Goal: Transaction & Acquisition: Purchase product/service

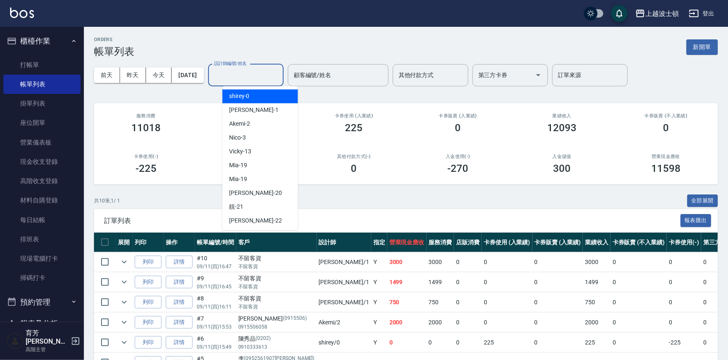
click at [249, 70] on input "設計師編號/姓名" at bounding box center [246, 75] width 68 height 15
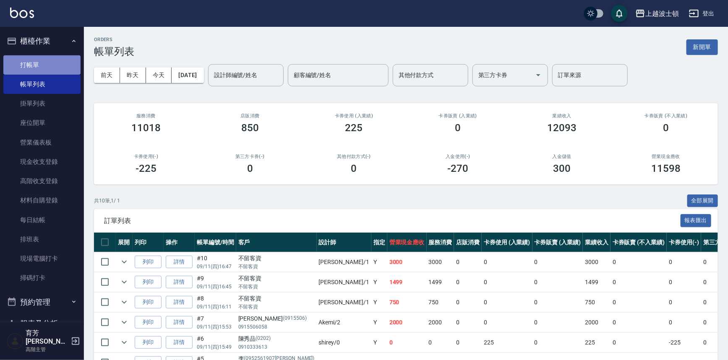
click at [60, 67] on link "打帳單" at bounding box center [41, 64] width 77 height 19
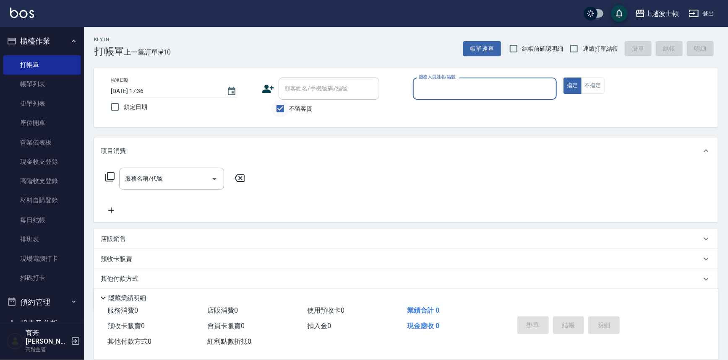
click at [286, 103] on input "不留客資" at bounding box center [280, 109] width 18 height 18
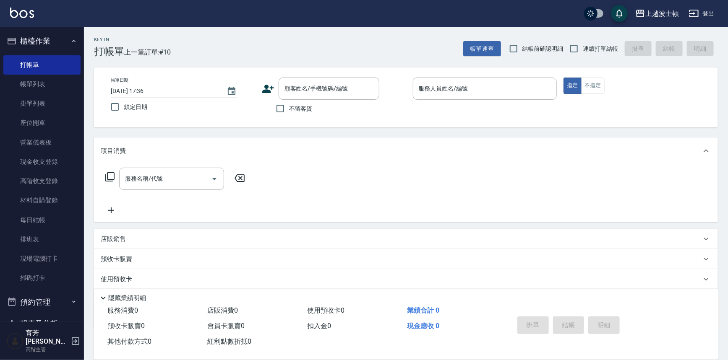
click at [292, 109] on span "不留客資" at bounding box center [300, 108] width 23 height 9
click at [289, 109] on input "不留客資" at bounding box center [280, 109] width 18 height 18
checkbox input "true"
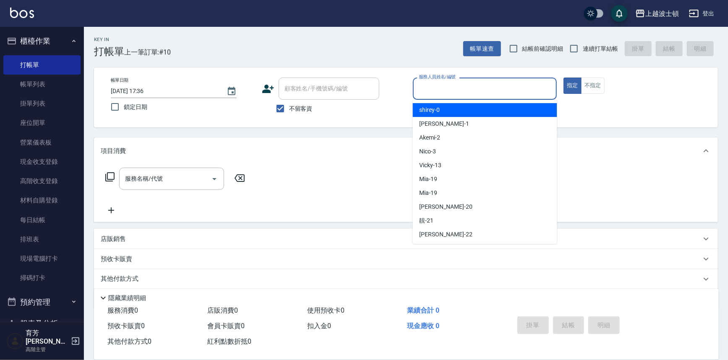
click at [449, 86] on input "服務人員姓名/編號" at bounding box center [484, 88] width 137 height 15
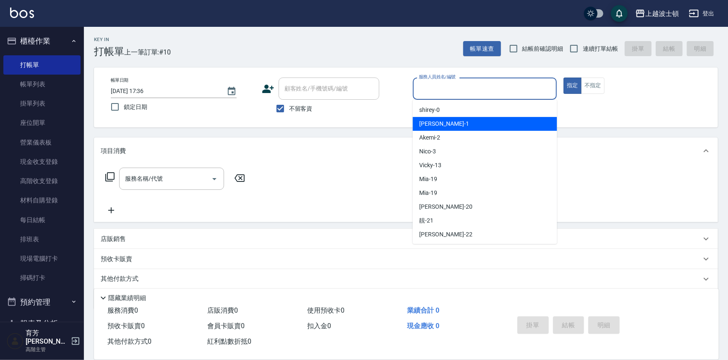
drag, startPoint x: 454, startPoint y: 124, endPoint x: 553, endPoint y: 102, distance: 101.3
click at [454, 124] on div "[PERSON_NAME] -1" at bounding box center [485, 124] width 144 height 14
type input "[PERSON_NAME]-1"
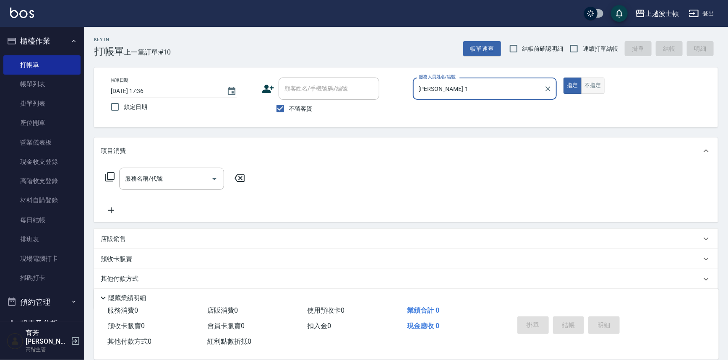
drag, startPoint x: 601, startPoint y: 87, endPoint x: 588, endPoint y: 88, distance: 13.0
click at [601, 87] on button "不指定" at bounding box center [592, 86] width 23 height 16
click at [159, 174] on input "服務名稱/代號" at bounding box center [165, 179] width 85 height 15
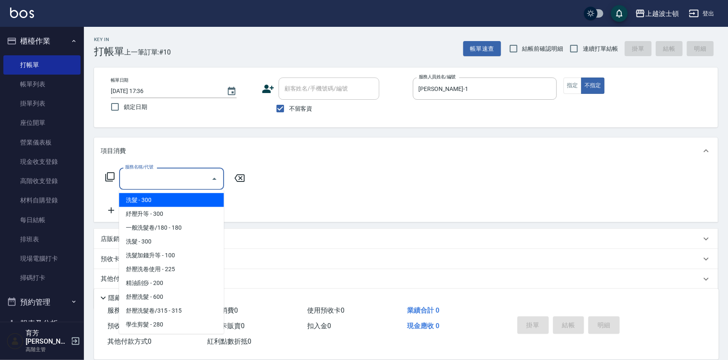
drag, startPoint x: 160, startPoint y: 199, endPoint x: 158, endPoint y: 210, distance: 11.2
click at [159, 199] on span "洗髮 - 300" at bounding box center [171, 200] width 105 height 14
type input "洗髮(201)"
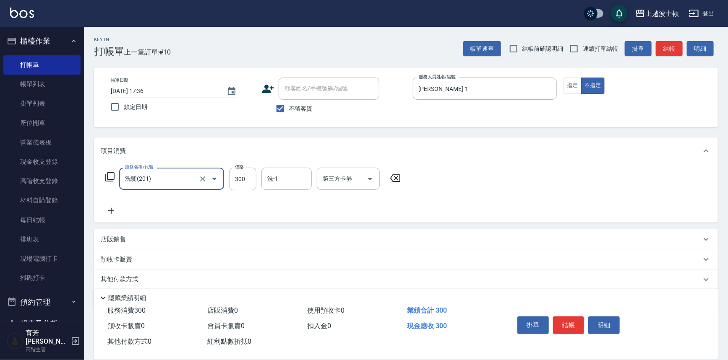
click at [112, 211] on icon at bounding box center [111, 211] width 6 height 6
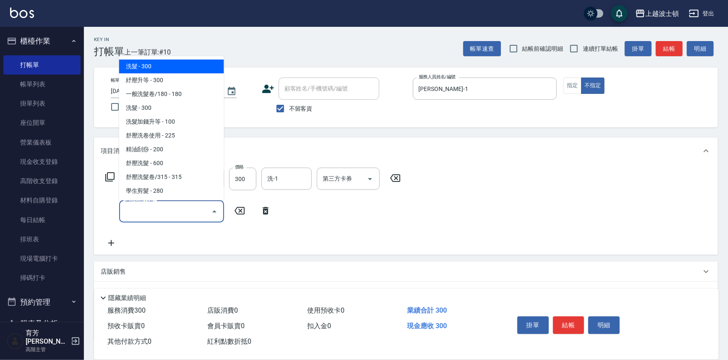
click at [137, 213] on input "服務名稱/代號" at bounding box center [165, 211] width 85 height 15
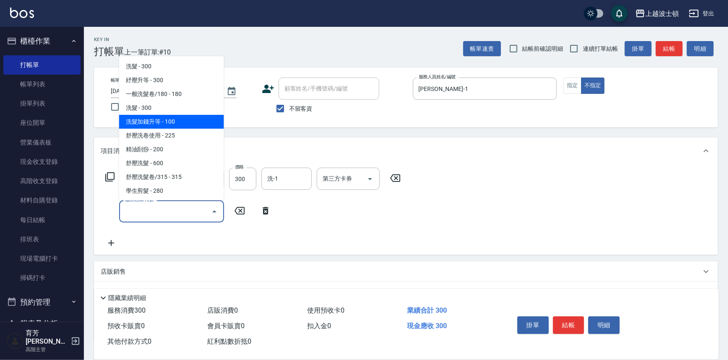
click at [164, 123] on span "洗髮加錢升等 - 100" at bounding box center [171, 122] width 105 height 14
type input "洗髮加錢升等(206)"
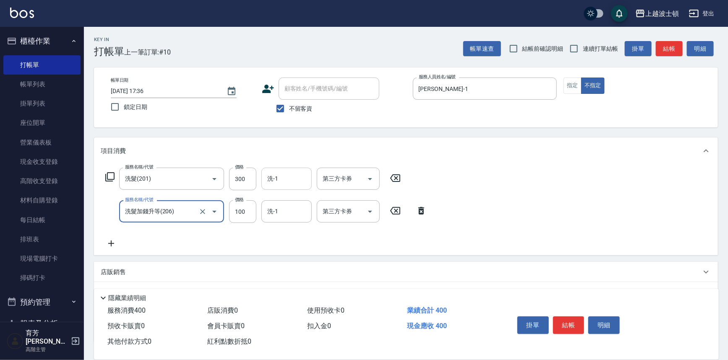
click at [278, 186] on div "洗-1" at bounding box center [286, 179] width 50 height 22
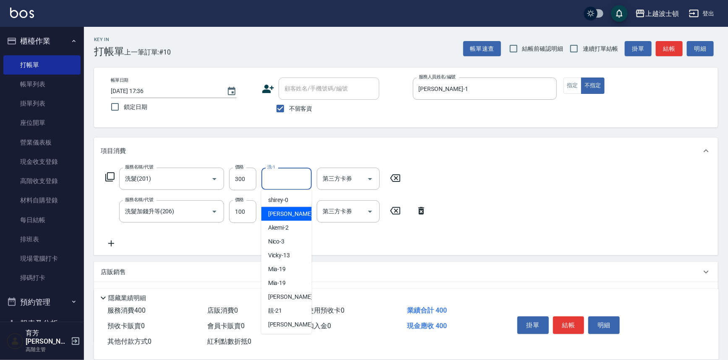
click at [287, 213] on div "[PERSON_NAME] -1" at bounding box center [286, 214] width 50 height 14
type input "[PERSON_NAME]-1"
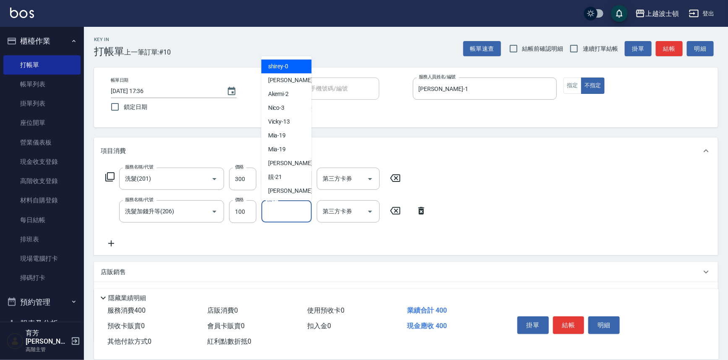
click at [287, 211] on input "洗-1" at bounding box center [286, 211] width 43 height 15
click at [273, 83] on span "[PERSON_NAME] -1" at bounding box center [292, 80] width 49 height 9
type input "[PERSON_NAME]-1"
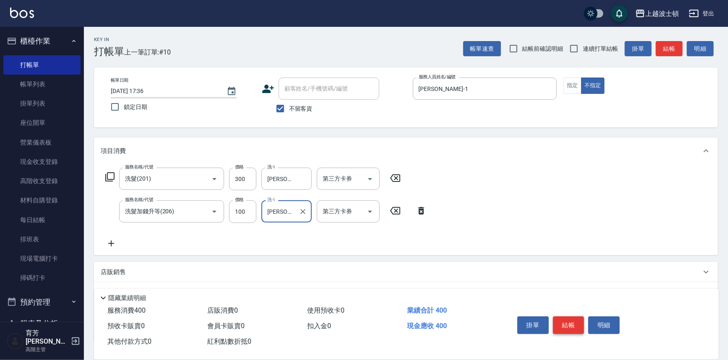
click at [566, 321] on button "結帳" at bounding box center [568, 326] width 31 height 18
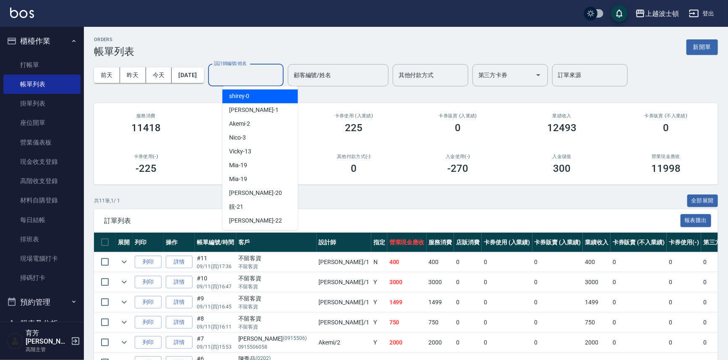
click at [235, 70] on input "設計師編號/姓名" at bounding box center [246, 75] width 68 height 15
click at [240, 104] on div "[PERSON_NAME] -1" at bounding box center [259, 110] width 75 height 14
type input "[PERSON_NAME]-1"
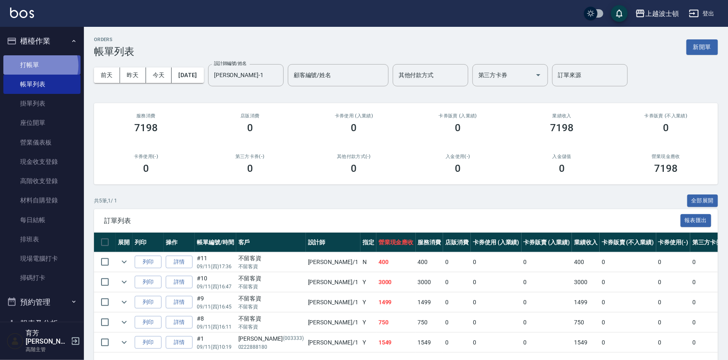
click at [38, 65] on link "打帳單" at bounding box center [41, 64] width 77 height 19
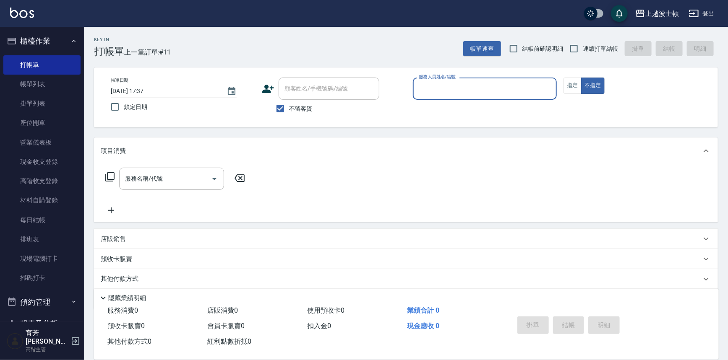
click at [439, 88] on input "服務人員姓名/編號" at bounding box center [484, 88] width 137 height 15
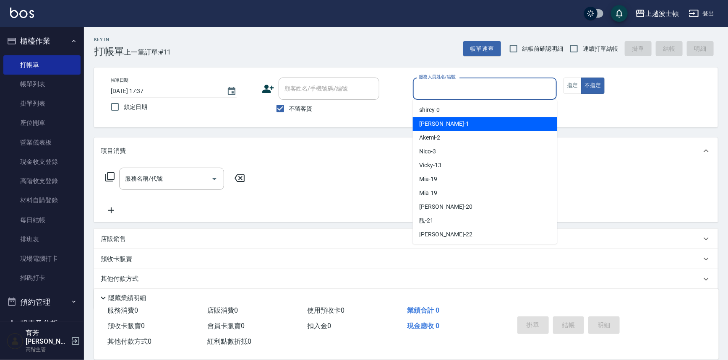
click at [445, 125] on div "[PERSON_NAME] -1" at bounding box center [485, 124] width 144 height 14
type input "[PERSON_NAME]-1"
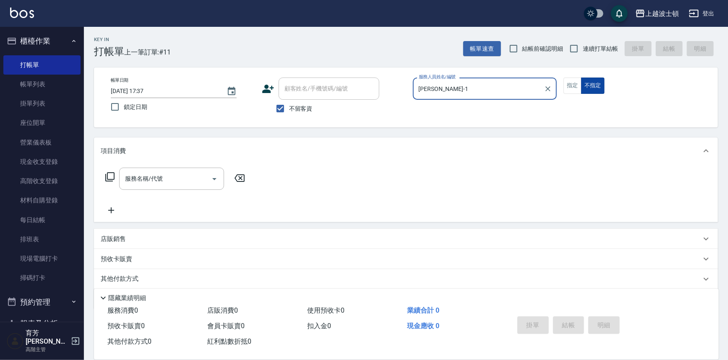
click at [584, 84] on button "不指定" at bounding box center [592, 86] width 23 height 16
click at [563, 91] on button "指定" at bounding box center [572, 86] width 18 height 16
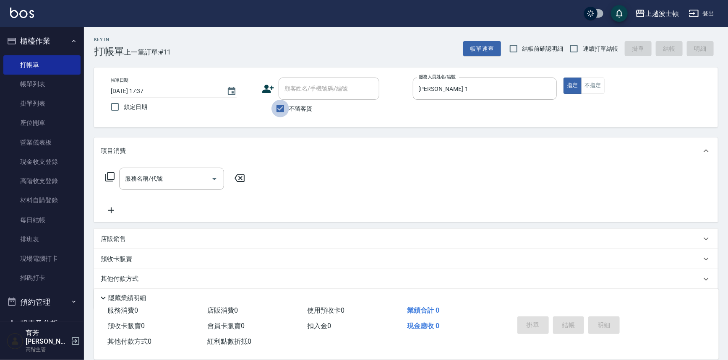
drag, startPoint x: 281, startPoint y: 109, endPoint x: 311, endPoint y: 91, distance: 34.2
click at [281, 107] on input "不留客資" at bounding box center [280, 109] width 18 height 18
checkbox input "false"
click at [311, 91] on input "顧客姓名/手機號碼/編號" at bounding box center [322, 88] width 81 height 15
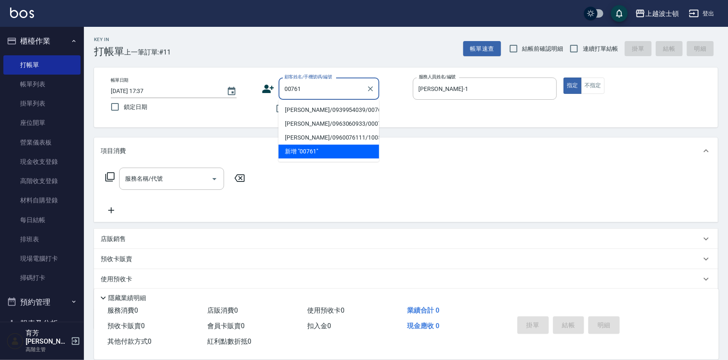
click at [304, 109] on li "[PERSON_NAME]/0939954039/00761" at bounding box center [328, 110] width 101 height 14
type input "[PERSON_NAME]/0939954039/00761"
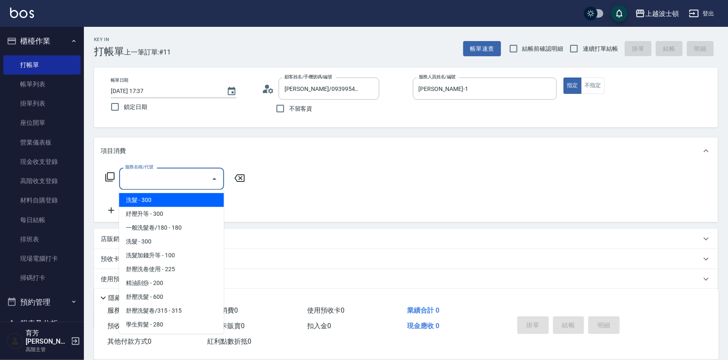
click at [150, 180] on input "服務名稱/代號" at bounding box center [165, 179] width 85 height 15
click at [149, 201] on span "洗髮 - 300" at bounding box center [171, 200] width 105 height 14
type input "洗髮(201)"
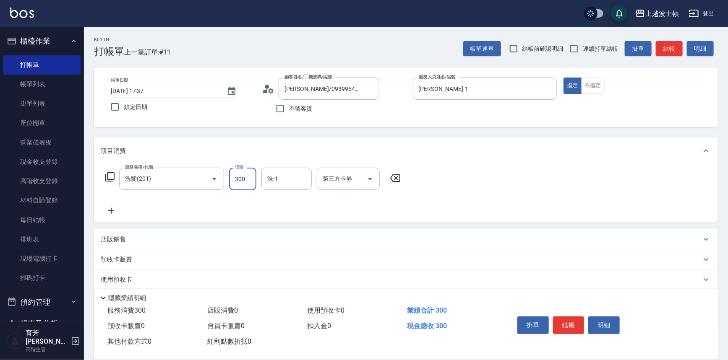
click at [238, 179] on input "300" at bounding box center [242, 179] width 27 height 23
type input "270"
click at [270, 182] on input "洗-1" at bounding box center [286, 179] width 43 height 15
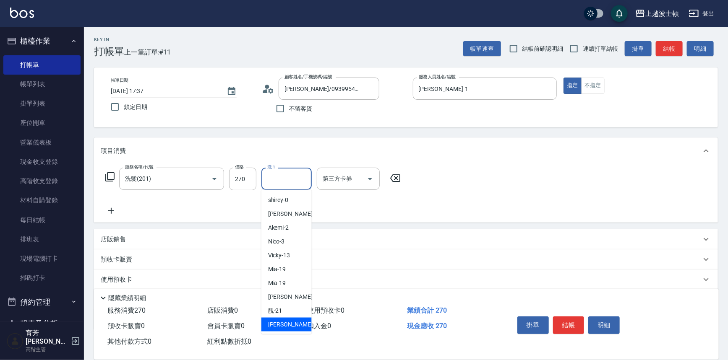
click at [306, 323] on div "雅如 -22" at bounding box center [286, 325] width 50 height 14
type input "雅如-22"
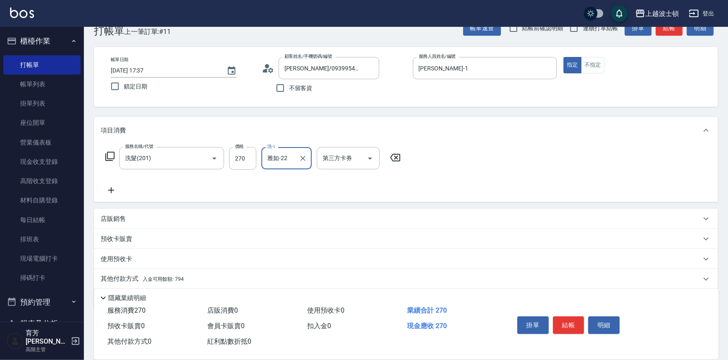
scroll to position [49, 0]
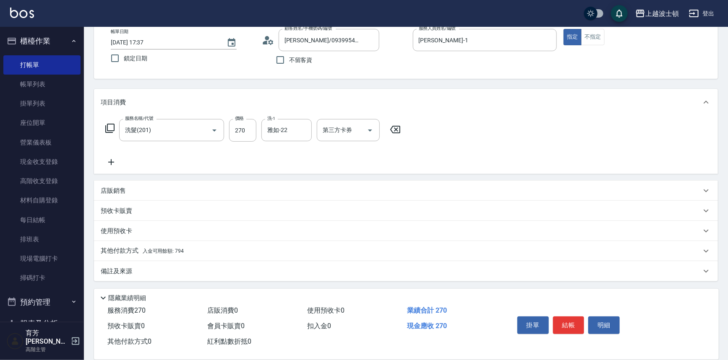
click at [185, 255] on div "其他付款方式 入金可用餘額: 794" at bounding box center [401, 251] width 600 height 9
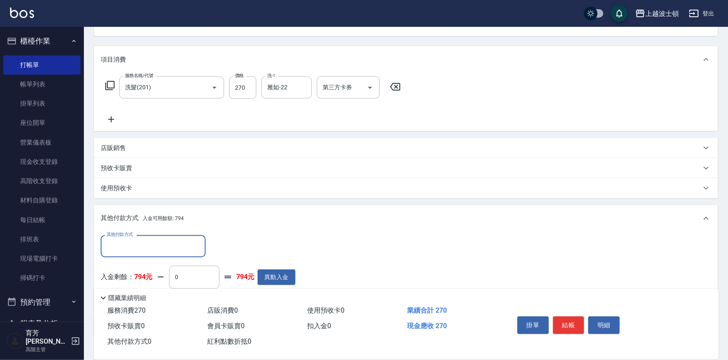
scroll to position [113, 0]
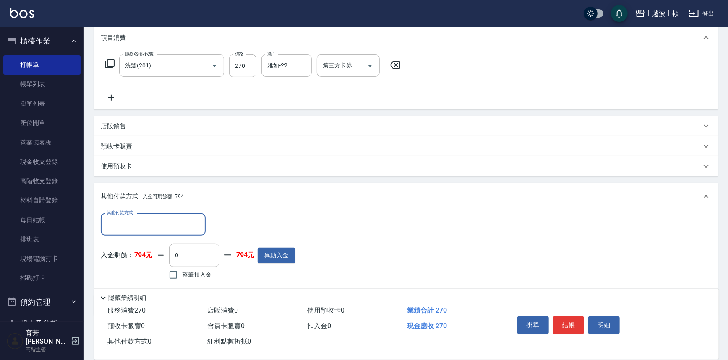
drag, startPoint x: 182, startPoint y: 276, endPoint x: 218, endPoint y: 276, distance: 36.5
click at [182, 276] on span "整筆扣入金" at bounding box center [196, 274] width 29 height 9
click at [182, 276] on input "整筆扣入金" at bounding box center [173, 275] width 18 height 18
checkbox input "true"
type input "270"
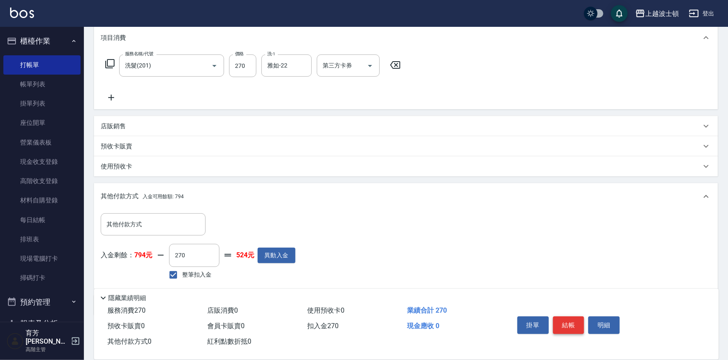
click at [563, 319] on button "結帳" at bounding box center [568, 326] width 31 height 18
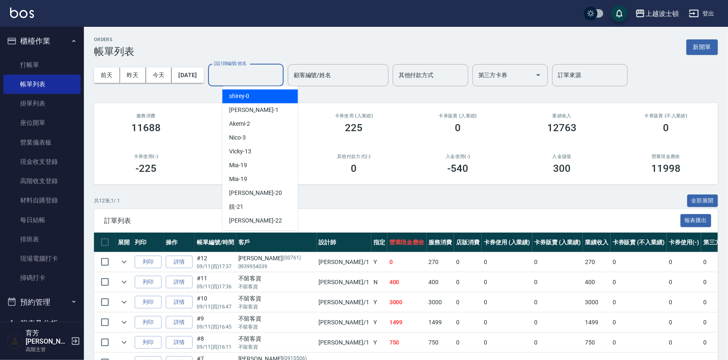
click at [240, 75] on input "設計師編號/姓名" at bounding box center [246, 75] width 68 height 15
click at [224, 113] on div "[PERSON_NAME] -1" at bounding box center [259, 110] width 75 height 14
type input "[PERSON_NAME]-1"
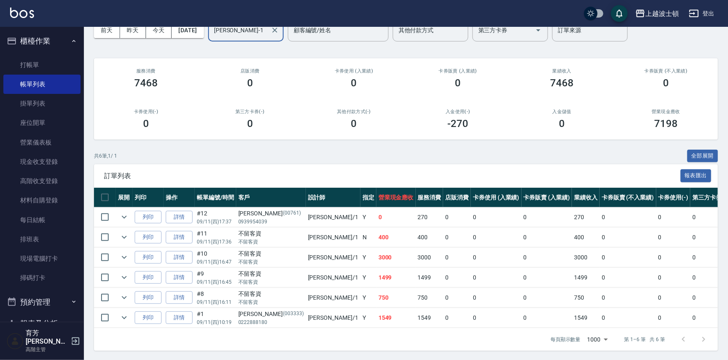
scroll to position [50, 0]
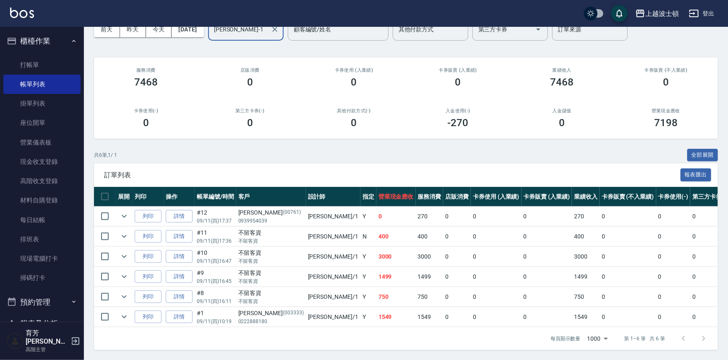
click at [185, 274] on link "詳情" at bounding box center [179, 276] width 27 height 13
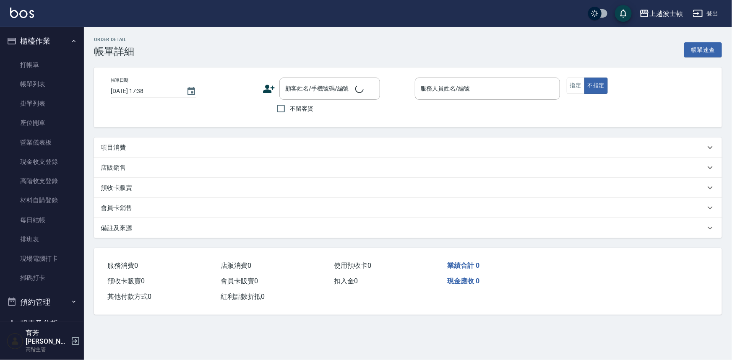
type input "[DATE] 16:45"
checkbox input "true"
type input "[PERSON_NAME]-1"
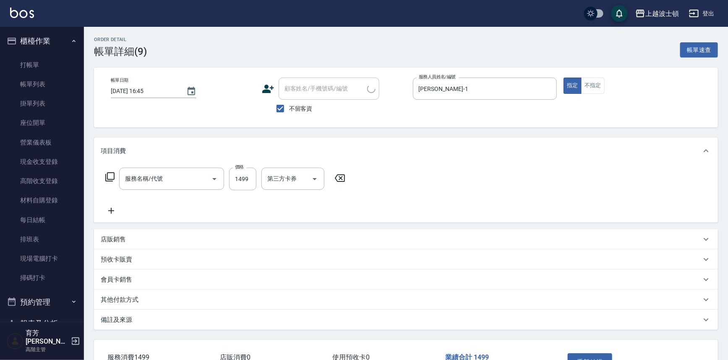
type input "洗+韓國護髮(760)"
click at [235, 175] on input "1499" at bounding box center [242, 179] width 27 height 23
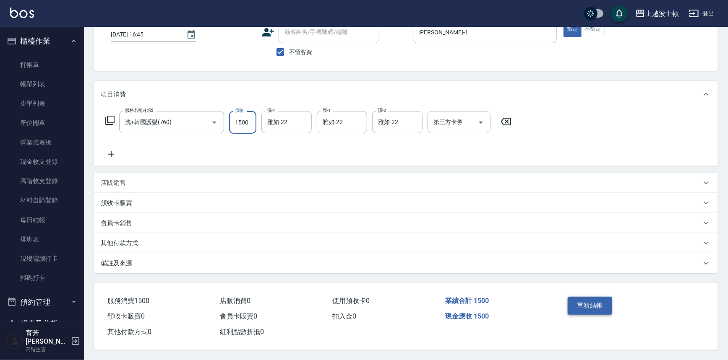
type input "1500"
click at [591, 305] on button "重新結帳" at bounding box center [589, 306] width 44 height 18
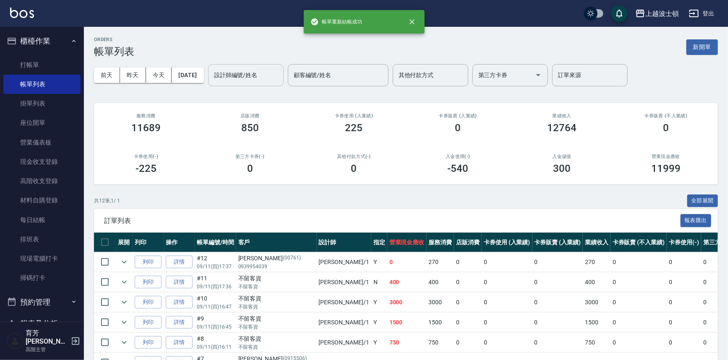
click at [242, 80] on input "設計師編號/姓名" at bounding box center [246, 75] width 68 height 15
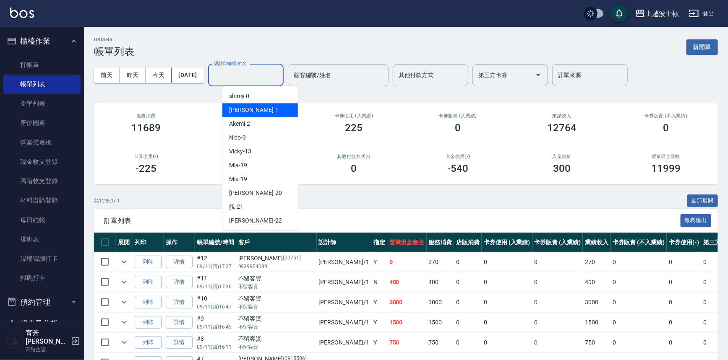
click at [238, 111] on span "[PERSON_NAME] -1" at bounding box center [253, 110] width 49 height 9
type input "[PERSON_NAME]-1"
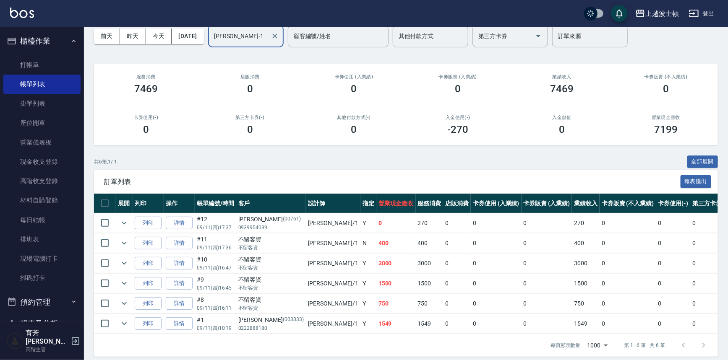
scroll to position [50, 0]
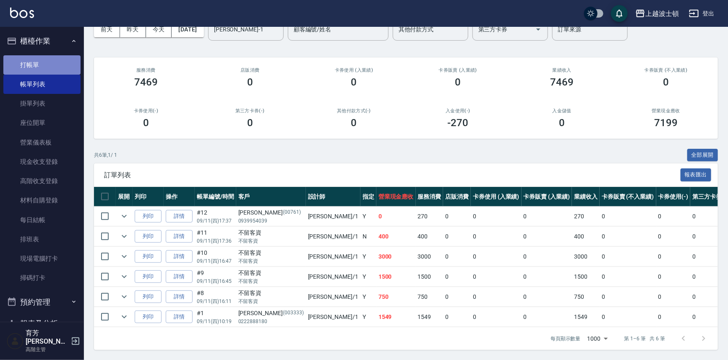
click at [42, 69] on link "打帳單" at bounding box center [41, 64] width 77 height 19
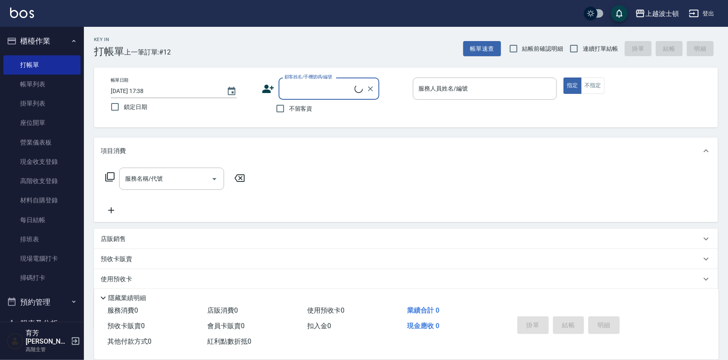
click at [310, 82] on input "顧客姓名/手機號碼/編號" at bounding box center [318, 88] width 72 height 15
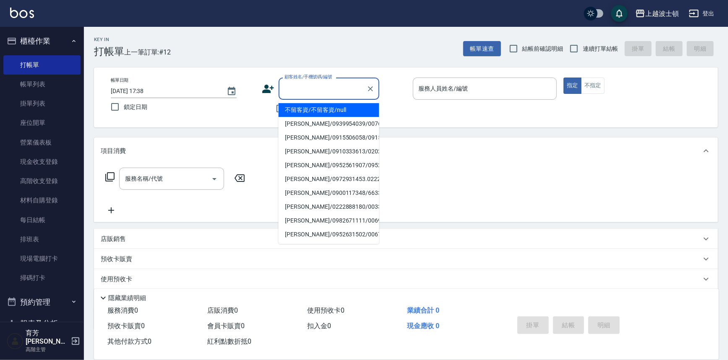
click at [312, 81] on input "顧客姓名/手機號碼/編號" at bounding box center [322, 88] width 81 height 15
click at [311, 84] on input "顧客姓名/手機號碼/編號" at bounding box center [322, 88] width 81 height 15
click at [309, 109] on li "[PERSON_NAME]/0930849519/48777" at bounding box center [328, 110] width 101 height 14
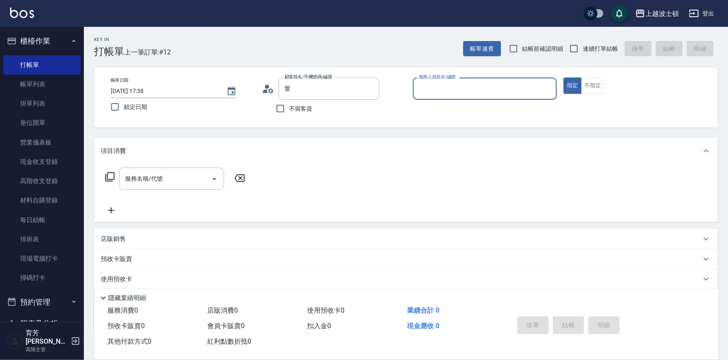
type input "[PERSON_NAME]/0930849519/48777"
type input "[PERSON_NAME]-1"
click at [177, 168] on div "服務名稱/代號" at bounding box center [171, 179] width 105 height 22
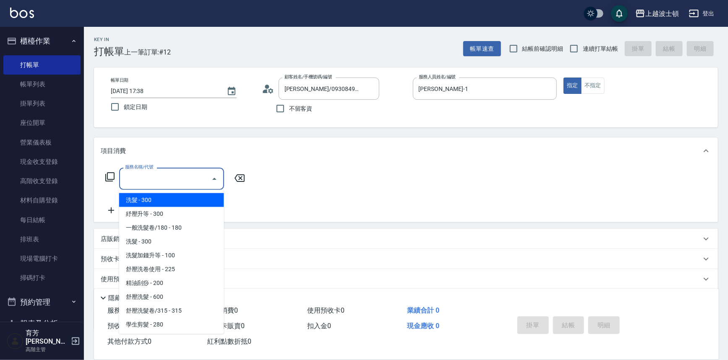
drag, startPoint x: 154, startPoint y: 201, endPoint x: 188, endPoint y: 189, distance: 35.9
click at [159, 201] on span "洗髮 - 300" at bounding box center [171, 200] width 105 height 14
type input "洗髮(201)"
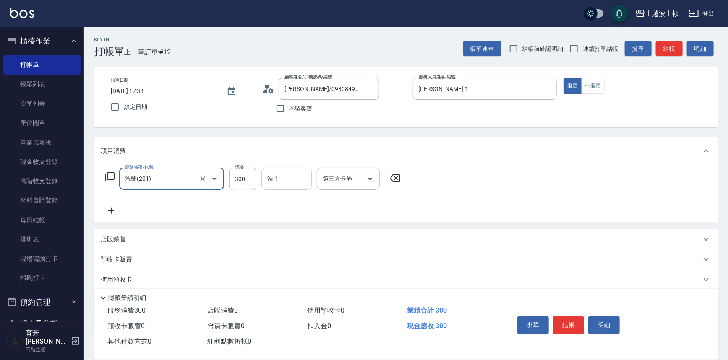
click at [271, 180] on input "洗-1" at bounding box center [286, 179] width 43 height 15
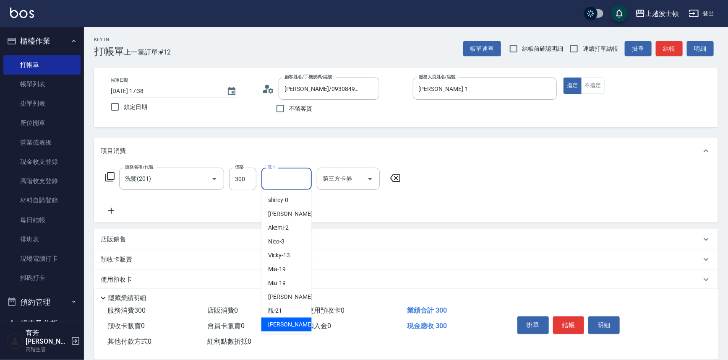
click at [290, 325] on div "雅如 -22" at bounding box center [286, 325] width 50 height 14
type input "雅如-22"
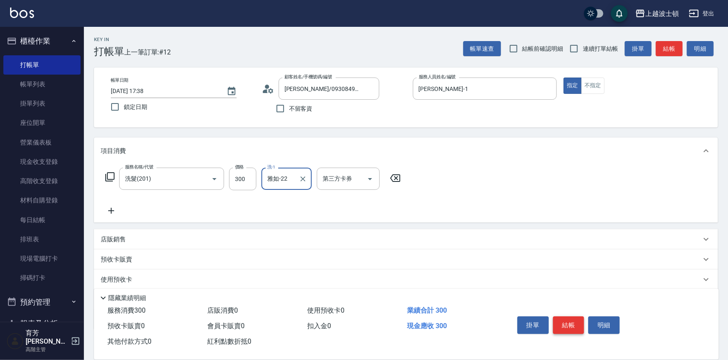
click at [569, 327] on button "結帳" at bounding box center [568, 326] width 31 height 18
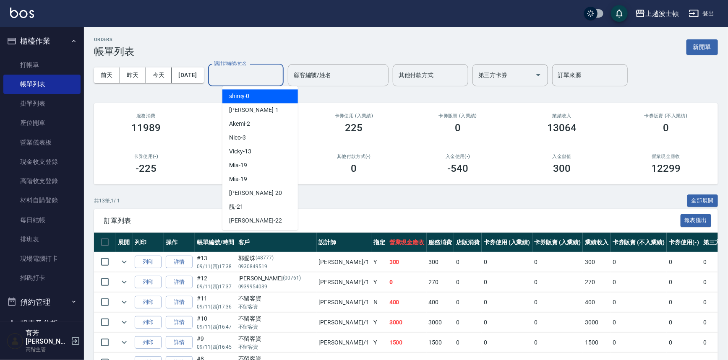
click at [229, 74] on input "設計師編號/姓名" at bounding box center [246, 75] width 68 height 15
click at [251, 104] on div "[PERSON_NAME] -1" at bounding box center [259, 110] width 75 height 14
type input "[PERSON_NAME]-1"
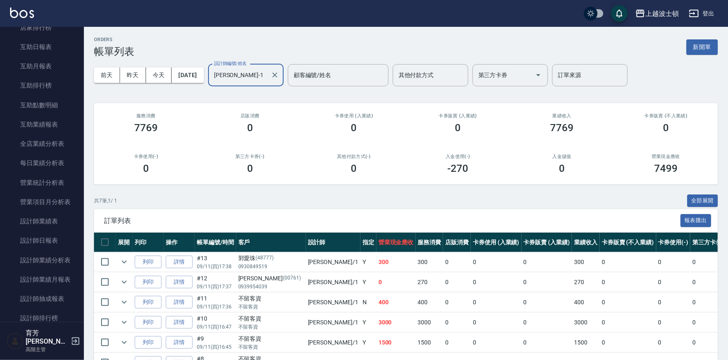
scroll to position [450, 0]
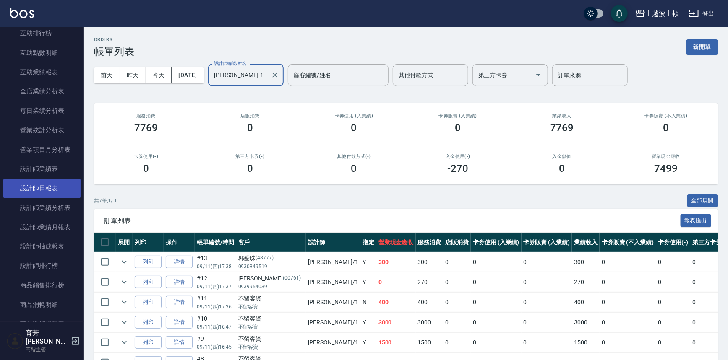
click at [42, 185] on link "設計師日報表" at bounding box center [41, 188] width 77 height 19
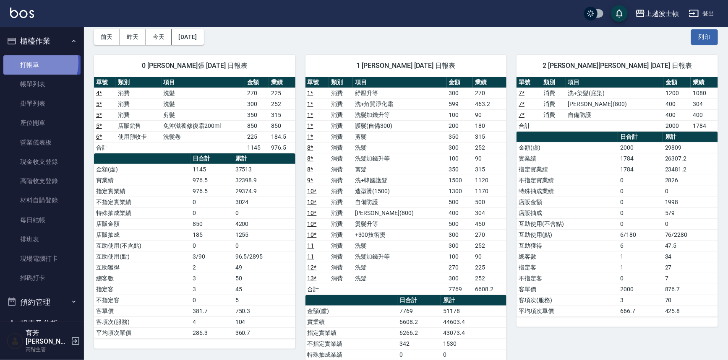
click at [32, 62] on link "打帳單" at bounding box center [41, 64] width 77 height 19
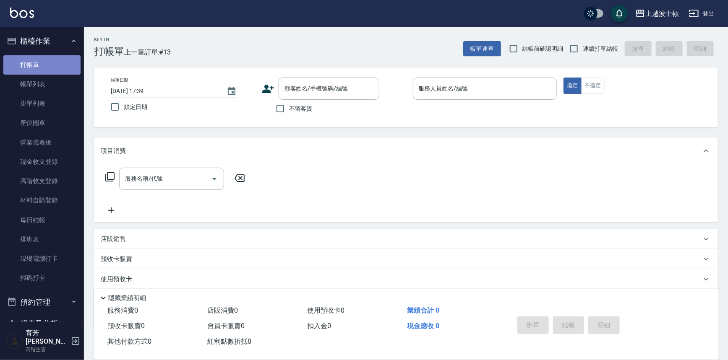
click at [42, 68] on link "打帳單" at bounding box center [41, 64] width 77 height 19
click at [269, 93] on icon at bounding box center [268, 89] width 13 height 13
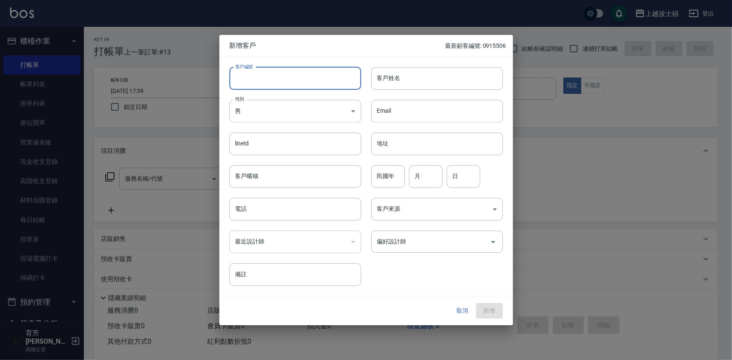
click at [314, 81] on input "客戶編號" at bounding box center [295, 78] width 132 height 23
type input "101610"
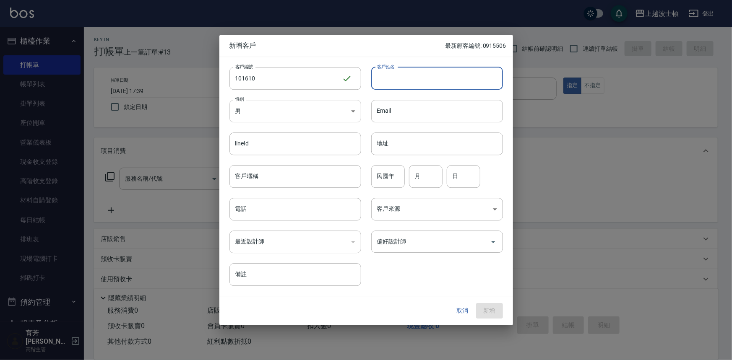
click at [294, 109] on body "上越波士頓 登出 櫃檯作業 打帳單 帳單列表 掛單列表 座位開單 營業儀表板 現金收支登錄 高階收支登錄 材料自購登錄 每日結帳 排班表 現場電腦打卡 掃碼打…" at bounding box center [366, 204] width 732 height 408
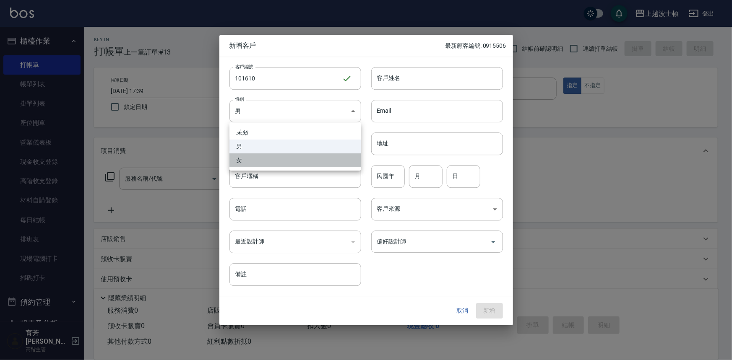
click at [288, 155] on li "女" at bounding box center [295, 160] width 132 height 14
type input "[DEMOGRAPHIC_DATA]"
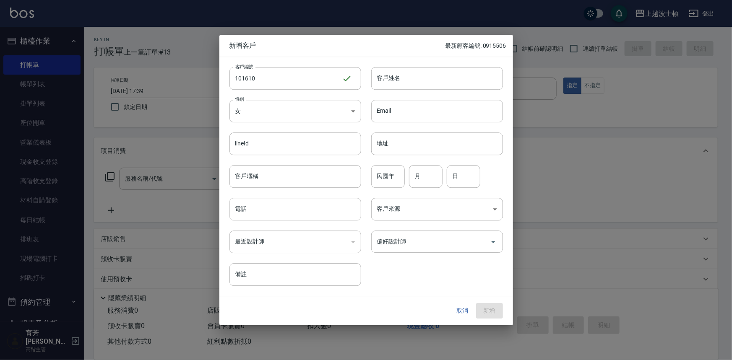
click at [302, 208] on input "電話" at bounding box center [295, 209] width 132 height 23
type input "0976604427"
click at [383, 174] on input "民國年" at bounding box center [388, 176] width 34 height 23
type input "101"
type input "6"
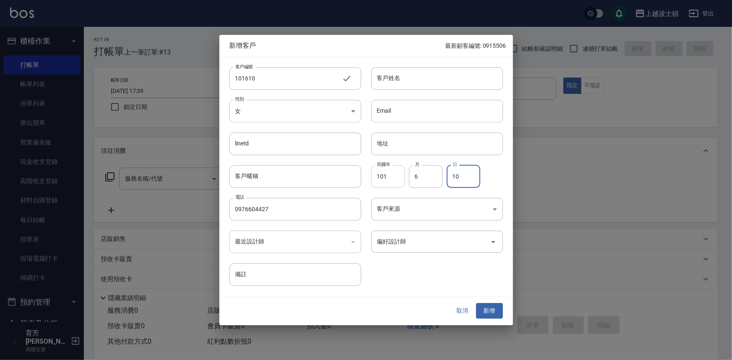
type input "10"
click at [410, 85] on input "客戶姓名" at bounding box center [437, 78] width 132 height 23
click at [409, 76] on input "客戶姓名" at bounding box center [437, 78] width 132 height 23
type input "林品妤"
click at [484, 310] on button "新增" at bounding box center [489, 312] width 27 height 16
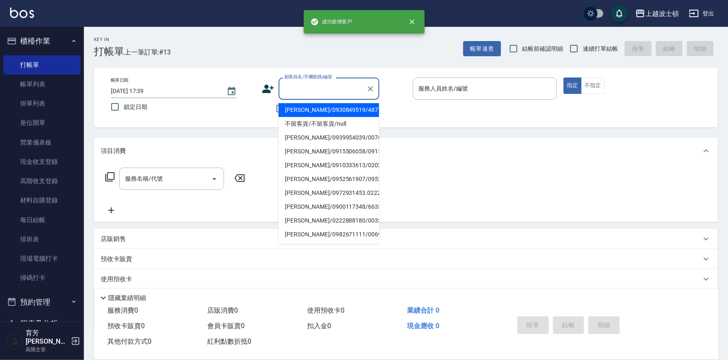
click at [291, 91] on input "顧客姓名/手機號碼/編號" at bounding box center [322, 88] width 81 height 15
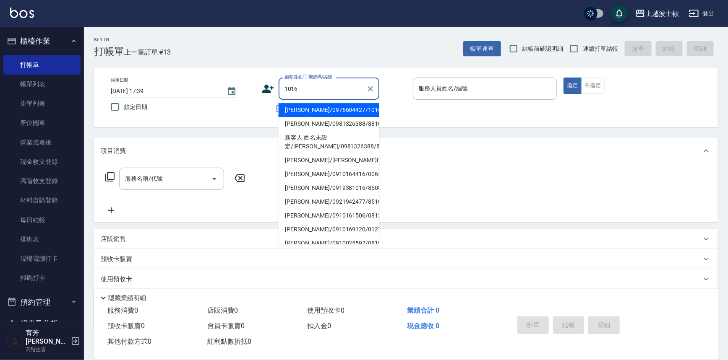
click at [325, 110] on li "[PERSON_NAME]/0976604427/101610" at bounding box center [328, 110] width 101 height 14
type input "[PERSON_NAME]/0976604427/101610"
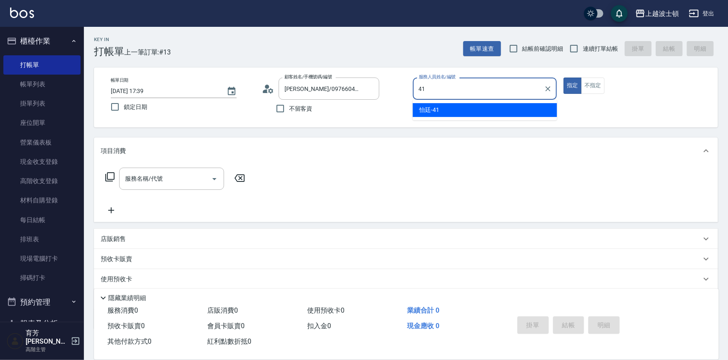
type input "怡廷-41"
type button "true"
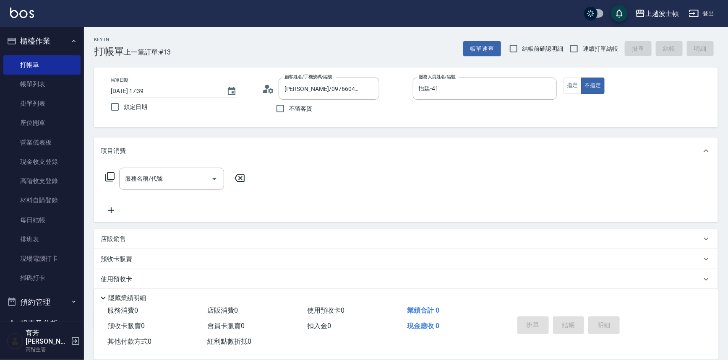
click at [110, 175] on icon at bounding box center [110, 177] width 10 height 10
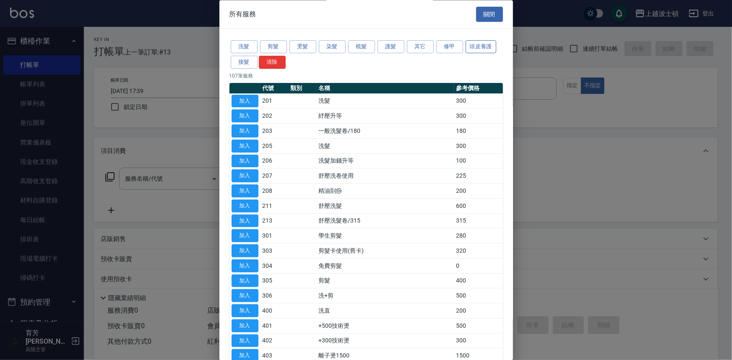
click at [471, 48] on button "頭皮養護" at bounding box center [480, 47] width 31 height 13
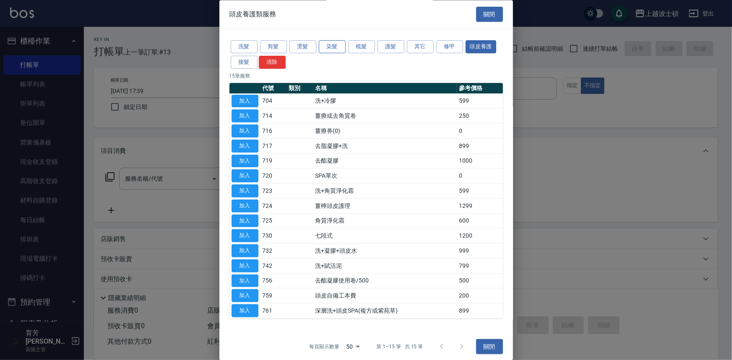
click at [339, 47] on button "染髮" at bounding box center [332, 47] width 27 height 13
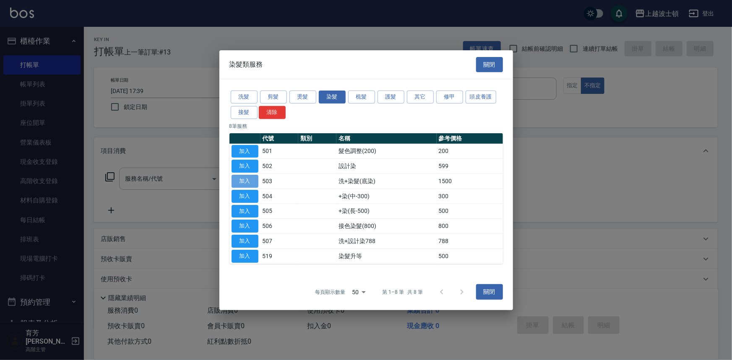
click at [250, 177] on button "加入" at bounding box center [244, 181] width 27 height 13
type input "洗+染髮(底染)(503)"
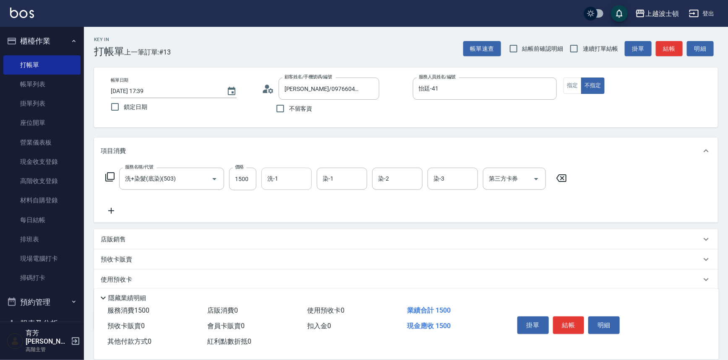
click at [280, 184] on input "洗-1" at bounding box center [286, 179] width 43 height 15
type input "怡廷-41"
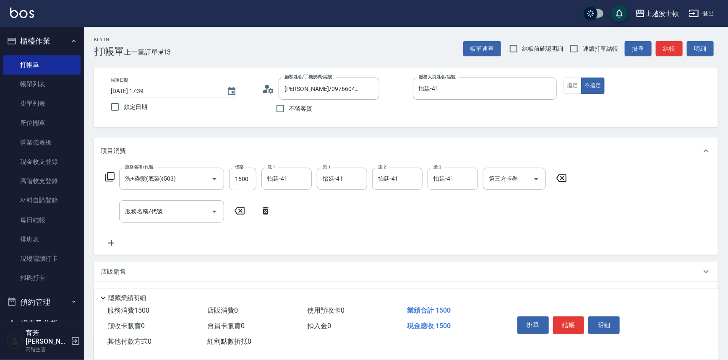
click at [112, 179] on icon at bounding box center [110, 177] width 10 height 10
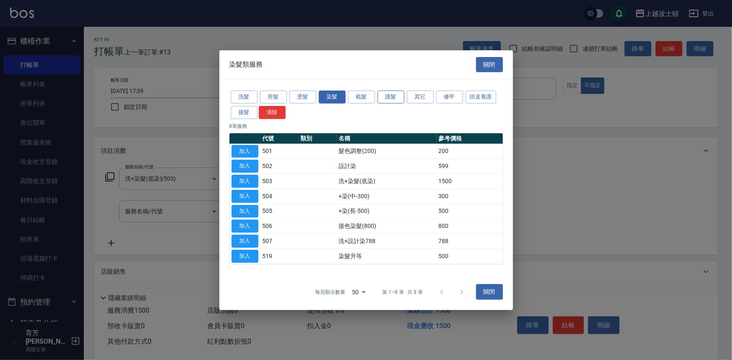
click at [384, 93] on button "護髮" at bounding box center [390, 97] width 27 height 13
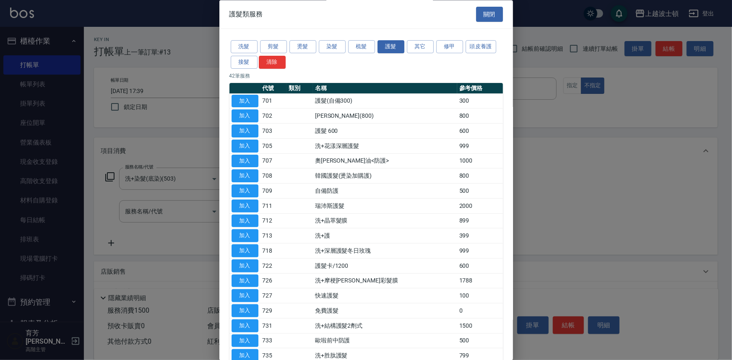
click at [261, 192] on td "709" at bounding box center [273, 191] width 26 height 15
click at [258, 190] on button "加入" at bounding box center [244, 191] width 27 height 13
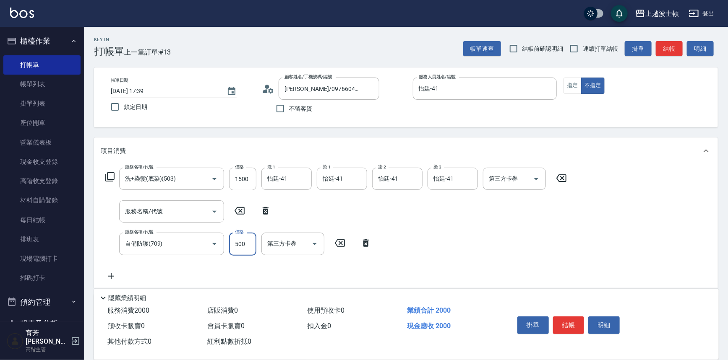
click at [237, 252] on input "500" at bounding box center [242, 244] width 27 height 23
type input "400"
click at [266, 212] on icon at bounding box center [266, 211] width 6 height 8
type input "自備防護(709)"
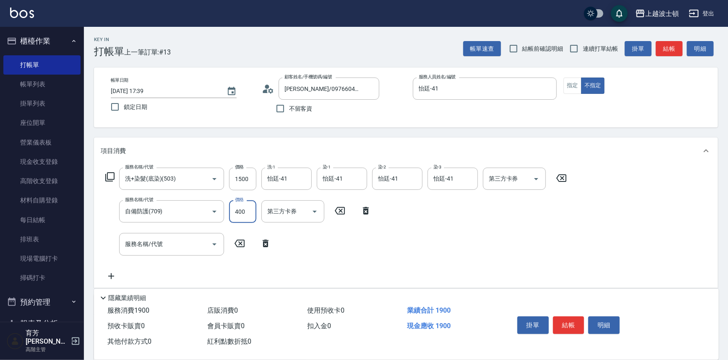
drag, startPoint x: 243, startPoint y: 179, endPoint x: 258, endPoint y: 178, distance: 15.1
click at [243, 179] on input "1500" at bounding box center [242, 179] width 27 height 23
click at [248, 180] on input "1500" at bounding box center [242, 179] width 27 height 23
click at [247, 180] on input "1500" at bounding box center [242, 179] width 27 height 23
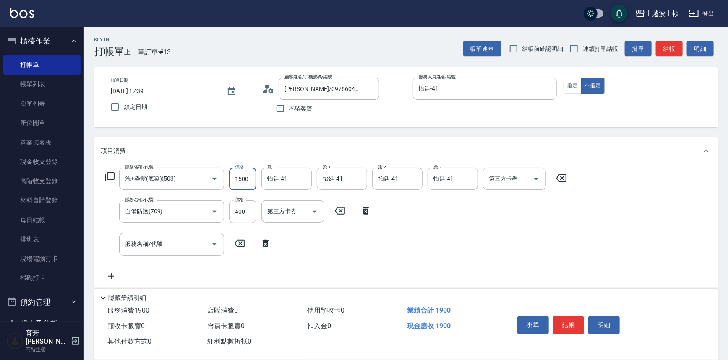
click at [250, 180] on input "1500" at bounding box center [242, 179] width 27 height 23
click at [250, 181] on input "1500" at bounding box center [242, 179] width 27 height 23
type input "2000"
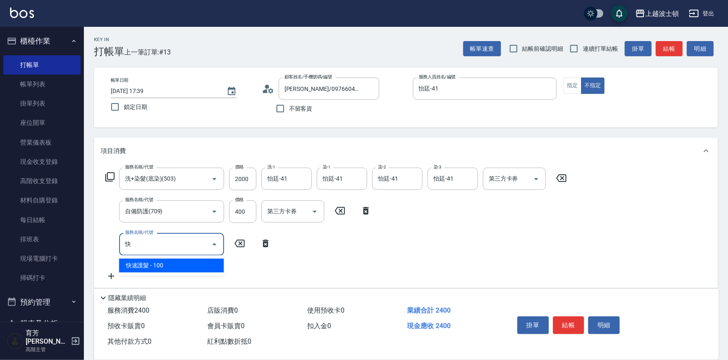
click at [180, 264] on span "快速護髮 - 100" at bounding box center [171, 266] width 105 height 14
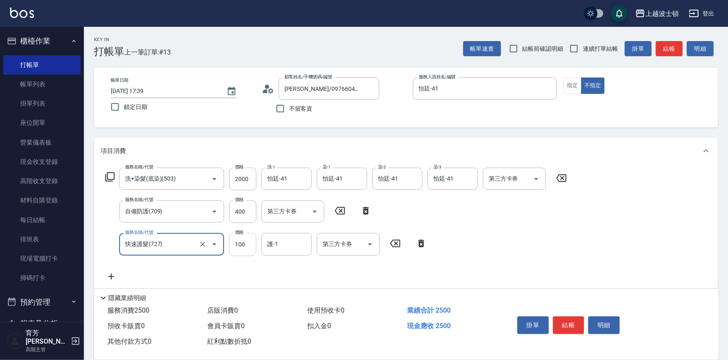
type input "快速護髮(727)"
drag, startPoint x: 247, startPoint y: 246, endPoint x: 257, endPoint y: 244, distance: 9.8
click at [247, 246] on input "100" at bounding box center [242, 244] width 27 height 23
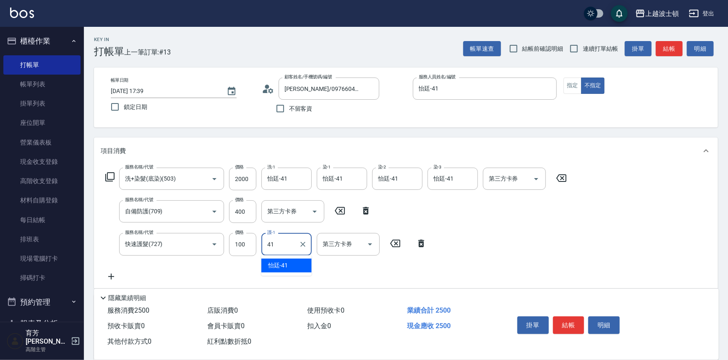
type input "怡廷-41"
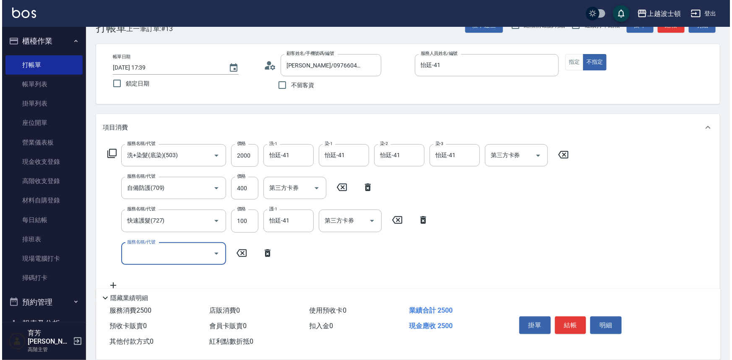
scroll to position [76, 0]
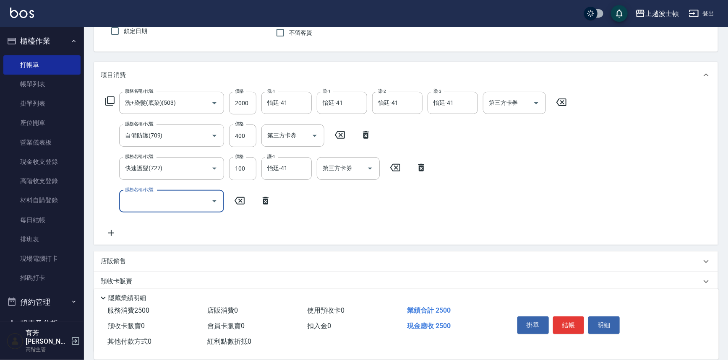
click at [108, 98] on icon at bounding box center [110, 101] width 10 height 10
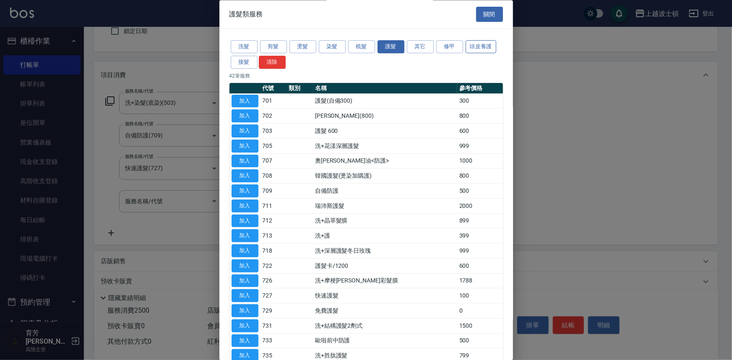
click at [476, 48] on button "頭皮養護" at bounding box center [480, 47] width 31 height 13
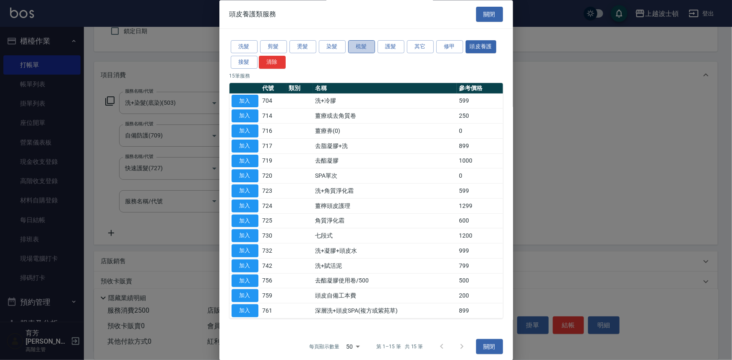
click at [366, 46] on button "梳髮" at bounding box center [361, 47] width 27 height 13
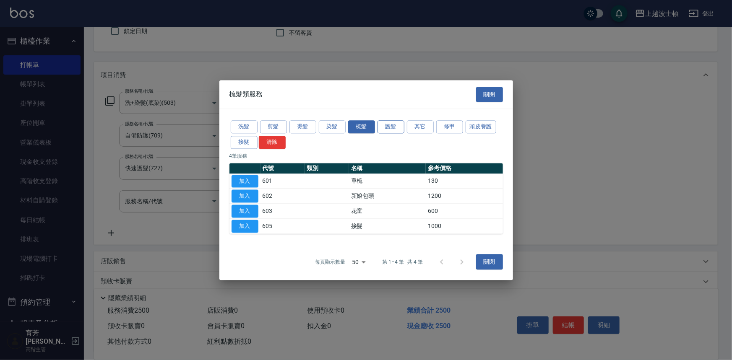
click at [387, 125] on button "護髮" at bounding box center [390, 126] width 27 height 13
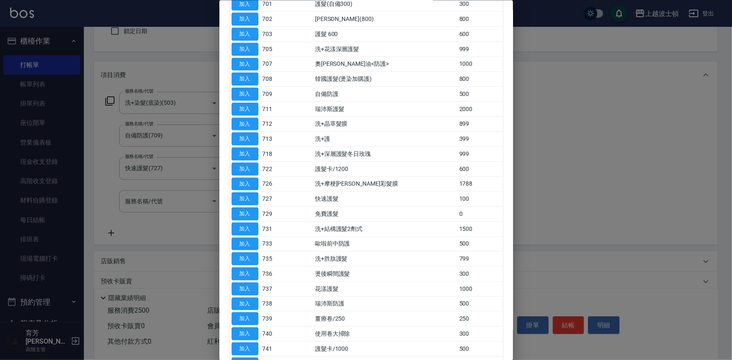
scroll to position [114, 0]
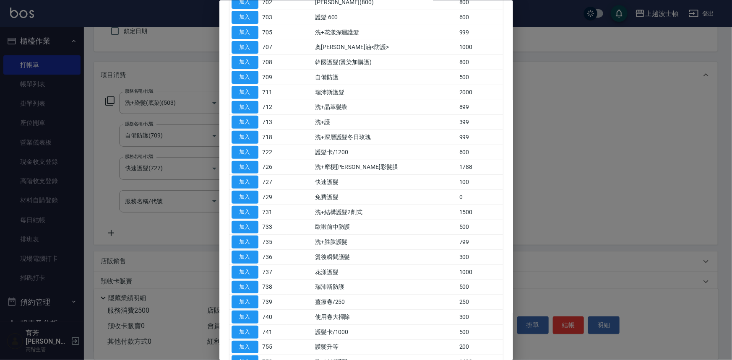
click at [578, 197] on div at bounding box center [366, 180] width 732 height 360
click at [534, 209] on div at bounding box center [366, 180] width 732 height 360
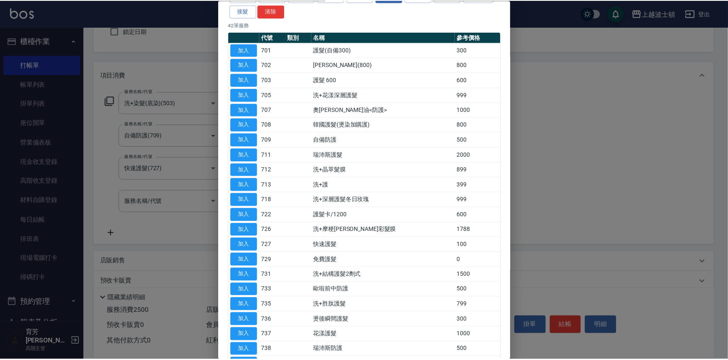
scroll to position [0, 0]
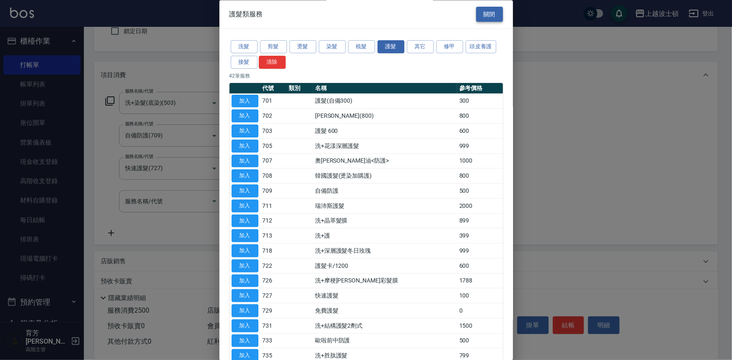
click at [478, 10] on button "關閉" at bounding box center [489, 15] width 27 height 16
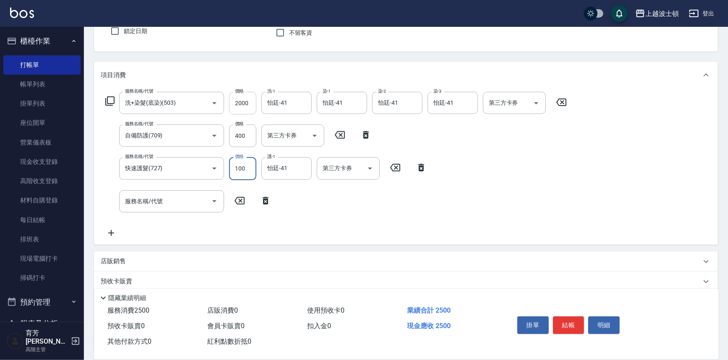
click at [240, 102] on input "2000" at bounding box center [242, 103] width 27 height 23
click at [243, 102] on input "2000" at bounding box center [242, 103] width 27 height 23
click at [242, 102] on input "2000" at bounding box center [242, 103] width 27 height 23
type input "2300"
click at [568, 325] on button "結帳" at bounding box center [568, 326] width 31 height 18
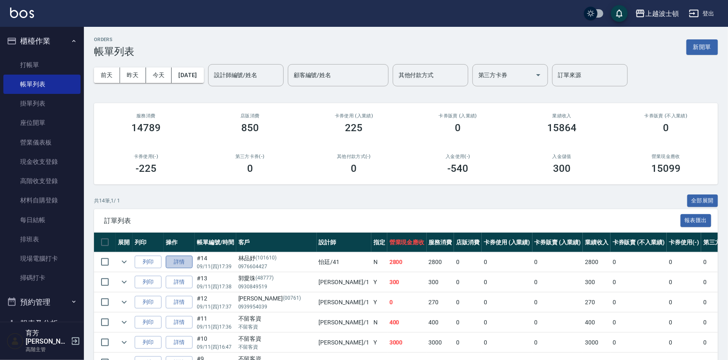
click at [170, 263] on link "詳情" at bounding box center [179, 262] width 27 height 13
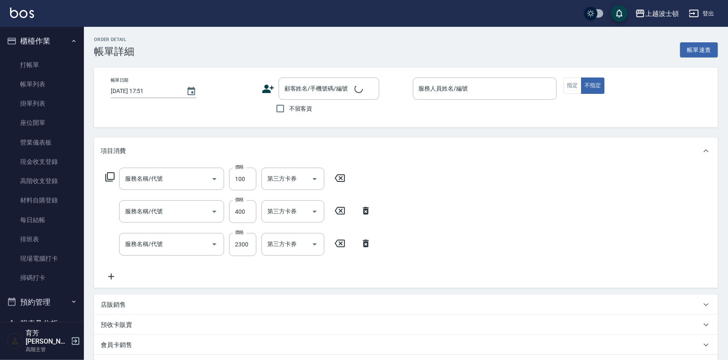
type input "快速護髮(727)"
type input "自備防護(709)"
type input "洗+染髮(底染)(503)"
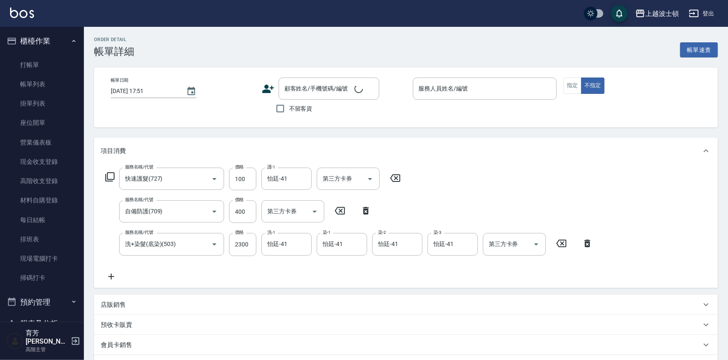
type input "[DATE] 17:39"
type input "怡廷-41"
type input "[PERSON_NAME]/0976604427/101610"
click at [563, 89] on button "指定" at bounding box center [572, 86] width 18 height 16
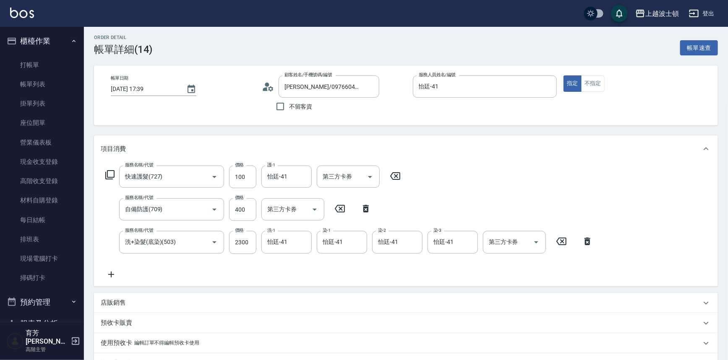
scroll to position [144, 0]
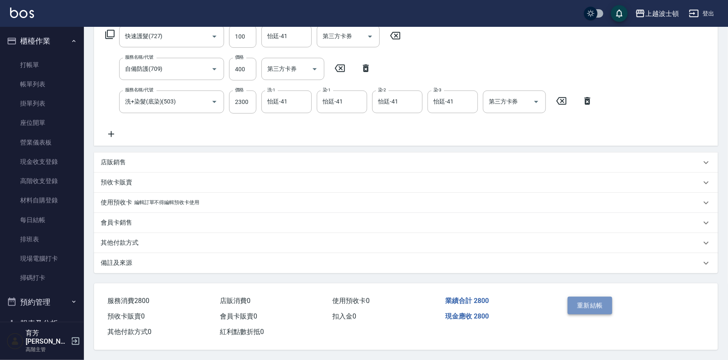
drag, startPoint x: 597, startPoint y: 306, endPoint x: 595, endPoint y: 301, distance: 5.7
click at [597, 305] on button "重新結帳" at bounding box center [589, 306] width 44 height 18
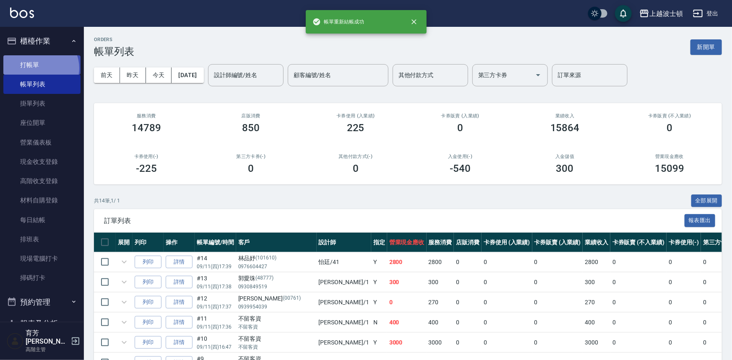
click at [39, 68] on link "打帳單" at bounding box center [41, 64] width 77 height 19
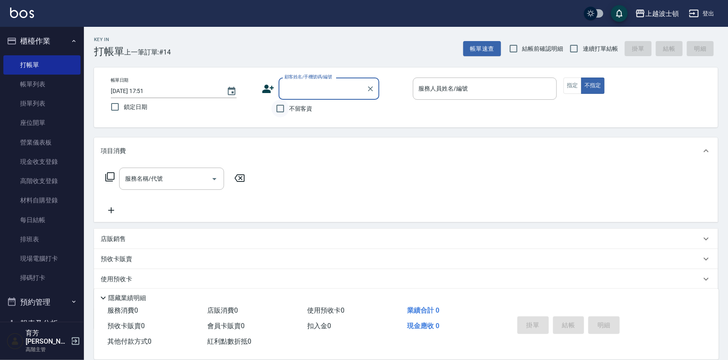
click at [284, 106] on input "不留客資" at bounding box center [280, 109] width 18 height 18
checkbox input "true"
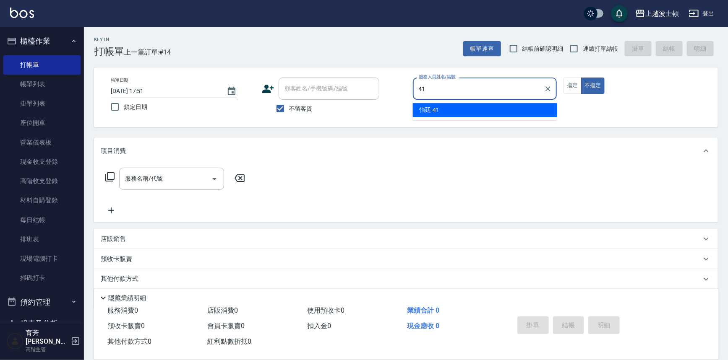
type input "怡廷-41"
type button "false"
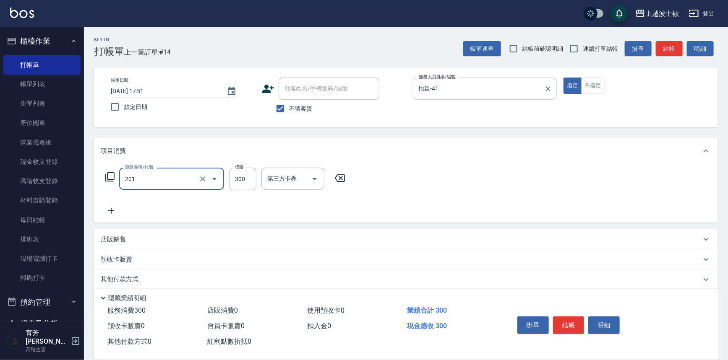
type input "洗髮(201)"
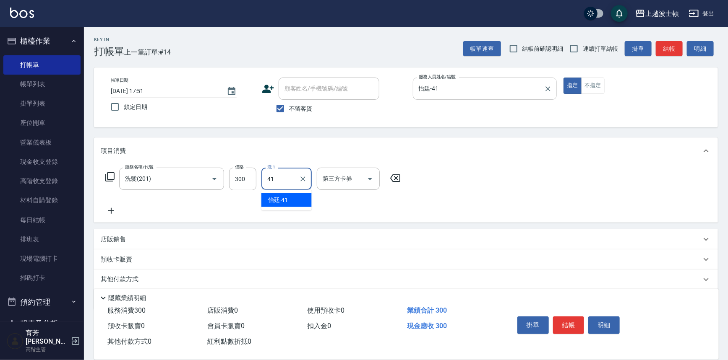
type input "怡廷-41"
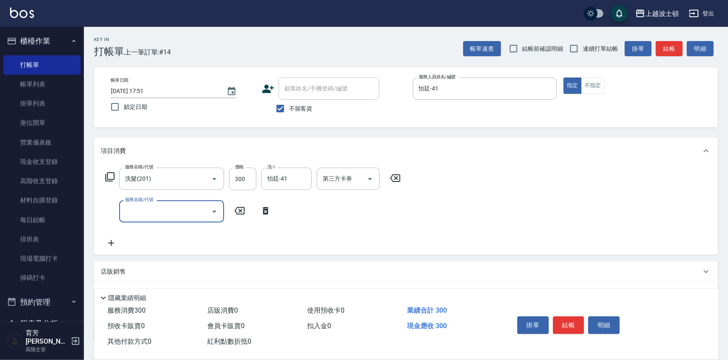
drag, startPoint x: 564, startPoint y: 319, endPoint x: 565, endPoint y: 315, distance: 4.8
click at [564, 319] on button "結帳" at bounding box center [568, 326] width 31 height 18
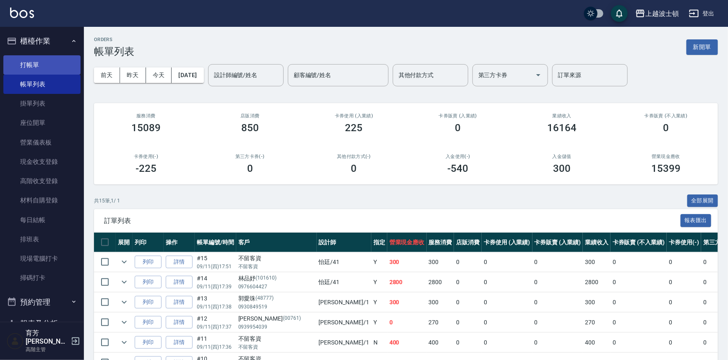
click at [39, 60] on link "打帳單" at bounding box center [41, 64] width 77 height 19
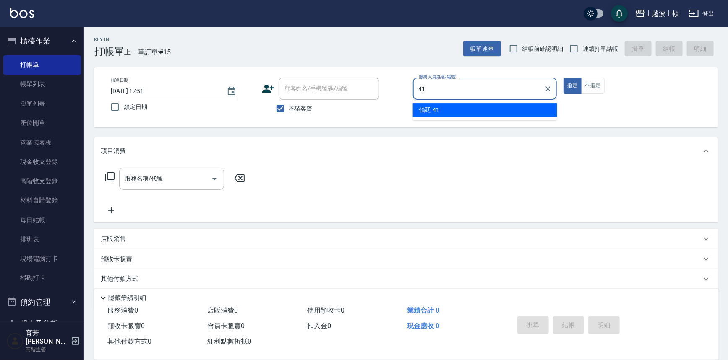
type input "怡廷-41"
type button "true"
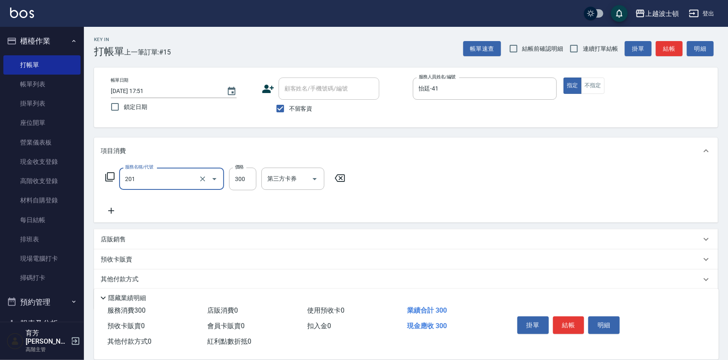
type input "洗髮(201)"
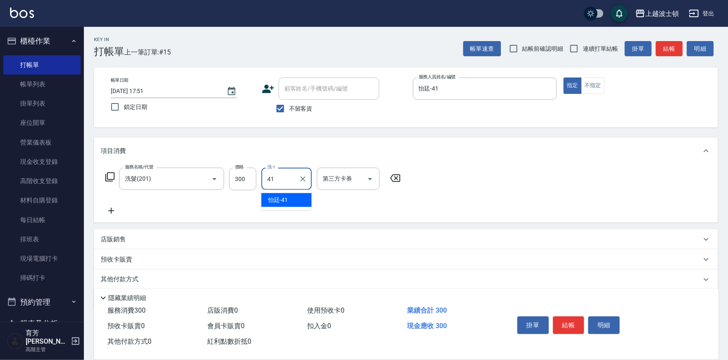
type input "怡廷-41"
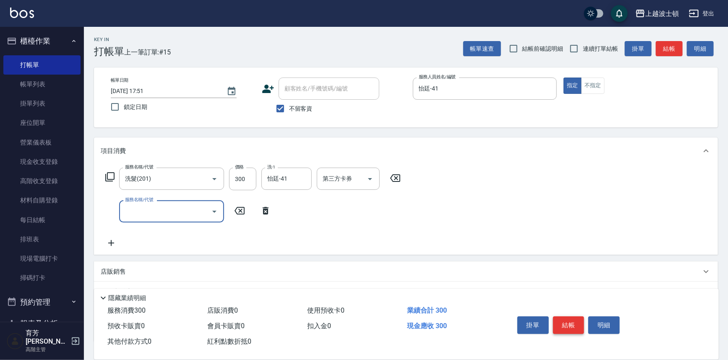
click at [566, 323] on button "結帳" at bounding box center [568, 326] width 31 height 18
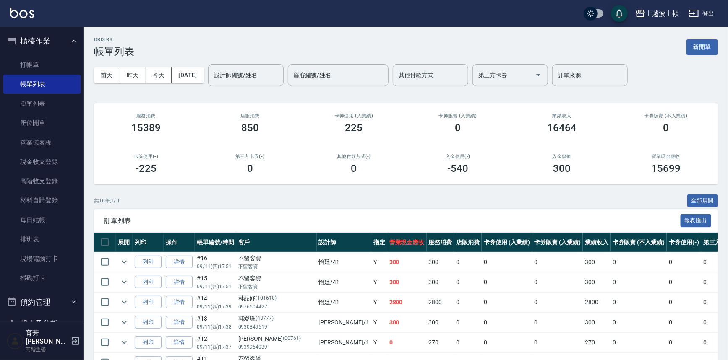
click at [21, 14] on img at bounding box center [22, 13] width 24 height 10
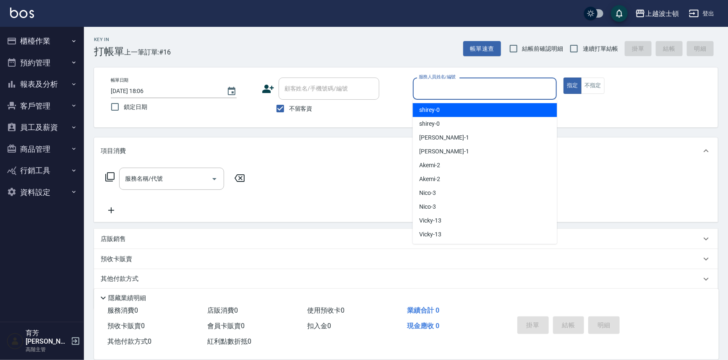
click at [469, 94] on input "服務人員姓名/編號" at bounding box center [484, 88] width 137 height 15
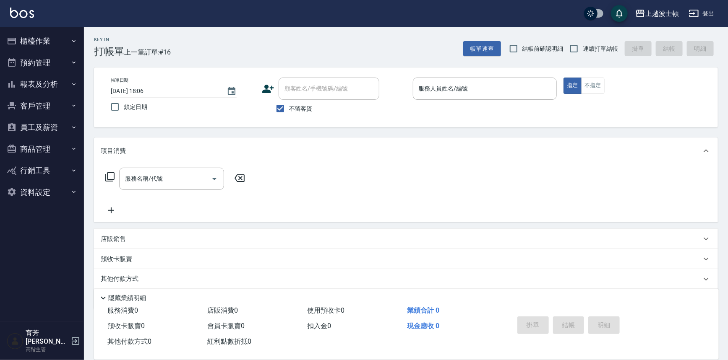
drag, startPoint x: 304, startPoint y: 113, endPoint x: 312, endPoint y: 92, distance: 22.4
click at [304, 112] on span "不留客資" at bounding box center [300, 108] width 23 height 9
click at [289, 112] on input "不留客資" at bounding box center [280, 109] width 18 height 18
checkbox input "false"
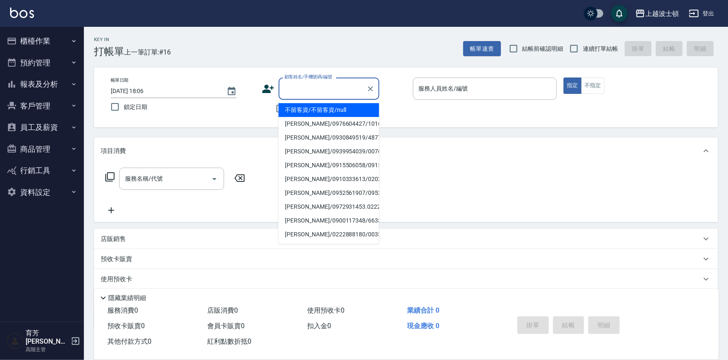
click at [312, 92] on input "顧客姓名/手機號碼/編號" at bounding box center [322, 88] width 81 height 15
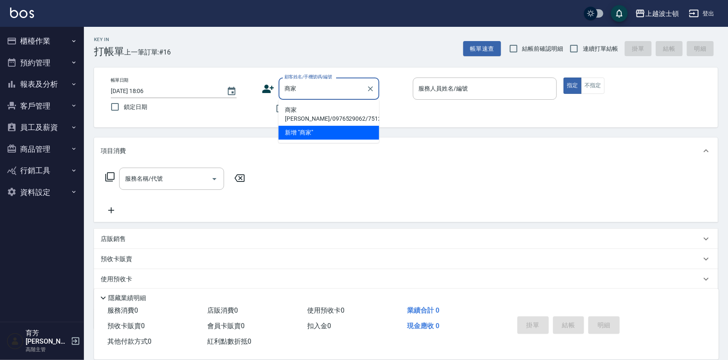
click at [303, 109] on li "商家[PERSON_NAME]/0976529062/751213" at bounding box center [328, 114] width 101 height 23
type input "商家[PERSON_NAME]/0976529062/751213"
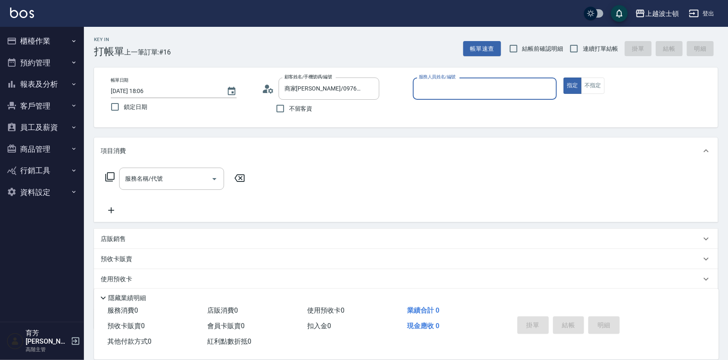
type input "思思-35"
click at [157, 179] on input "服務名稱/代號" at bounding box center [165, 179] width 85 height 15
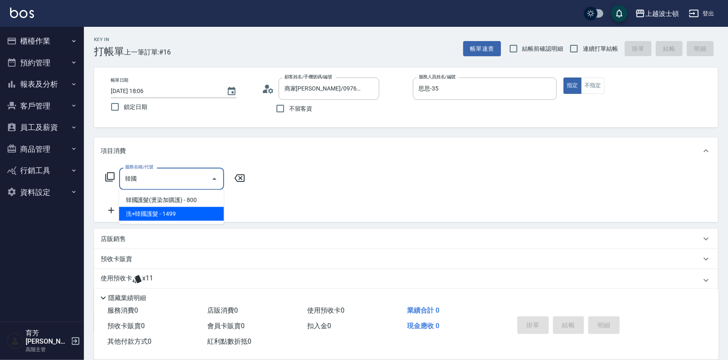
click at [155, 213] on span "洗+韓國護髮 - 1499" at bounding box center [171, 214] width 105 height 14
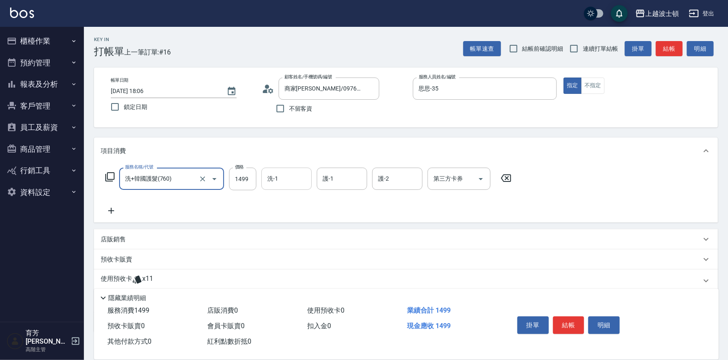
type input "洗+韓國護髮(760)"
click at [274, 178] on input "洗-1" at bounding box center [286, 179] width 43 height 15
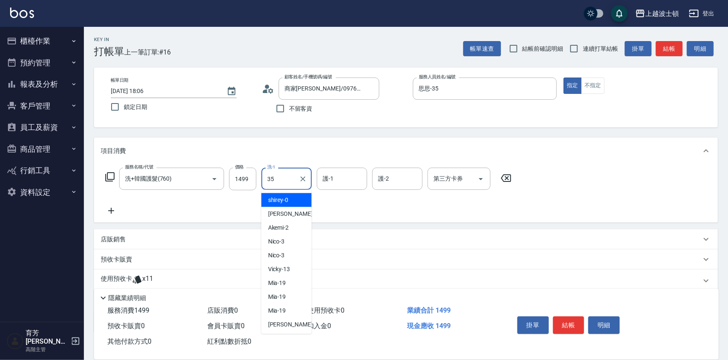
type input "思思-35"
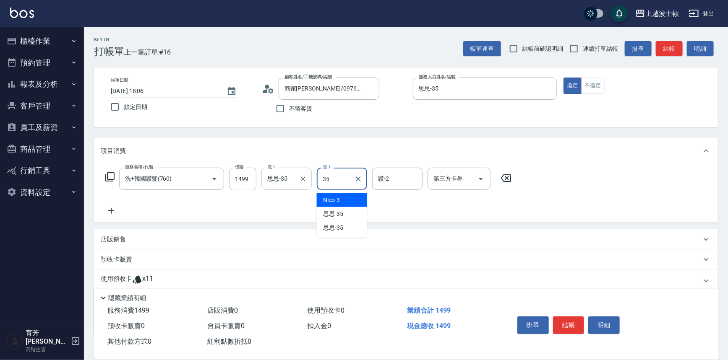
type input "思思-35"
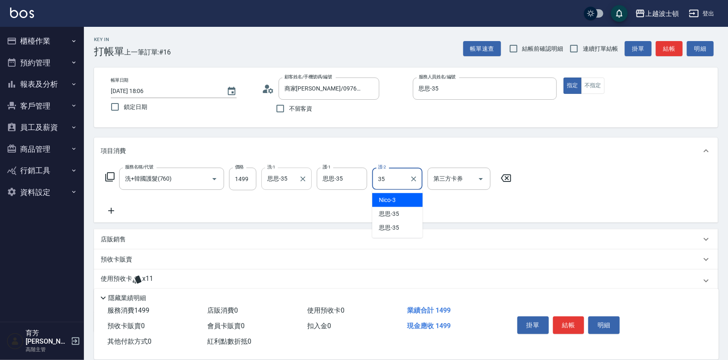
type input "思思-35"
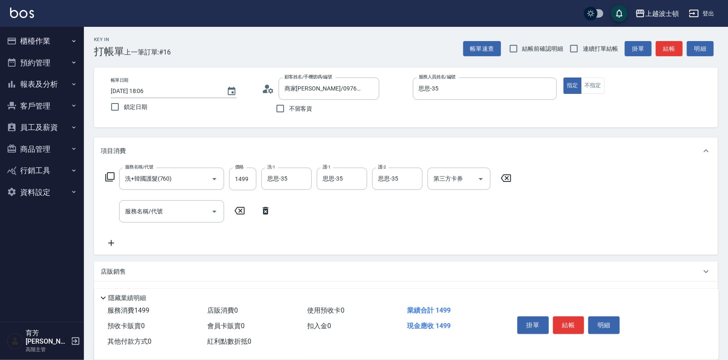
drag, startPoint x: 267, startPoint y: 213, endPoint x: 133, endPoint y: 164, distance: 143.6
click at [267, 213] on icon at bounding box center [266, 211] width 6 height 8
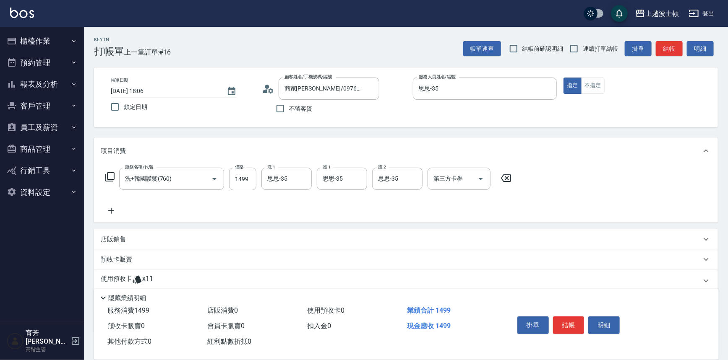
click at [107, 175] on icon at bounding box center [109, 176] width 9 height 9
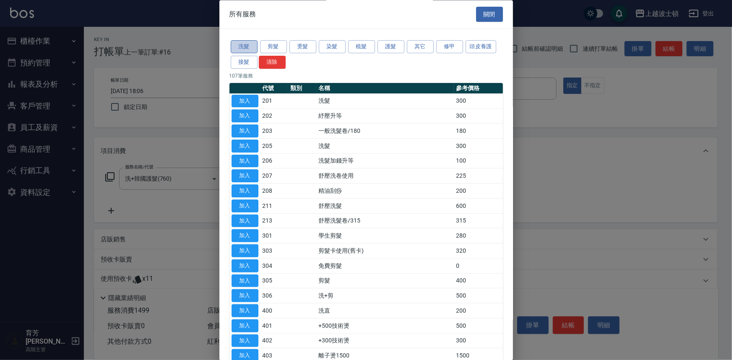
click at [251, 47] on button "洗髮" at bounding box center [244, 47] width 27 height 13
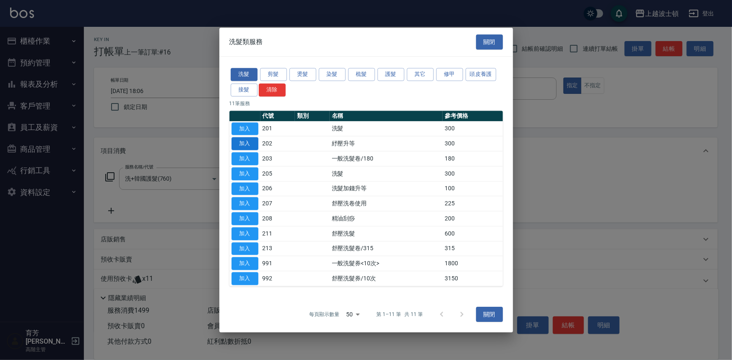
click at [248, 147] on button "加入" at bounding box center [244, 144] width 27 height 13
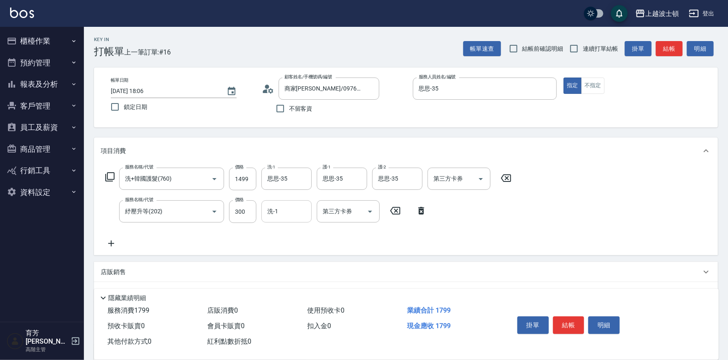
click at [288, 217] on input "洗-1" at bounding box center [286, 211] width 43 height 15
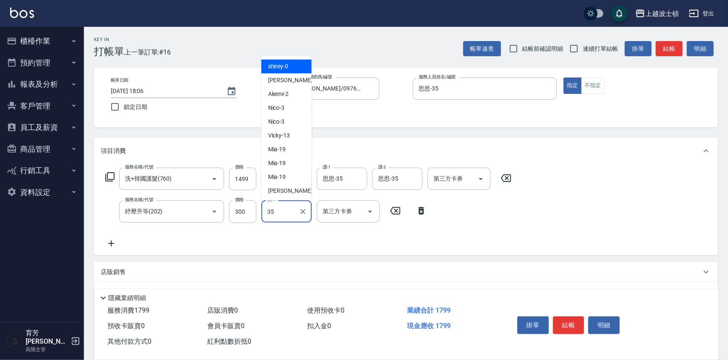
type input "思思-35"
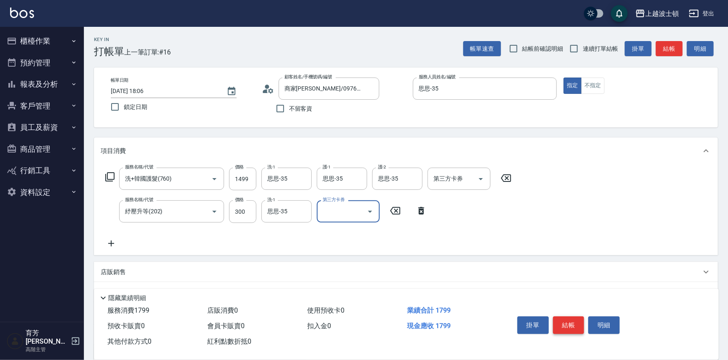
click at [572, 327] on button "結帳" at bounding box center [568, 326] width 31 height 18
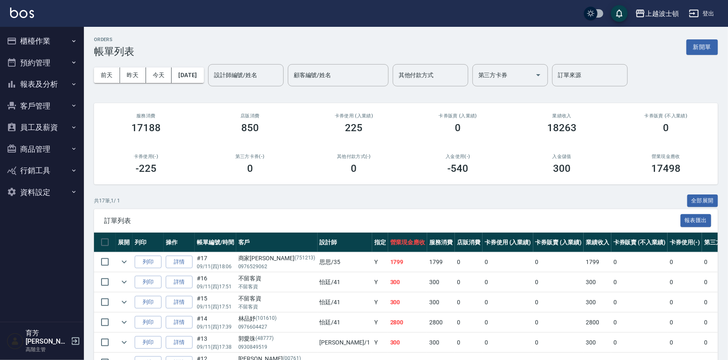
click at [60, 84] on button "報表及分析" at bounding box center [41, 84] width 77 height 22
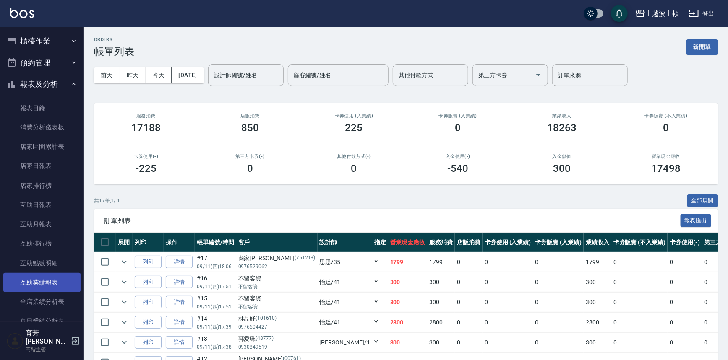
click at [47, 277] on link "互助業績報表" at bounding box center [41, 282] width 77 height 19
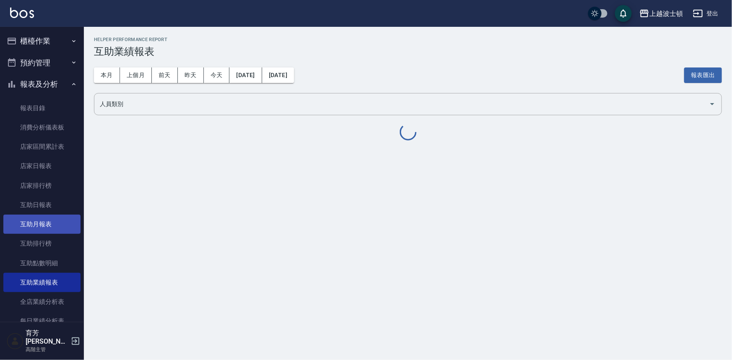
click at [51, 222] on link "互助月報表" at bounding box center [41, 224] width 77 height 19
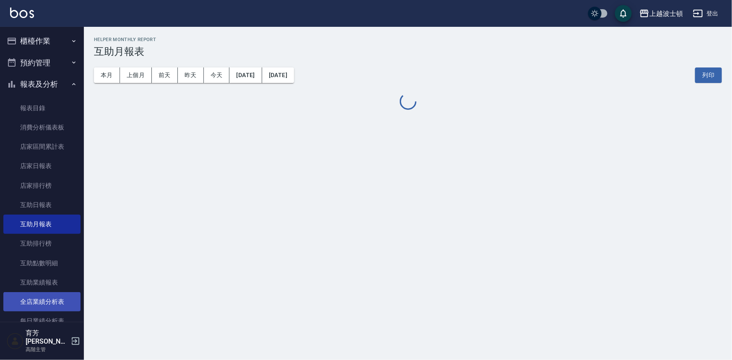
click at [55, 306] on link "全店業績分析表" at bounding box center [41, 301] width 77 height 19
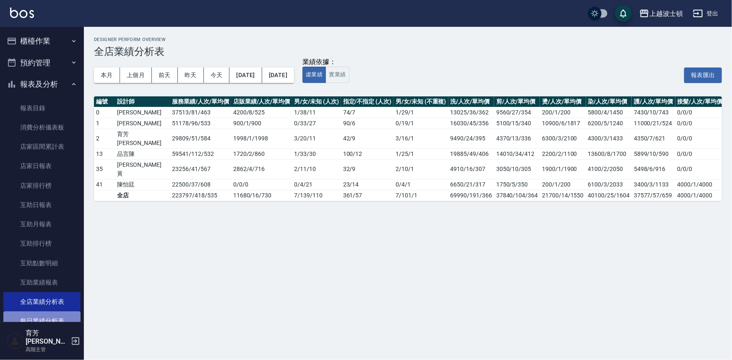
click at [57, 315] on link "每日業績分析表" at bounding box center [41, 321] width 77 height 19
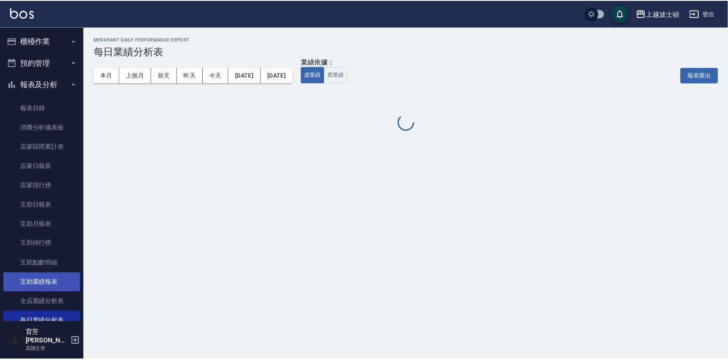
scroll to position [114, 0]
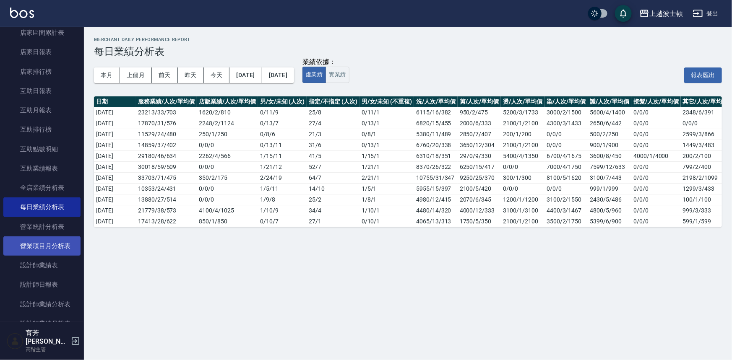
click at [55, 247] on link "營業項目月分析表" at bounding box center [41, 246] width 77 height 19
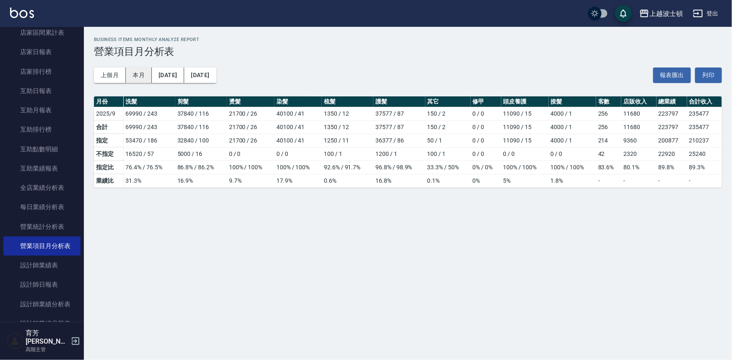
click at [135, 77] on button "本月" at bounding box center [139, 76] width 26 height 16
click at [45, 269] on link "設計師業績表" at bounding box center [41, 265] width 77 height 19
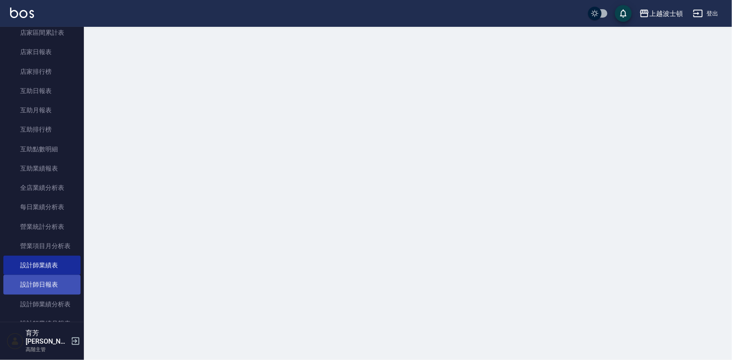
click at [42, 281] on link "設計師日報表" at bounding box center [41, 284] width 77 height 19
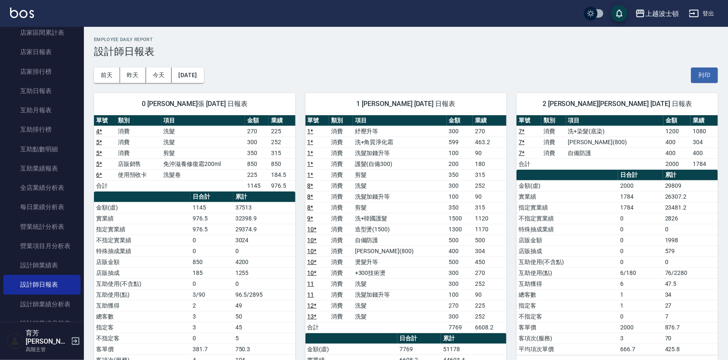
click at [24, 8] on img at bounding box center [22, 13] width 24 height 10
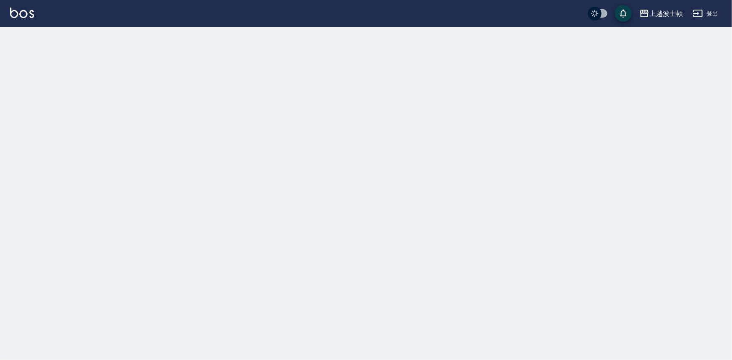
click at [24, 9] on img at bounding box center [22, 13] width 24 height 10
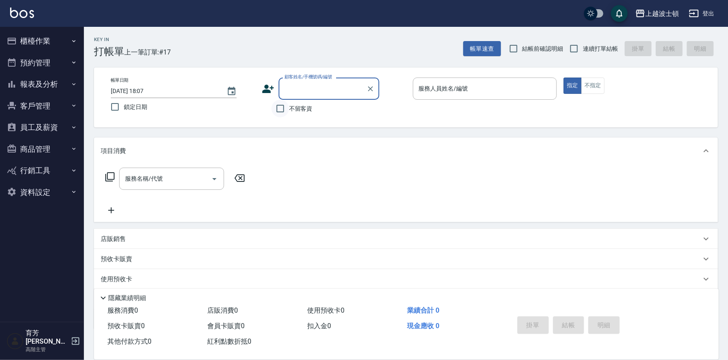
click at [282, 109] on input "不留客資" at bounding box center [280, 109] width 18 height 18
checkbox input "true"
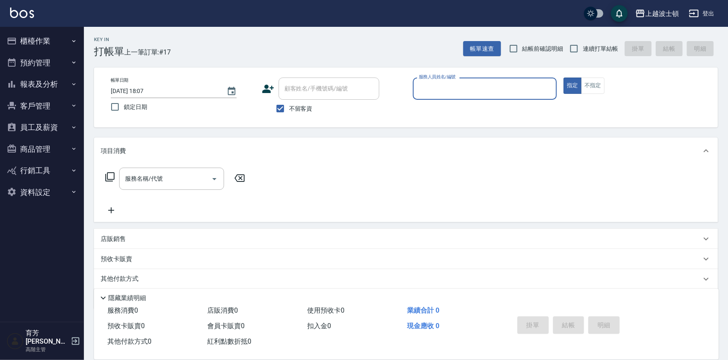
click at [446, 86] on input "服務人員姓名/編號" at bounding box center [484, 88] width 137 height 15
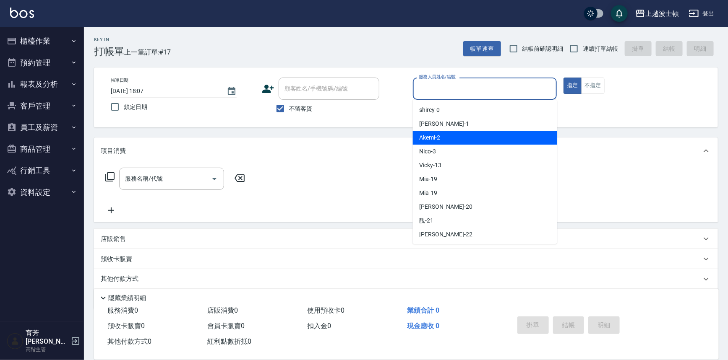
drag, startPoint x: 475, startPoint y: 137, endPoint x: 500, endPoint y: 129, distance: 26.9
click at [476, 135] on div "Akemi -2" at bounding box center [485, 138] width 144 height 14
type input "Akemi-2"
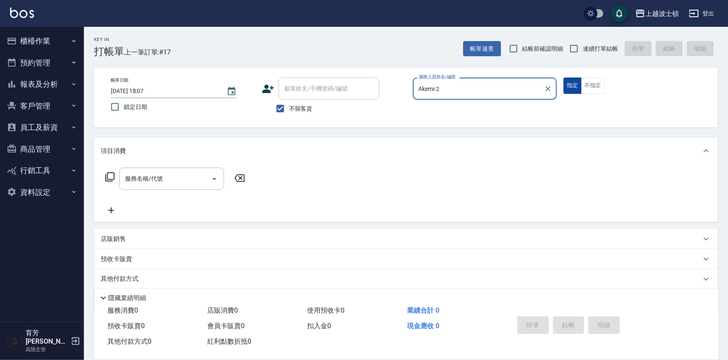
click at [569, 86] on button "指定" at bounding box center [572, 86] width 18 height 16
click at [147, 179] on input "服務名稱/代號" at bounding box center [165, 179] width 85 height 15
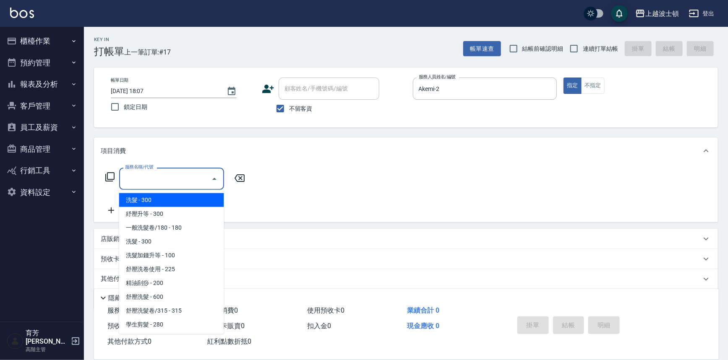
click at [176, 202] on span "洗髮 - 300" at bounding box center [171, 200] width 105 height 14
type input "洗髮(201)"
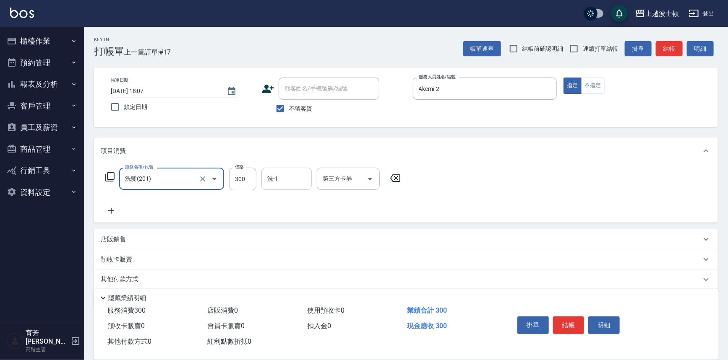
drag, startPoint x: 296, startPoint y: 180, endPoint x: 289, endPoint y: 177, distance: 7.9
click at [296, 180] on input "洗-1" at bounding box center [286, 179] width 43 height 15
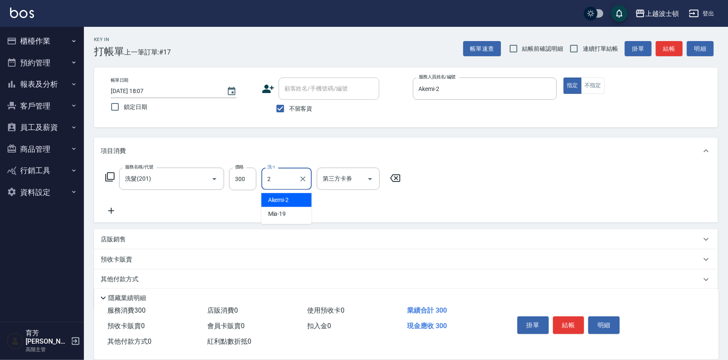
click at [273, 198] on span "Akemi -2" at bounding box center [278, 200] width 21 height 9
type input "Akemi-2"
click at [109, 210] on icon at bounding box center [111, 211] width 21 height 10
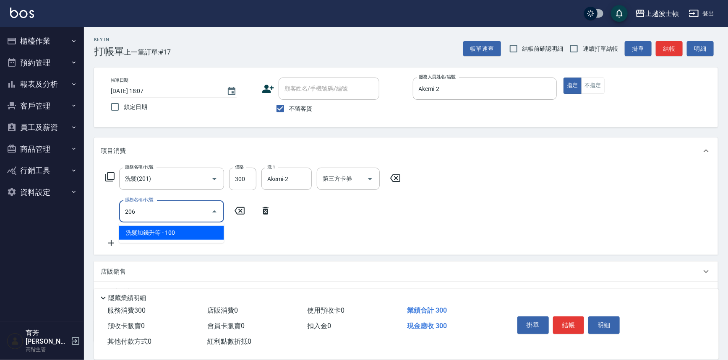
click at [179, 229] on span "洗髮加錢升等 - 100" at bounding box center [171, 233] width 105 height 14
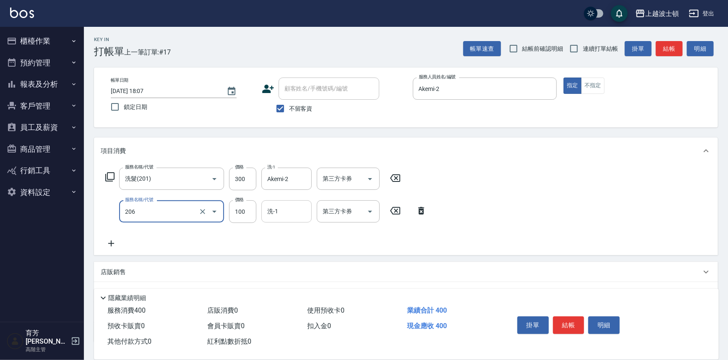
click at [281, 203] on div "洗-1" at bounding box center [286, 211] width 50 height 22
type input "洗髮加錢升等(206)"
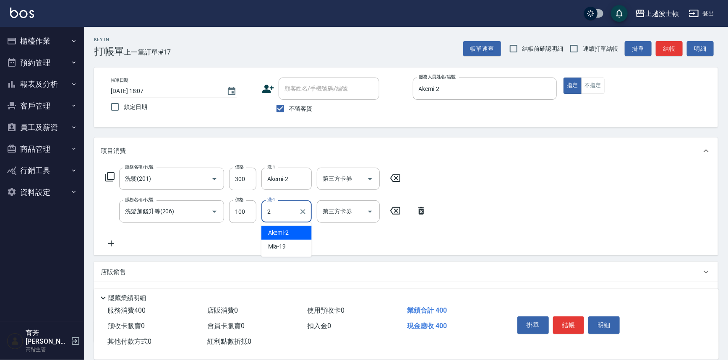
click at [297, 237] on div "Akemi -2" at bounding box center [286, 233] width 50 height 14
type input "Akemi-2"
click at [538, 221] on div "服務名稱/代號 洗髮(201) 服務名稱/代號 價格 300 價格 洗-1 Akemi-2 洗-1 第三方卡券 第三方卡券 服務名稱/代號 洗髮加錢升等(20…" at bounding box center [406, 209] width 624 height 91
click at [574, 323] on button "結帳" at bounding box center [568, 326] width 31 height 18
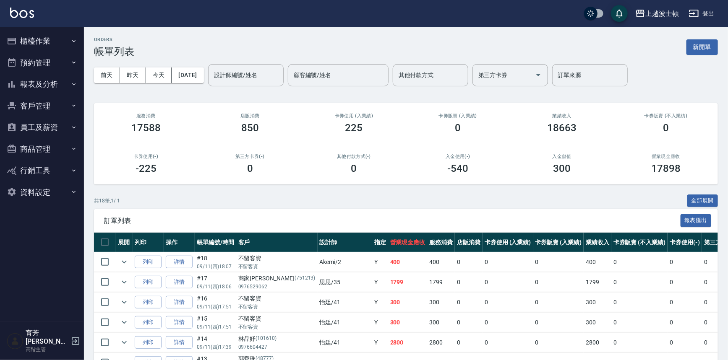
click at [42, 32] on button "櫃檯作業" at bounding box center [41, 41] width 77 height 22
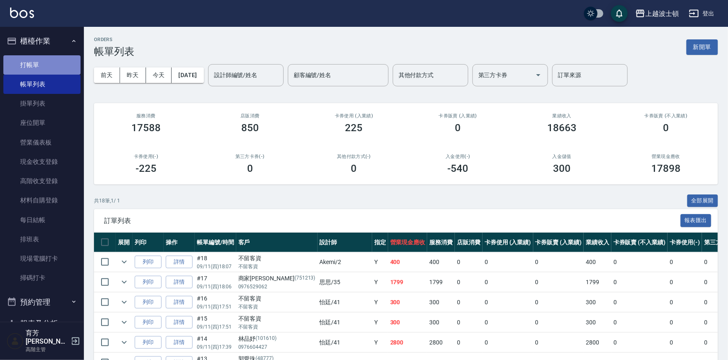
click at [48, 65] on link "打帳單" at bounding box center [41, 64] width 77 height 19
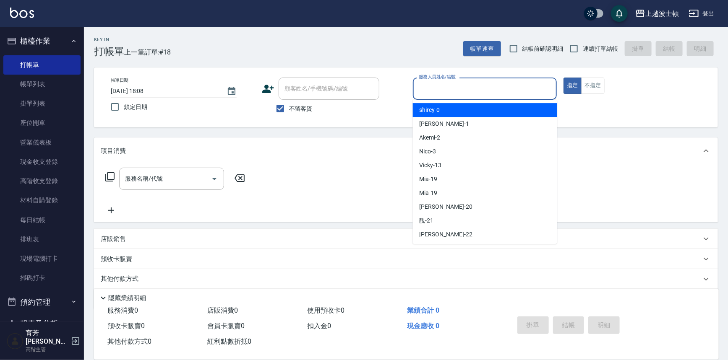
click at [465, 94] on input "服務人員姓名/編號" at bounding box center [484, 88] width 137 height 15
click at [476, 112] on div "Akemi -2" at bounding box center [485, 110] width 144 height 14
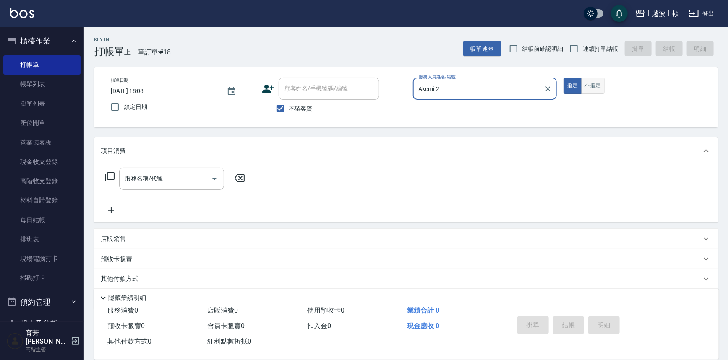
type input "Akemi-2"
click at [599, 87] on button "不指定" at bounding box center [592, 86] width 23 height 16
click at [151, 180] on input "服務名稱/代號" at bounding box center [165, 179] width 85 height 15
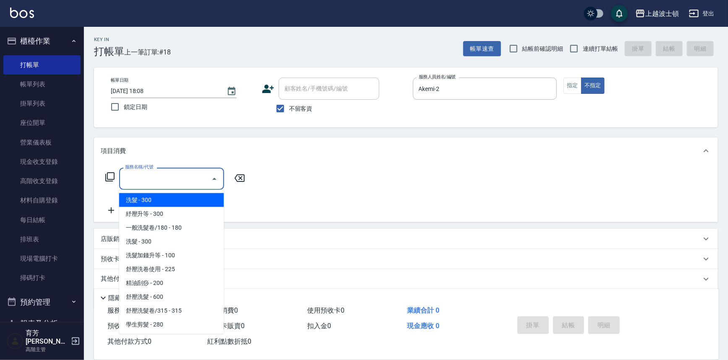
click at [113, 178] on icon at bounding box center [110, 177] width 10 height 10
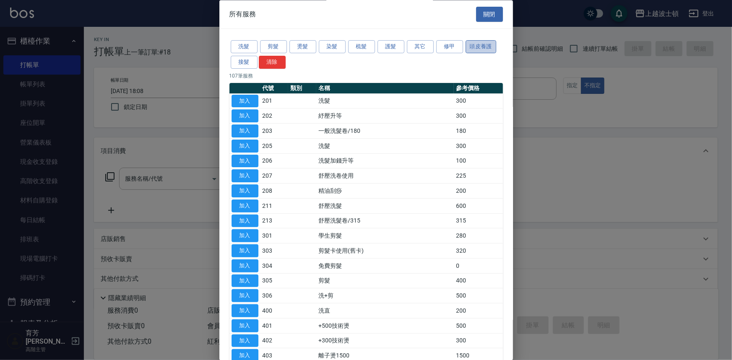
click at [484, 51] on button "頭皮養護" at bounding box center [480, 47] width 31 height 13
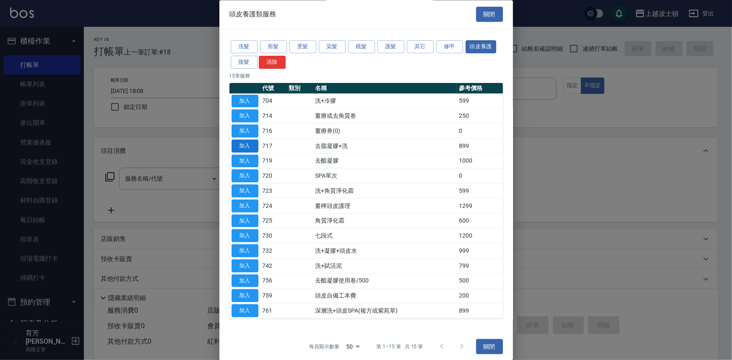
click at [239, 144] on button "加入" at bounding box center [244, 146] width 27 height 13
type input "去脂凝膠+洗(717)"
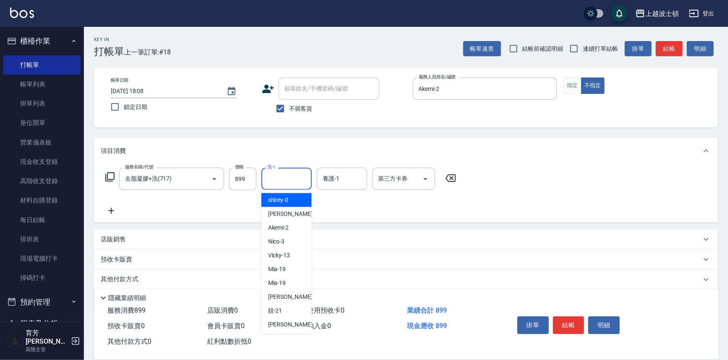
click at [274, 173] on div "洗-1 洗-1" at bounding box center [286, 179] width 50 height 22
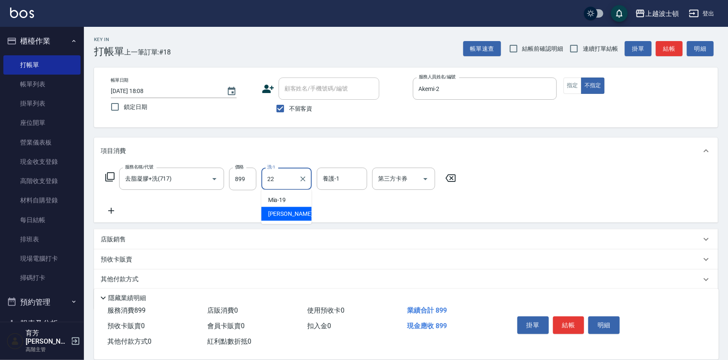
click at [289, 209] on div "雅如 -22" at bounding box center [286, 214] width 50 height 14
type input "雅如-22"
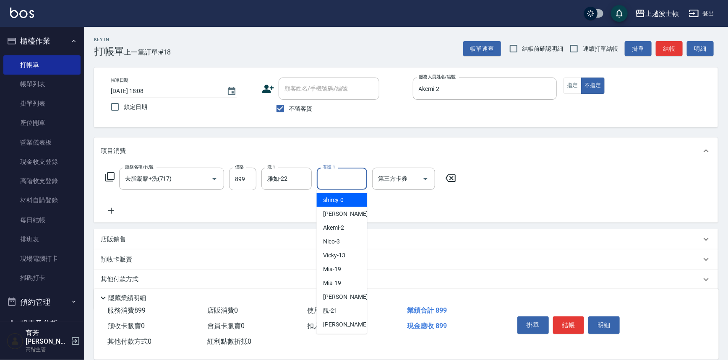
click at [343, 175] on input "養護-1" at bounding box center [341, 179] width 43 height 15
click at [355, 200] on div "Akemi -2" at bounding box center [342, 200] width 50 height 14
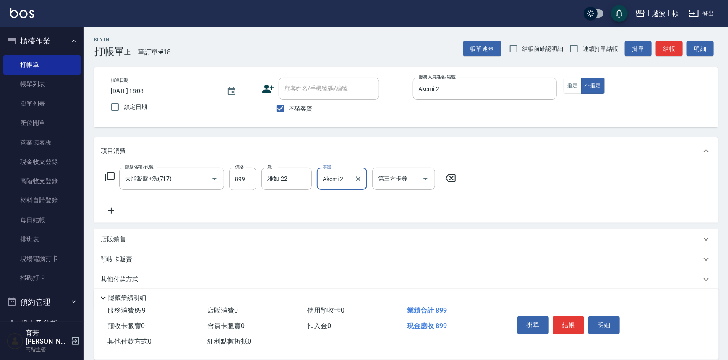
type input "Akemi-2"
click at [629, 173] on div "服務名稱/代號 去脂凝膠+洗(717) 服務名稱/代號 價格 899 價格 洗-1 雅如-22 洗-1 養護-1 Akemi-2 養護-1 第三方卡券 第三方…" at bounding box center [406, 193] width 624 height 58
click at [574, 324] on button "結帳" at bounding box center [568, 326] width 31 height 18
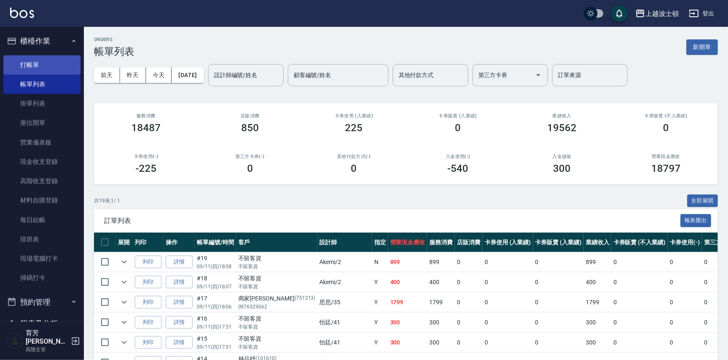
click at [46, 67] on link "打帳單" at bounding box center [41, 64] width 77 height 19
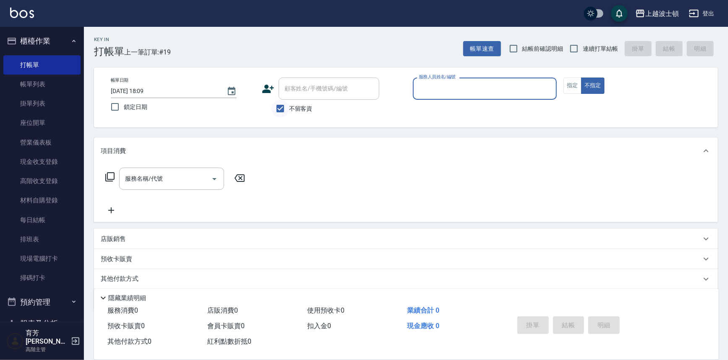
click at [281, 112] on input "不留客資" at bounding box center [280, 109] width 18 height 18
checkbox input "false"
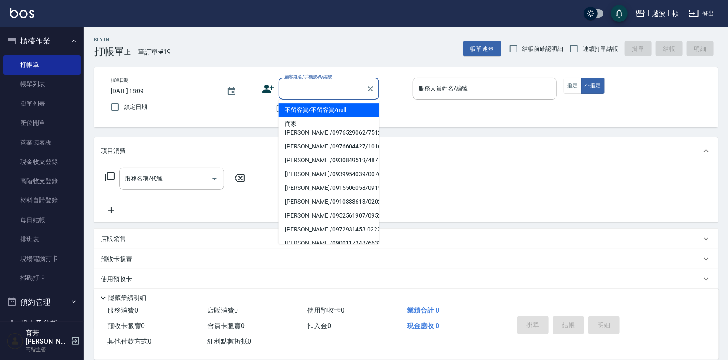
click at [291, 89] on input "顧客姓名/手機號碼/編號" at bounding box center [322, 88] width 81 height 15
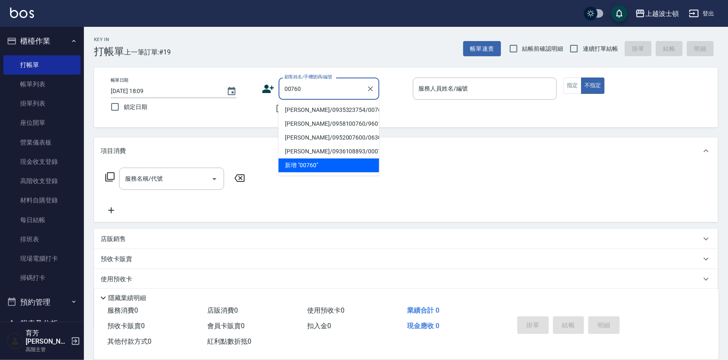
click at [310, 109] on li "[PERSON_NAME]/0935323754/00760" at bounding box center [328, 110] width 101 height 14
type input "[PERSON_NAME]/0935323754/00760"
type input "Akemi-2"
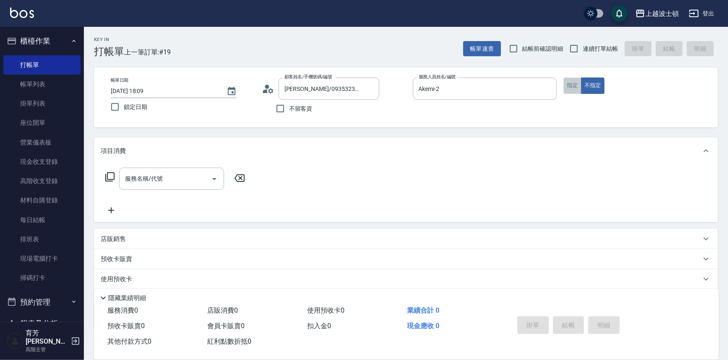
click at [569, 82] on button "指定" at bounding box center [572, 86] width 18 height 16
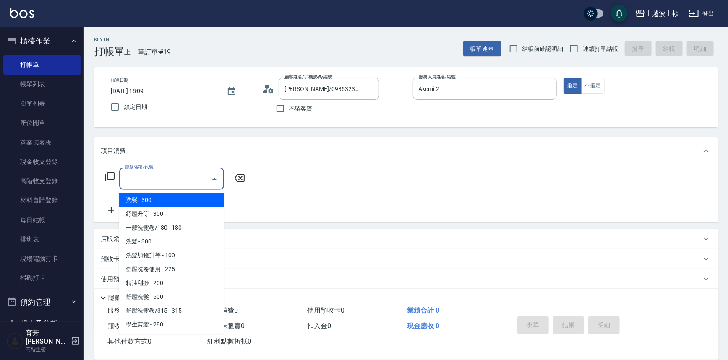
click at [137, 178] on input "服務名稱/代號" at bounding box center [165, 179] width 85 height 15
click at [169, 198] on span "洗髮 - 300" at bounding box center [171, 200] width 105 height 14
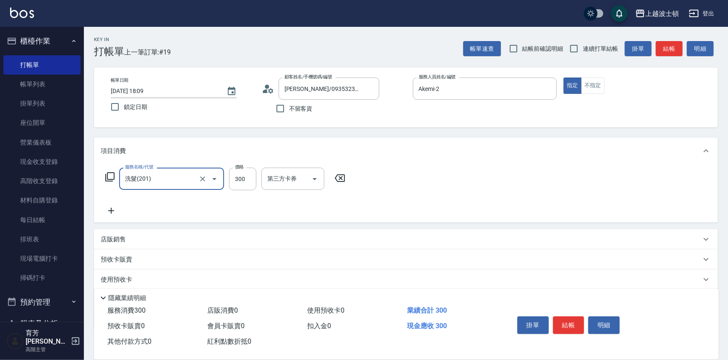
type input "洗髮(201)"
click at [242, 180] on input "300" at bounding box center [242, 179] width 27 height 23
type input "270"
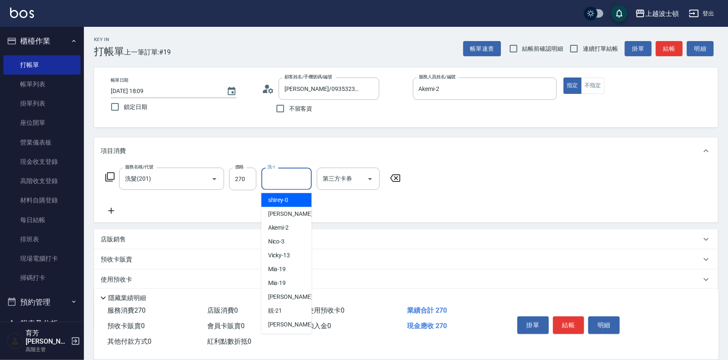
click at [276, 183] on input "洗-1" at bounding box center [286, 179] width 43 height 15
click at [285, 198] on span "Akemi -2" at bounding box center [278, 200] width 21 height 9
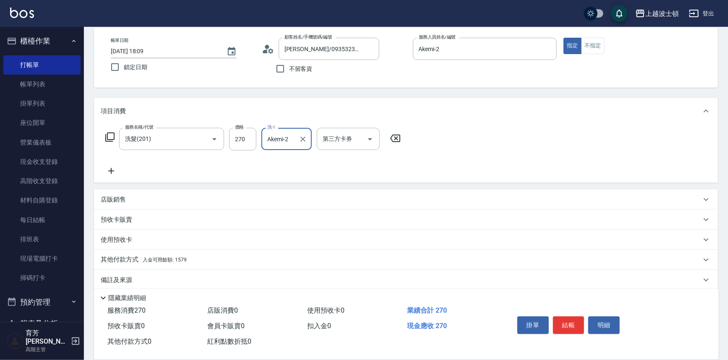
scroll to position [49, 0]
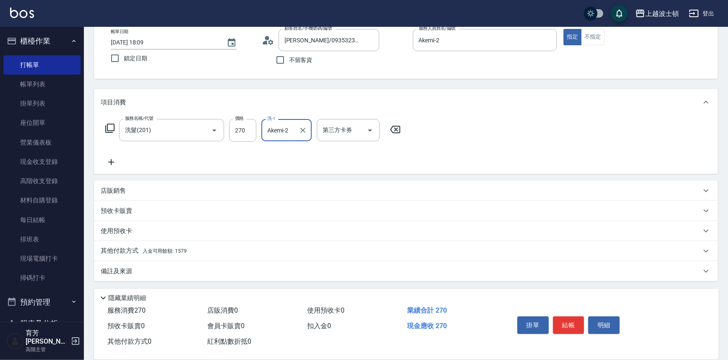
type input "Akemi-2"
click at [169, 252] on span "入金可用餘額: 1579" at bounding box center [165, 251] width 44 height 6
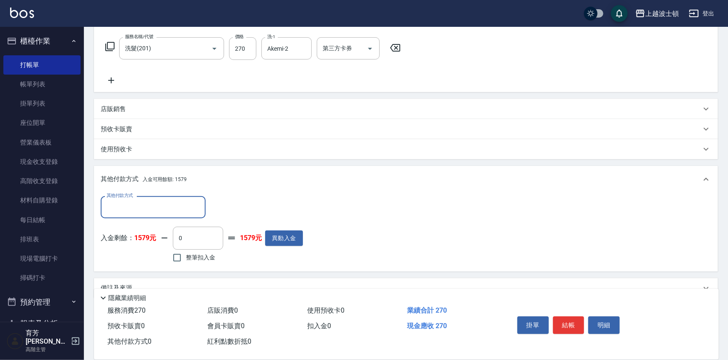
scroll to position [147, 0]
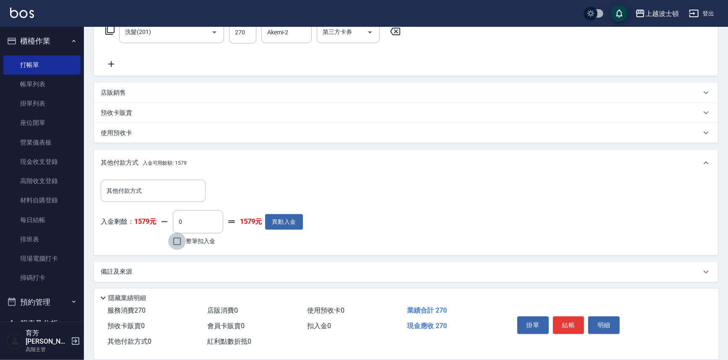
click at [176, 242] on input "整筆扣入金" at bounding box center [177, 242] width 18 height 18
checkbox input "true"
type input "270"
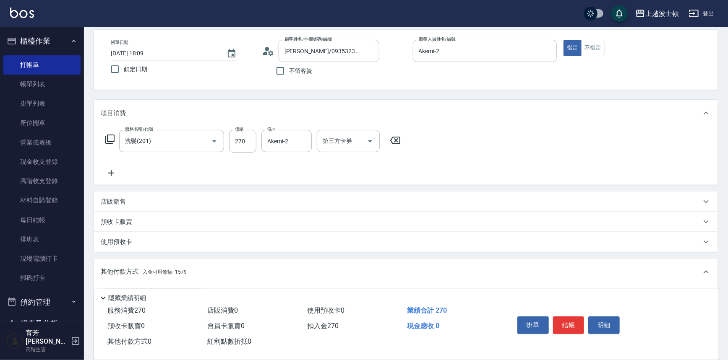
scroll to position [0, 0]
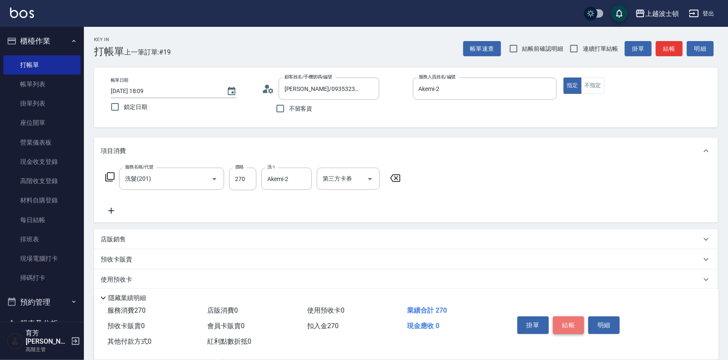
click at [569, 329] on button "結帳" at bounding box center [568, 326] width 31 height 18
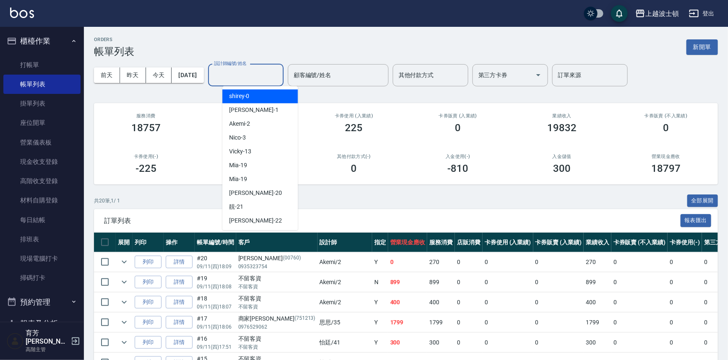
click at [247, 79] on input "設計師編號/姓名" at bounding box center [246, 75] width 68 height 15
click at [238, 109] on span "[PERSON_NAME] -1" at bounding box center [253, 110] width 49 height 9
type input "[PERSON_NAME]-1"
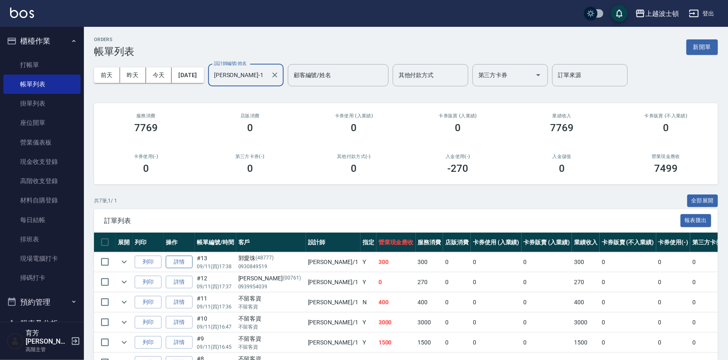
click at [177, 265] on link "詳情" at bounding box center [179, 262] width 27 height 13
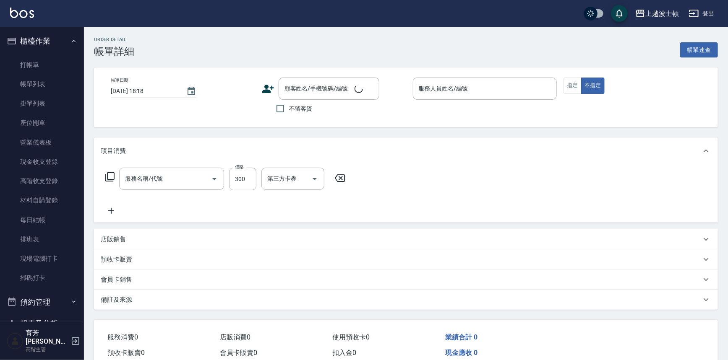
type input "[DATE] 17:38"
type input "[PERSON_NAME]-1"
type input "洗髮(201)"
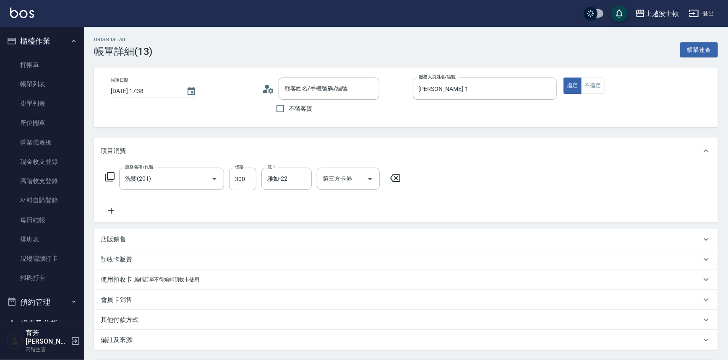
type input "[PERSON_NAME]/0930849519/48777"
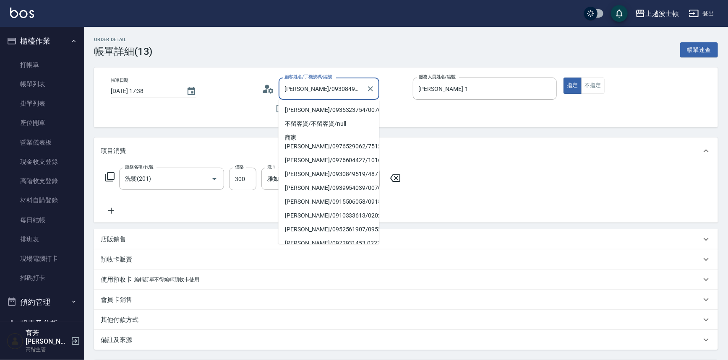
click at [351, 87] on input "[PERSON_NAME]/0930849519/48777" at bounding box center [322, 88] width 81 height 15
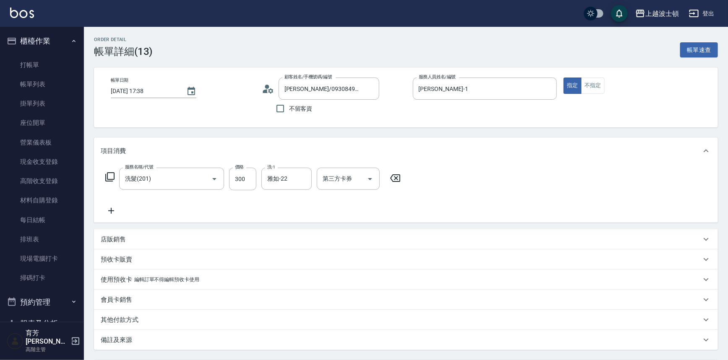
click at [396, 107] on div "顧客姓名/手機號碼/編號 [PERSON_NAME]/0930849519/48777 顧客姓名/手機號碼/編號 不留客資" at bounding box center [334, 98] width 144 height 40
click at [278, 106] on input "不留客資" at bounding box center [280, 109] width 18 height 18
checkbox input "true"
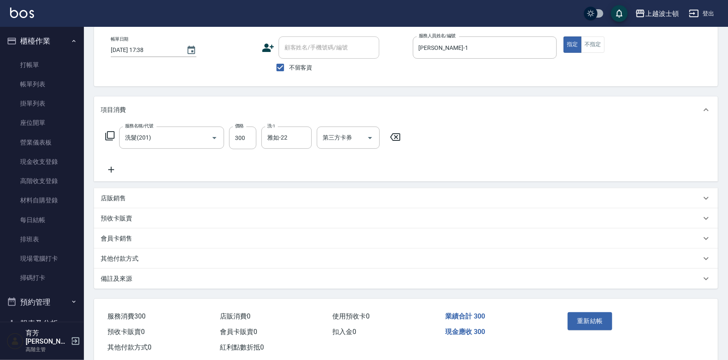
scroll to position [44, 0]
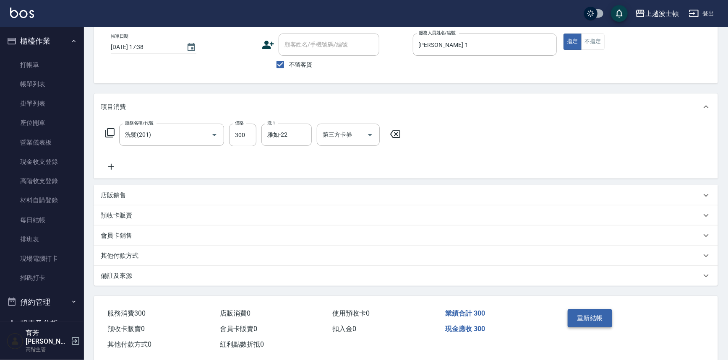
click at [582, 315] on button "重新結帳" at bounding box center [589, 318] width 44 height 18
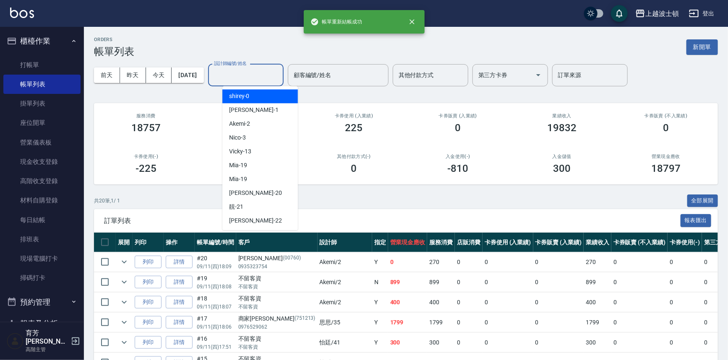
click at [248, 72] on input "設計師編號/姓名" at bounding box center [246, 75] width 68 height 15
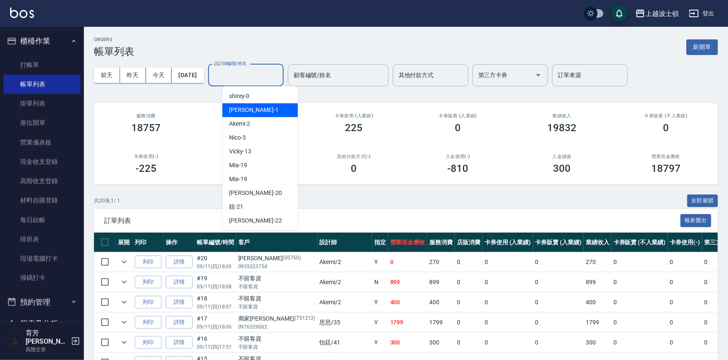
click at [241, 109] on span "[PERSON_NAME] -1" at bounding box center [253, 110] width 49 height 9
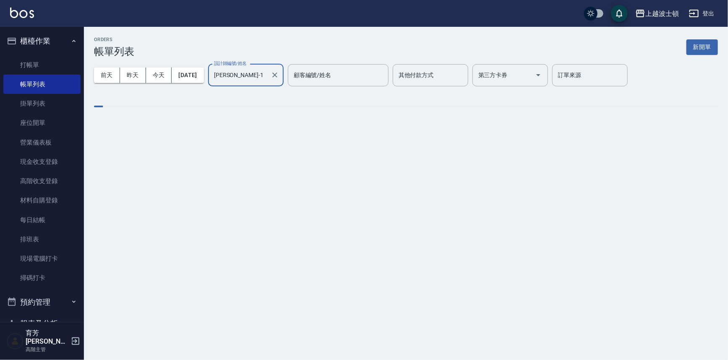
type input "[PERSON_NAME]-1"
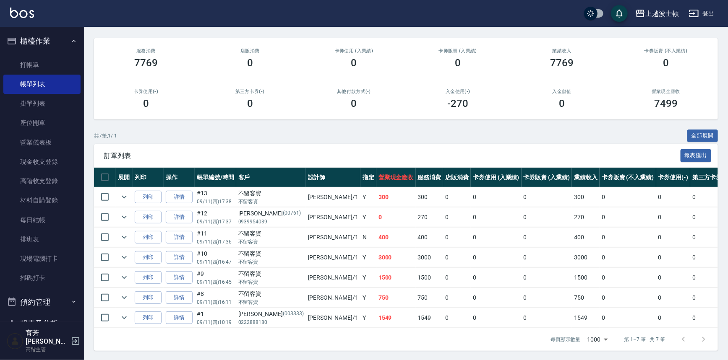
scroll to position [71, 0]
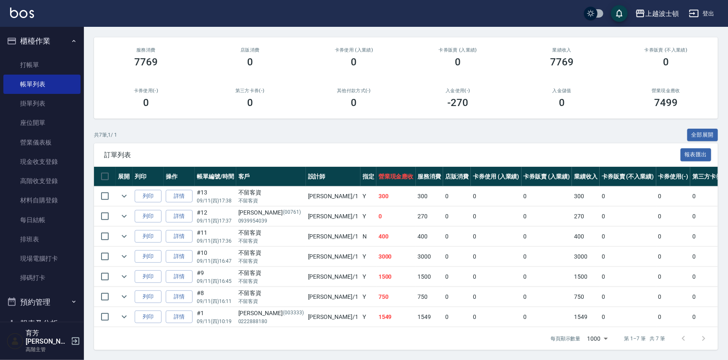
click at [109, 100] on div "ORDERS 帳單列表 新開單 [DATE] [DATE] [DATE] [DATE] 設計師編號/姓名 [PERSON_NAME]-1 設計師編號/姓名 顧…" at bounding box center [406, 160] width 644 height 399
click at [50, 63] on link "打帳單" at bounding box center [41, 64] width 77 height 19
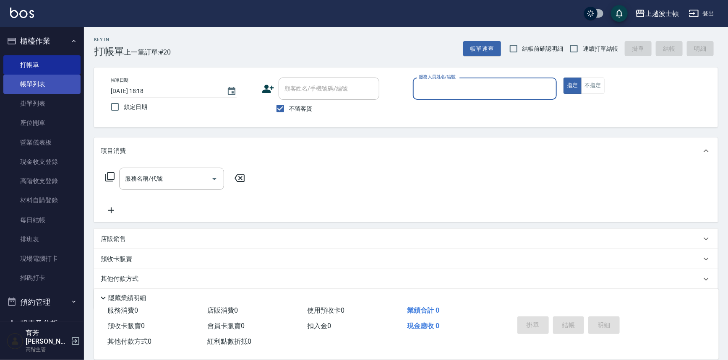
click at [36, 88] on link "帳單列表" at bounding box center [41, 84] width 77 height 19
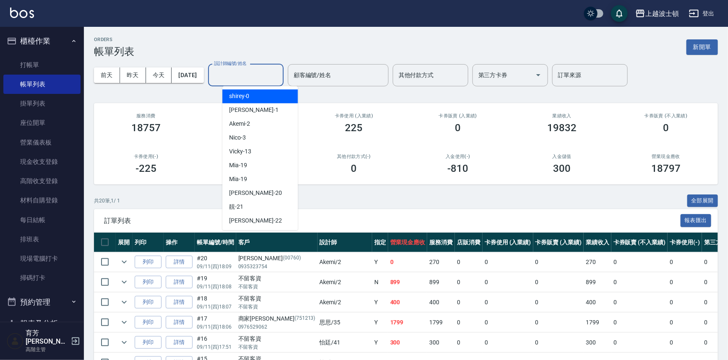
click at [267, 81] on input "設計師編號/姓名" at bounding box center [246, 75] width 68 height 15
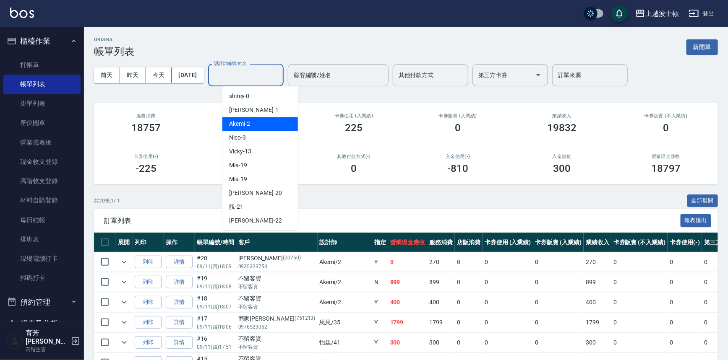
click at [272, 123] on div "Akemi -2" at bounding box center [259, 124] width 75 height 14
type input "Akemi-2"
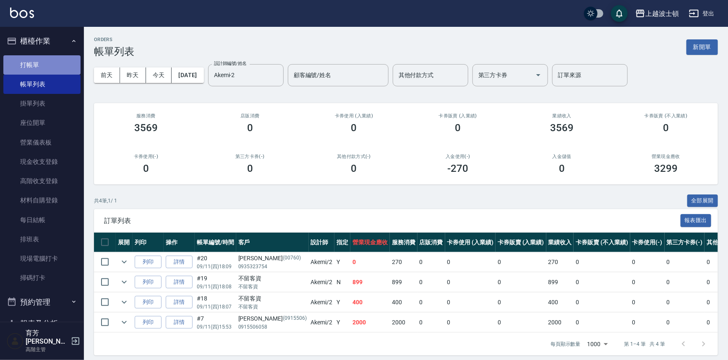
click at [59, 64] on link "打帳單" at bounding box center [41, 64] width 77 height 19
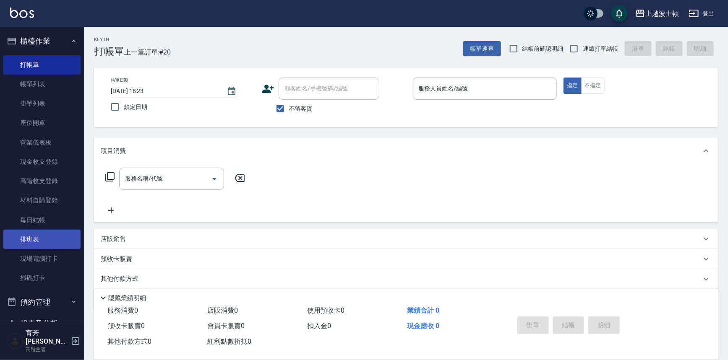
drag, startPoint x: 84, startPoint y: 90, endPoint x: 67, endPoint y: 240, distance: 151.1
click at [67, 240] on div "櫃檯作業 打帳單 帳單列表 掛單列表 座位開單 營業儀表板 現金收支登錄 高階收支登錄 材料自購登錄 每日結帳 排班表 現場電腦打卡 掃碼打卡 預約管理 預約…" at bounding box center [42, 193] width 84 height 333
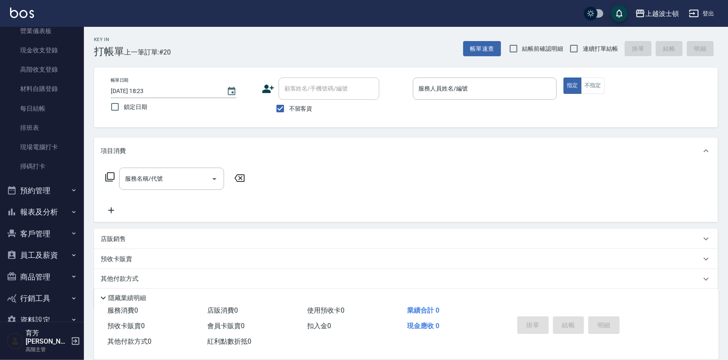
scroll to position [118, 0]
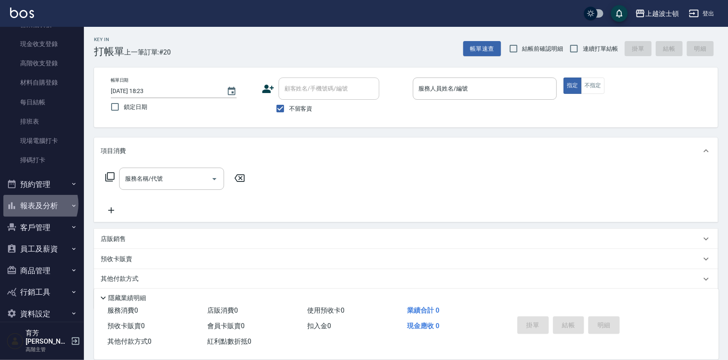
click at [36, 204] on button "報表及分析" at bounding box center [41, 206] width 77 height 22
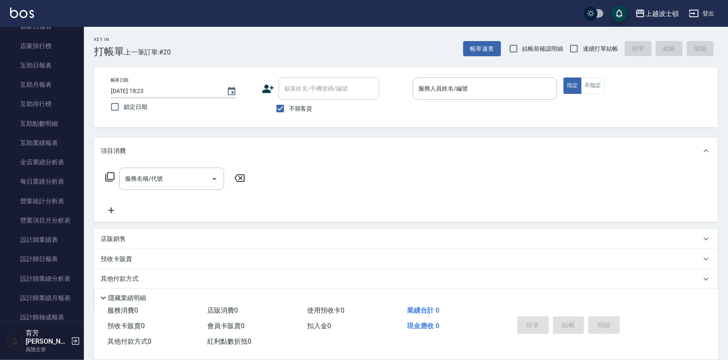
scroll to position [387, 0]
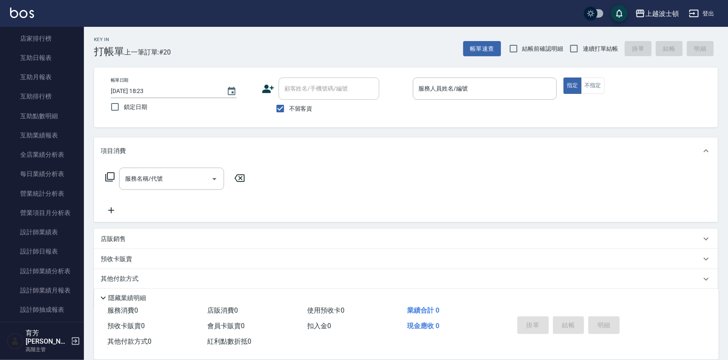
click at [99, 185] on div "服務名稱/代號 服務名稱/代號" at bounding box center [406, 193] width 624 height 58
click at [41, 252] on link "設計師日報表" at bounding box center [41, 251] width 77 height 19
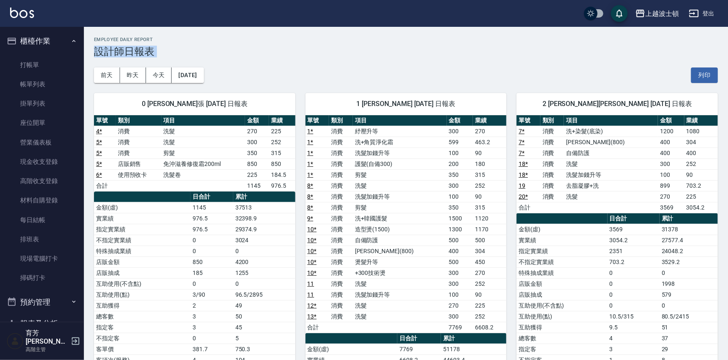
drag, startPoint x: 95, startPoint y: 53, endPoint x: 96, endPoint y: 60, distance: 6.3
click at [43, 67] on link "打帳單" at bounding box center [41, 64] width 77 height 19
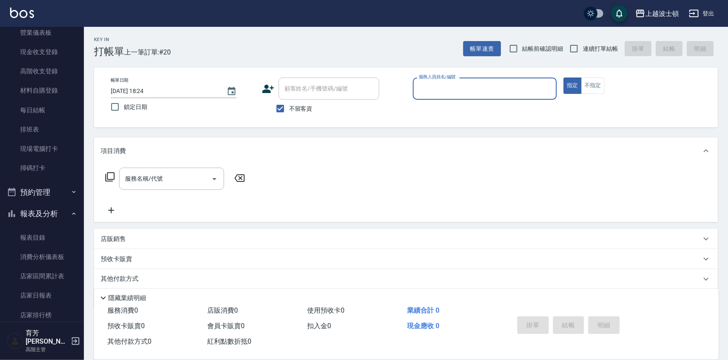
scroll to position [108, 0]
click at [30, 211] on button "報表及分析" at bounding box center [41, 216] width 77 height 22
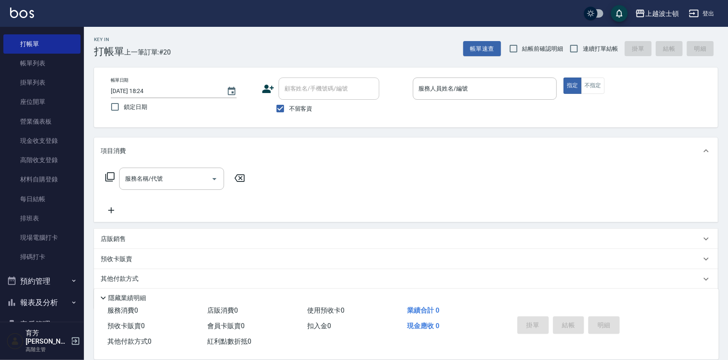
scroll to position [20, 0]
click at [48, 42] on link "打帳單" at bounding box center [41, 45] width 77 height 19
click at [44, 59] on link "帳單列表" at bounding box center [41, 64] width 77 height 19
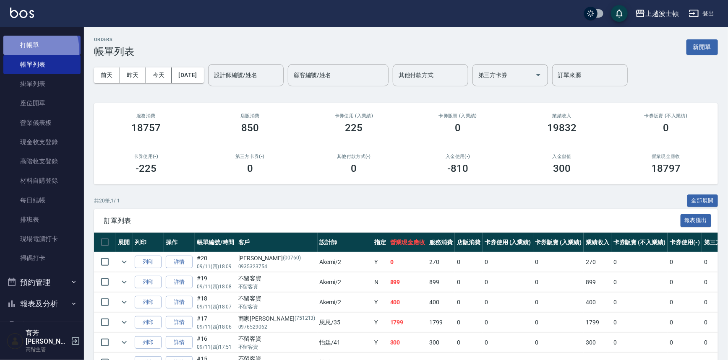
click at [29, 50] on link "打帳單" at bounding box center [41, 45] width 77 height 19
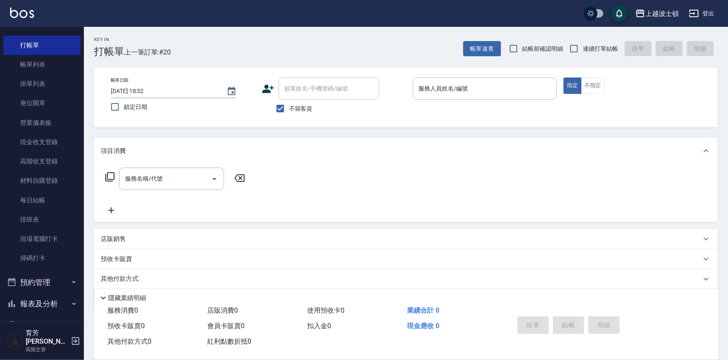
click at [290, 104] on label "不留客資" at bounding box center [291, 109] width 41 height 18
click at [289, 104] on input "不留客資" at bounding box center [280, 109] width 18 height 18
checkbox input "false"
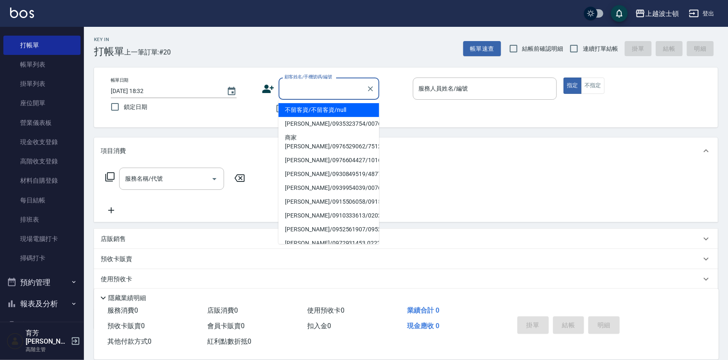
click at [301, 87] on input "顧客姓名/手機號碼/編號" at bounding box center [322, 88] width 81 height 15
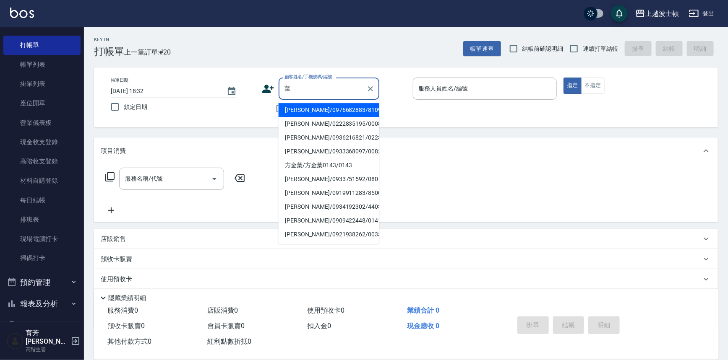
click at [313, 122] on li "[PERSON_NAME]/0222835195/000885" at bounding box center [328, 124] width 101 height 14
type input "[PERSON_NAME]/0222835195/000885"
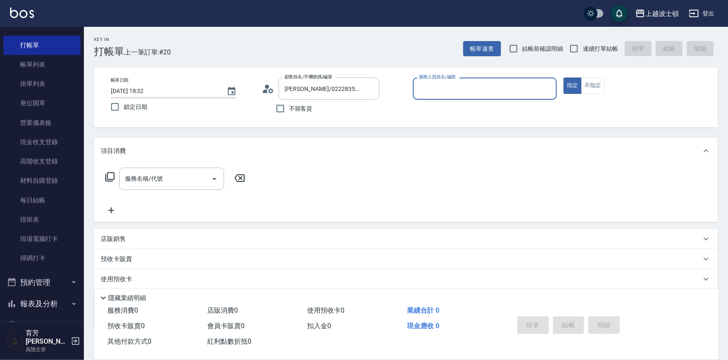
type input "shirey-0"
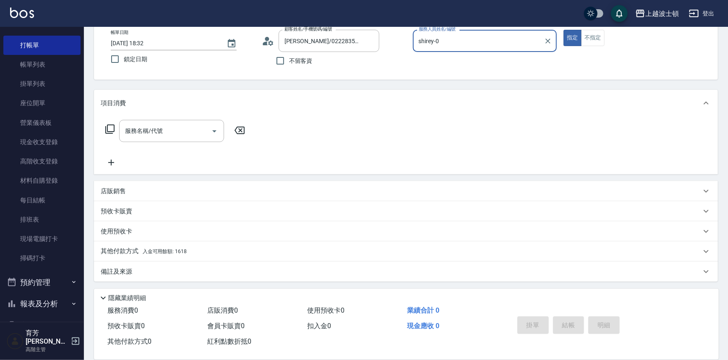
click at [112, 127] on icon at bounding box center [110, 129] width 10 height 10
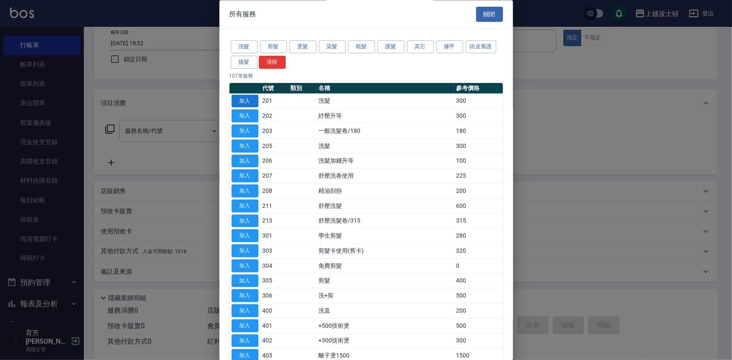
click at [247, 100] on button "加入" at bounding box center [244, 101] width 27 height 13
type input "洗髮(201)"
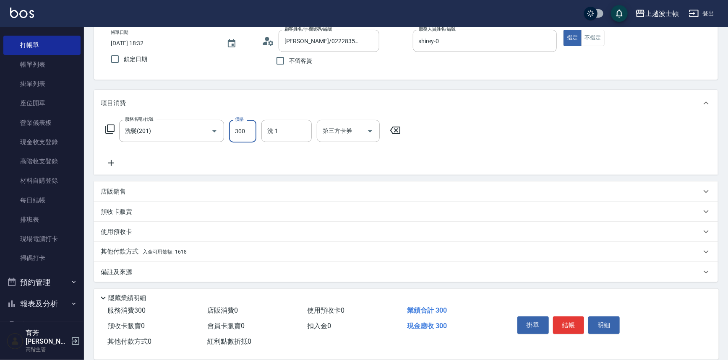
click at [250, 132] on input "300" at bounding box center [242, 131] width 27 height 23
type input "270"
click at [289, 130] on input "洗-1" at bounding box center [286, 131] width 43 height 15
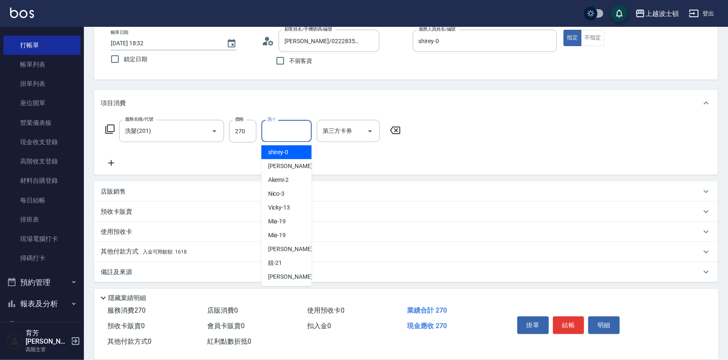
type input "2"
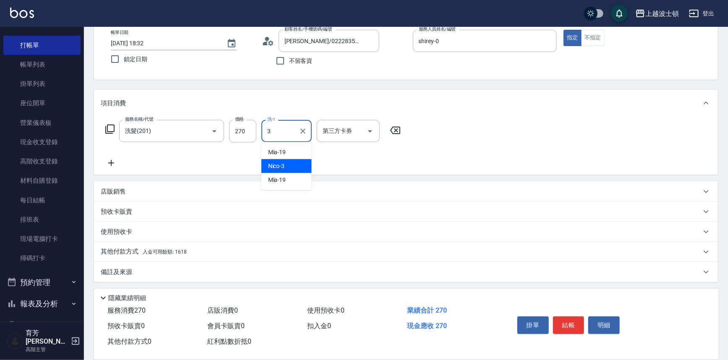
type input "32"
click at [301, 131] on icon "Clear" at bounding box center [303, 131] width 8 height 8
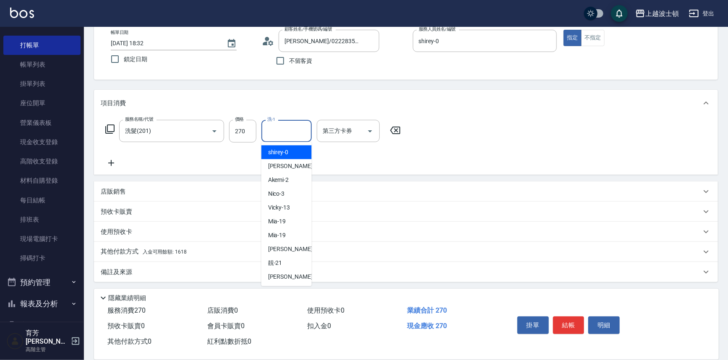
click at [273, 128] on input "洗-1" at bounding box center [286, 131] width 43 height 15
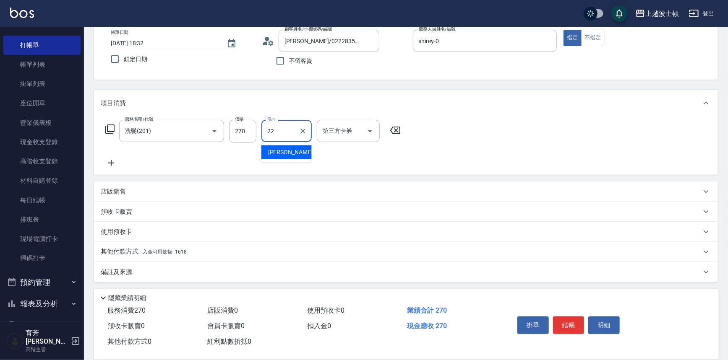
click at [283, 152] on span "雅如 -22" at bounding box center [294, 152] width 53 height 9
type input "雅如-22"
click at [182, 252] on span "入金可用餘額: 1618" at bounding box center [165, 251] width 44 height 6
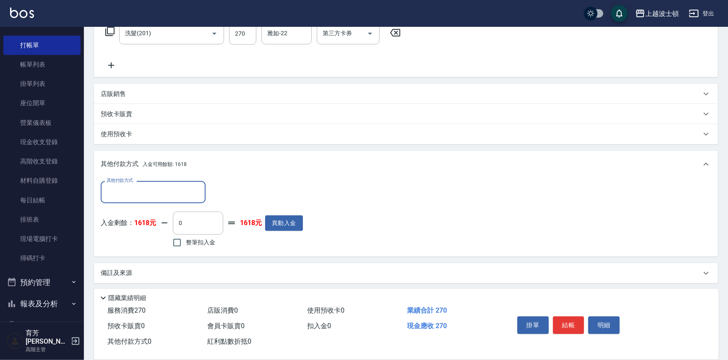
scroll to position [147, 0]
click at [177, 236] on input "整筆扣入金" at bounding box center [177, 242] width 18 height 18
checkbox input "true"
type input "270"
click at [563, 317] on button "結帳" at bounding box center [568, 326] width 31 height 18
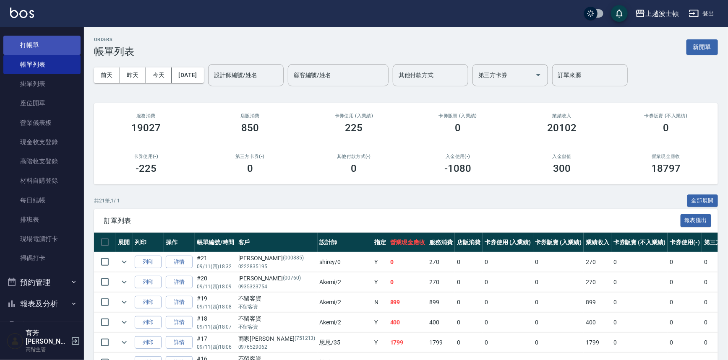
click at [35, 42] on link "打帳單" at bounding box center [41, 45] width 77 height 19
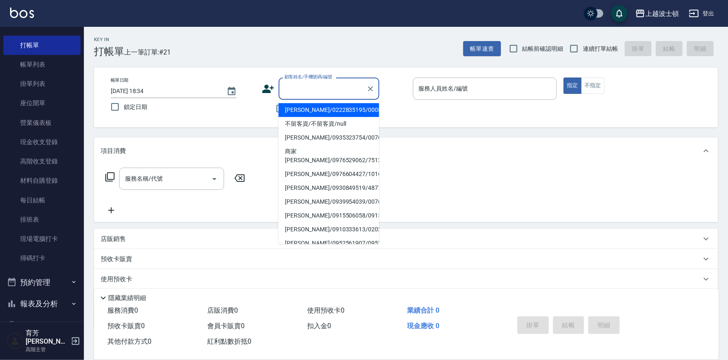
click at [321, 90] on input "顧客姓名/手機號碼/編號" at bounding box center [322, 88] width 81 height 15
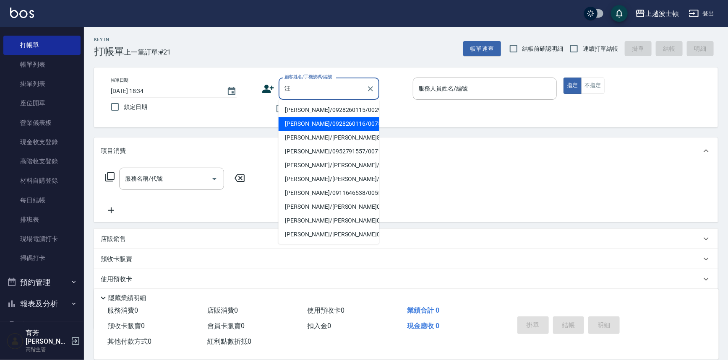
click at [333, 125] on li "[PERSON_NAME]/0928260116/00758" at bounding box center [328, 124] width 101 height 14
type input "[PERSON_NAME]/0928260116/00758"
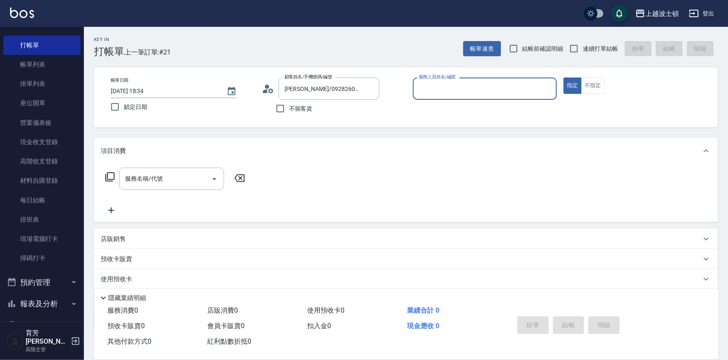
type input "shirey-0"
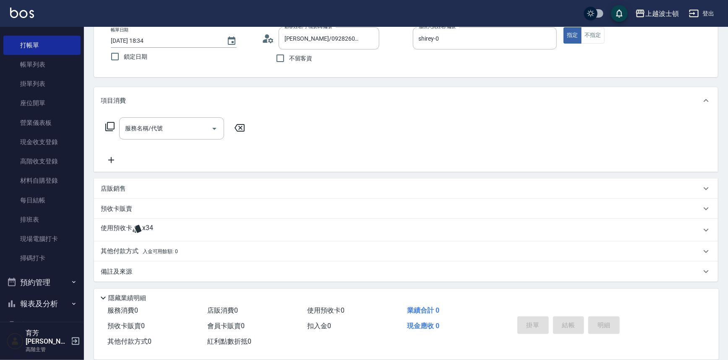
click at [149, 222] on div "使用預收卡 x34" at bounding box center [406, 230] width 624 height 23
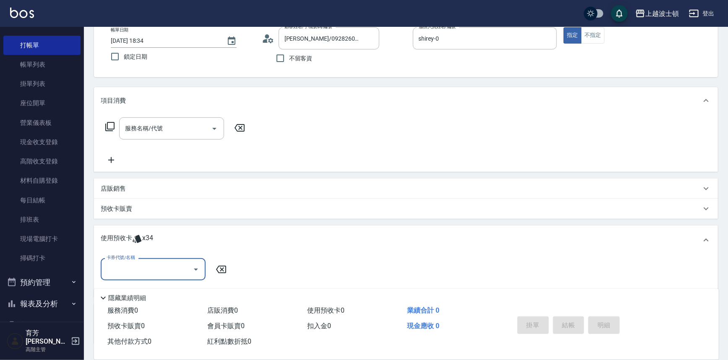
scroll to position [0, 0]
click at [193, 268] on icon "Open" at bounding box center [196, 270] width 10 height 10
click at [180, 298] on div "剪髮卡 剩餘17張" at bounding box center [153, 305] width 105 height 14
type input "剪髮卡"
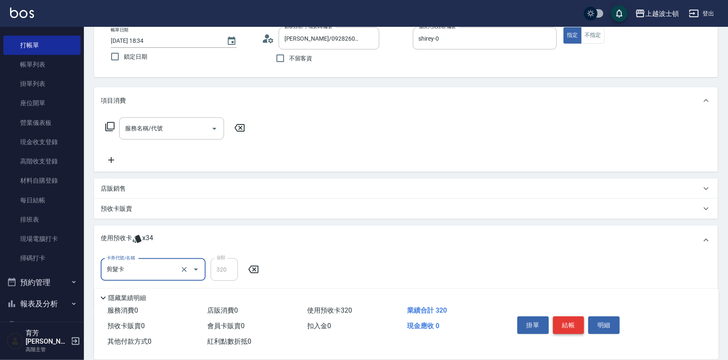
click at [560, 330] on button "結帳" at bounding box center [568, 326] width 31 height 18
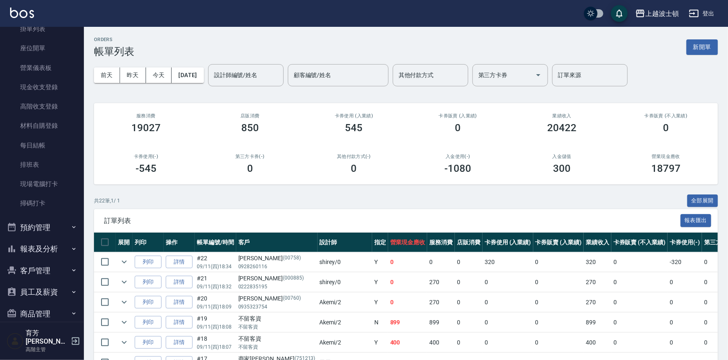
scroll to position [122, 0]
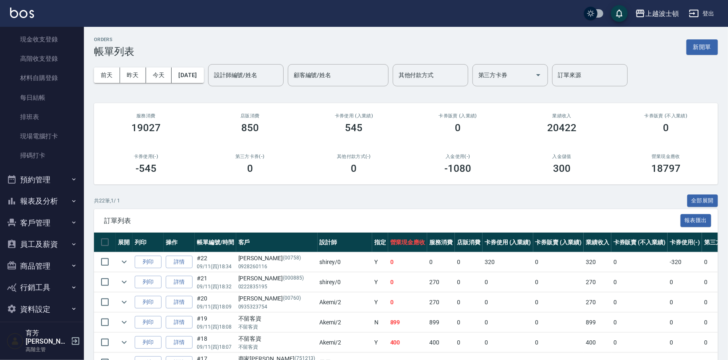
click at [61, 223] on button "客戶管理" at bounding box center [41, 223] width 77 height 22
click at [52, 244] on link "客戶列表" at bounding box center [41, 246] width 77 height 19
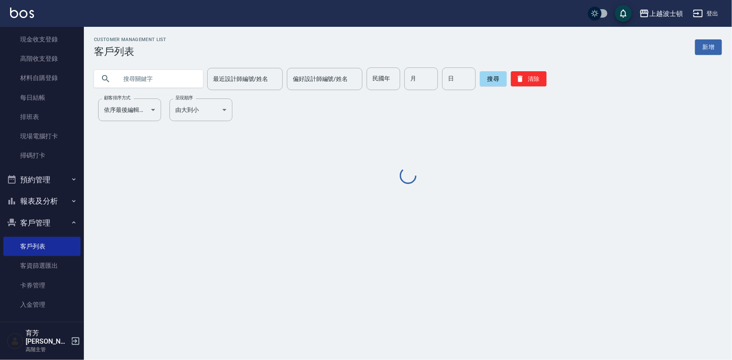
click at [148, 78] on input "text" at bounding box center [156, 79] width 79 height 23
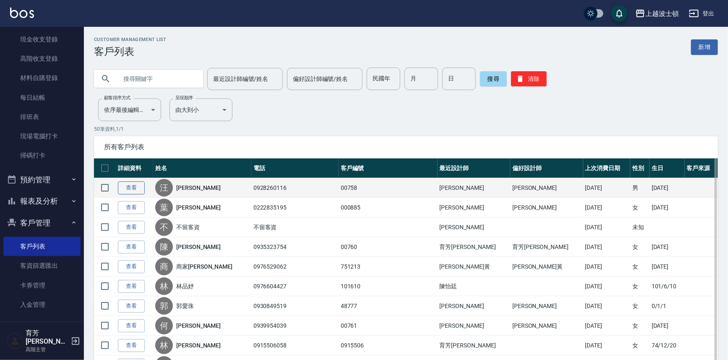
click at [131, 182] on link "查看" at bounding box center [131, 188] width 27 height 13
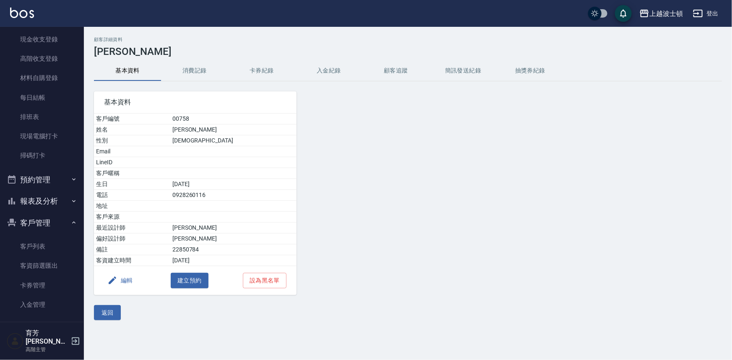
click at [201, 73] on button "消費記錄" at bounding box center [194, 71] width 67 height 20
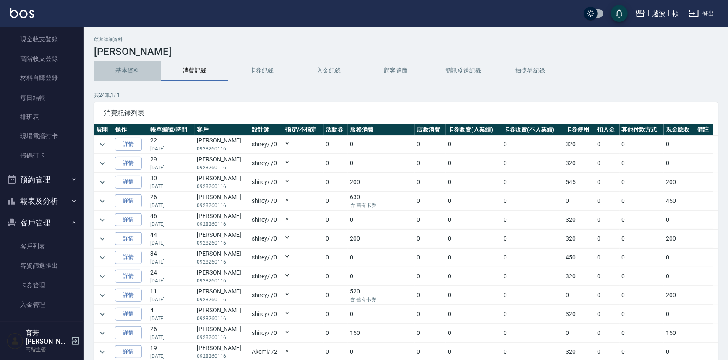
click at [127, 70] on button "基本資料" at bounding box center [127, 71] width 67 height 20
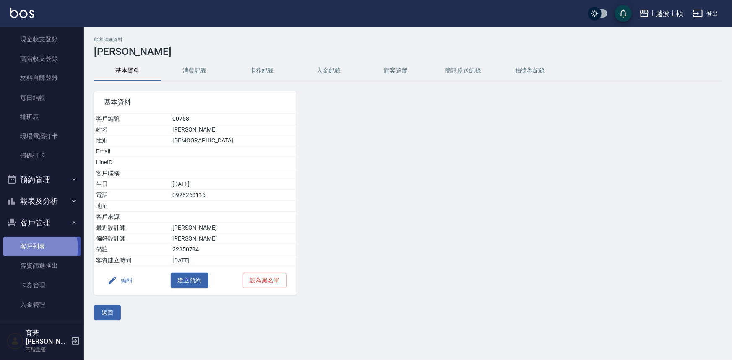
click at [31, 247] on link "客戶列表" at bounding box center [41, 246] width 77 height 19
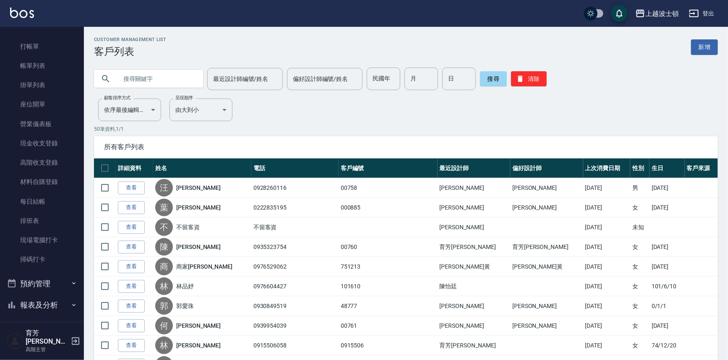
scroll to position [15, 0]
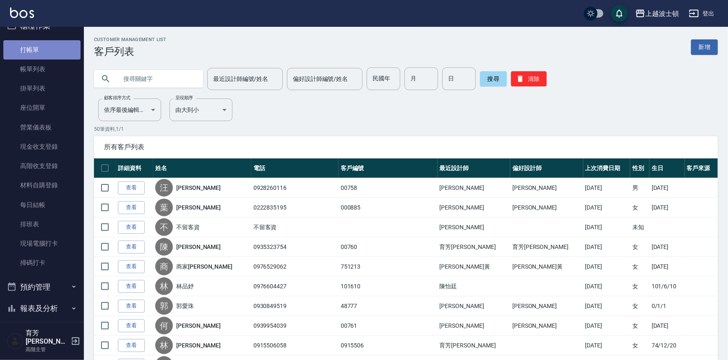
click at [47, 52] on link "打帳單" at bounding box center [41, 49] width 77 height 19
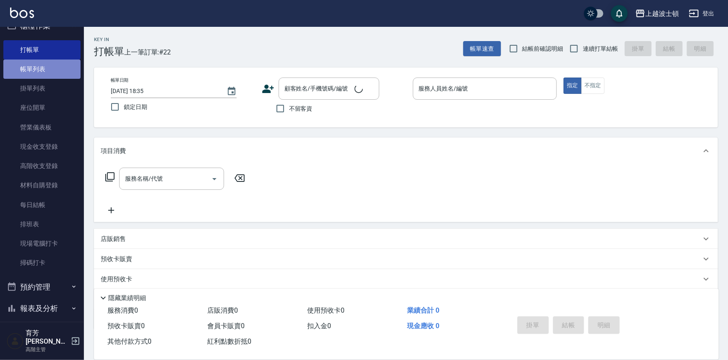
click at [44, 61] on link "帳單列表" at bounding box center [41, 69] width 77 height 19
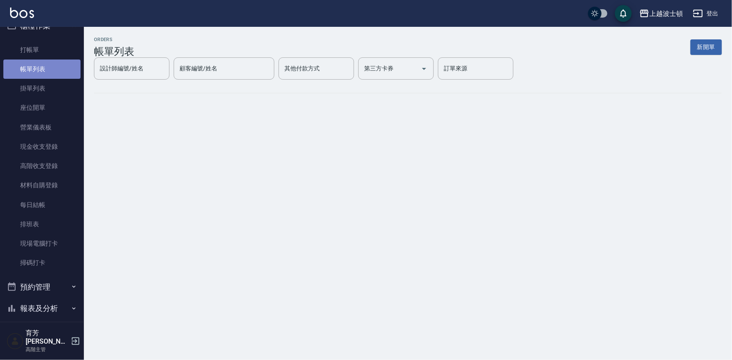
click at [43, 68] on link "帳單列表" at bounding box center [41, 69] width 77 height 19
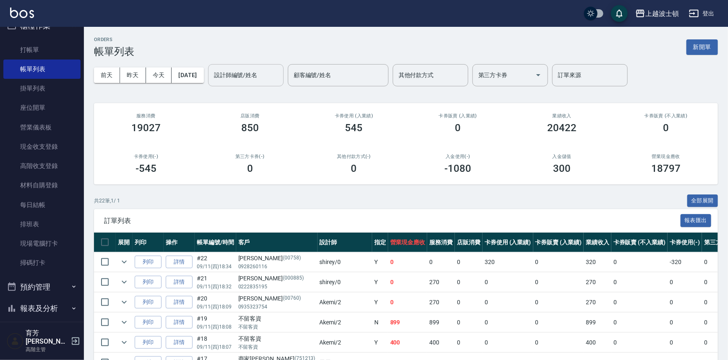
click at [235, 71] on input "設計師編號/姓名" at bounding box center [246, 75] width 68 height 15
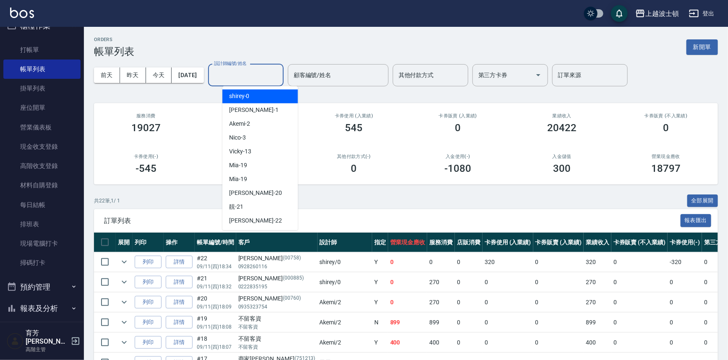
click at [238, 97] on span "shirey -0" at bounding box center [239, 96] width 21 height 9
type input "shirey-0"
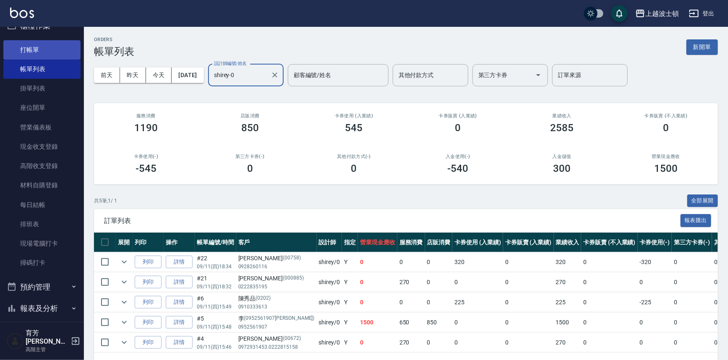
click at [50, 50] on link "打帳單" at bounding box center [41, 49] width 77 height 19
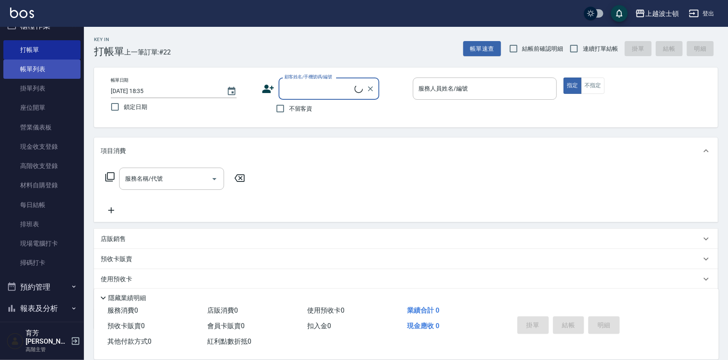
click at [43, 70] on link "帳單列表" at bounding box center [41, 69] width 77 height 19
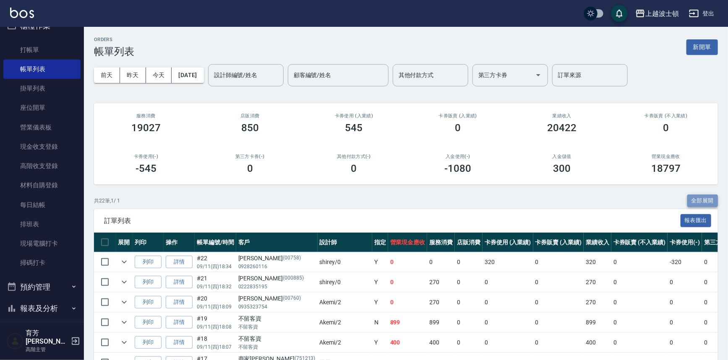
click at [694, 197] on button "全部展開" at bounding box center [702, 201] width 31 height 13
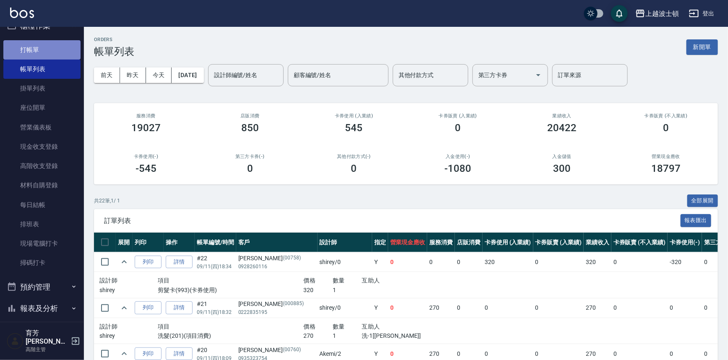
click at [42, 51] on link "打帳單" at bounding box center [41, 49] width 77 height 19
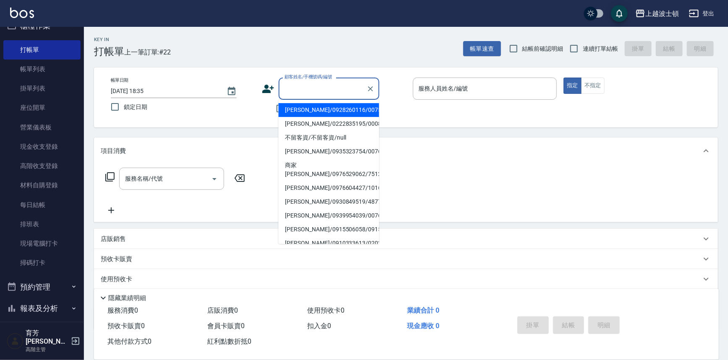
click at [326, 88] on input "顧客姓名/手機號碼/編號" at bounding box center [322, 88] width 81 height 15
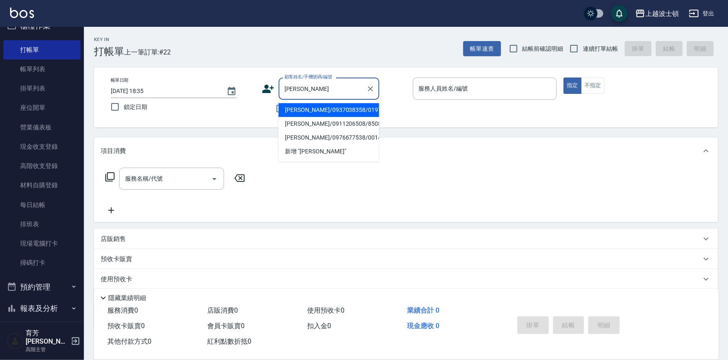
click at [324, 108] on li "[PERSON_NAME]/0937038358/019782" at bounding box center [328, 110] width 101 height 14
type input "[PERSON_NAME]/0937038358/019782"
type input "shirey-0"
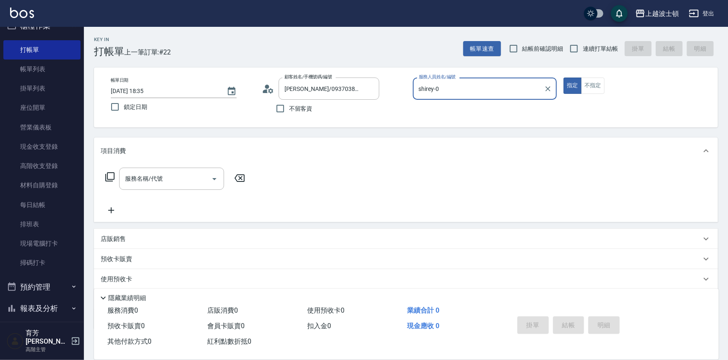
click at [463, 92] on input "shirey-0" at bounding box center [478, 88] width 124 height 15
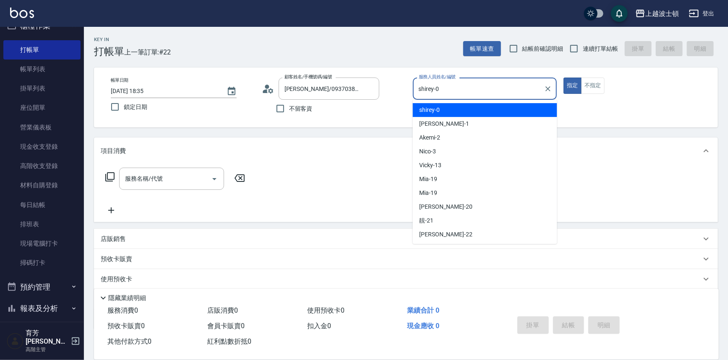
click at [459, 110] on div "shirey -0" at bounding box center [485, 110] width 144 height 14
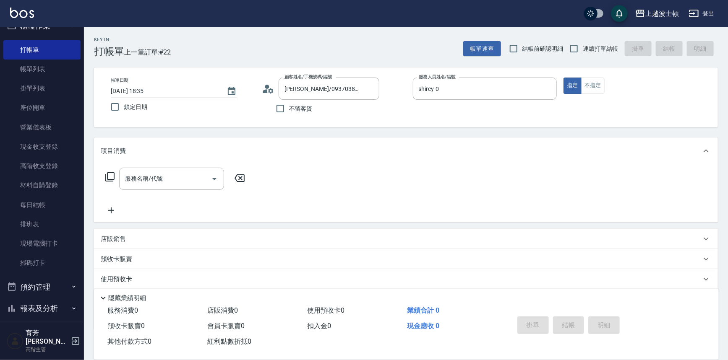
click at [105, 175] on icon at bounding box center [110, 177] width 10 height 10
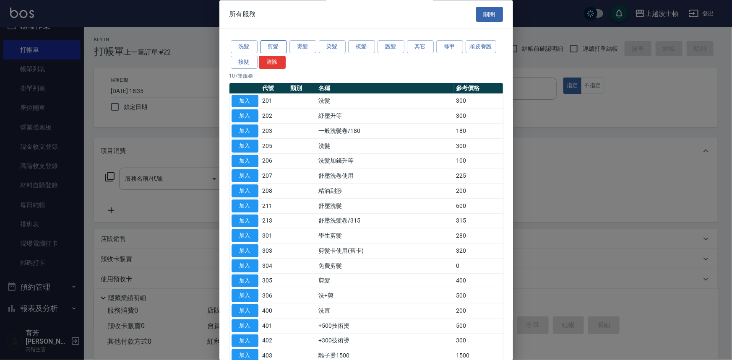
click at [278, 43] on button "剪髮" at bounding box center [273, 47] width 27 height 13
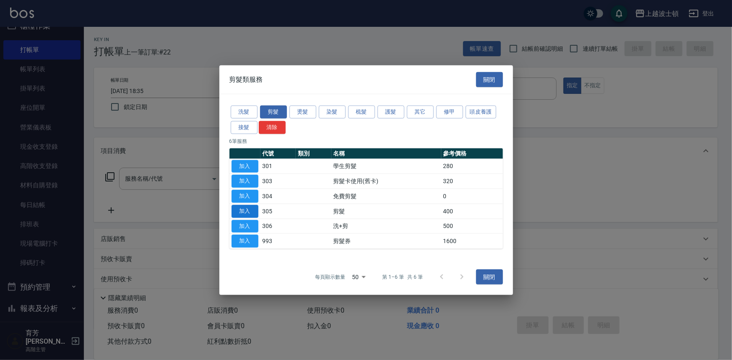
click at [246, 206] on button "加入" at bounding box center [244, 211] width 27 height 13
type input "剪髮(305)"
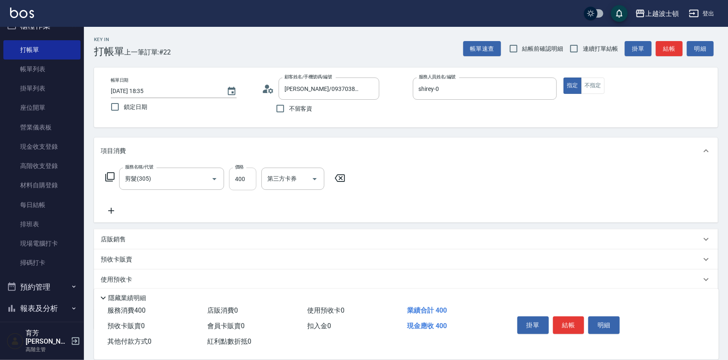
click at [252, 188] on input "400" at bounding box center [242, 179] width 27 height 23
type input "300"
click at [562, 320] on button "結帳" at bounding box center [568, 326] width 31 height 18
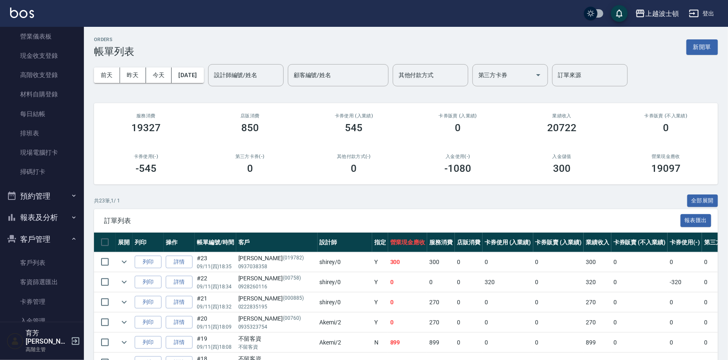
scroll to position [128, 0]
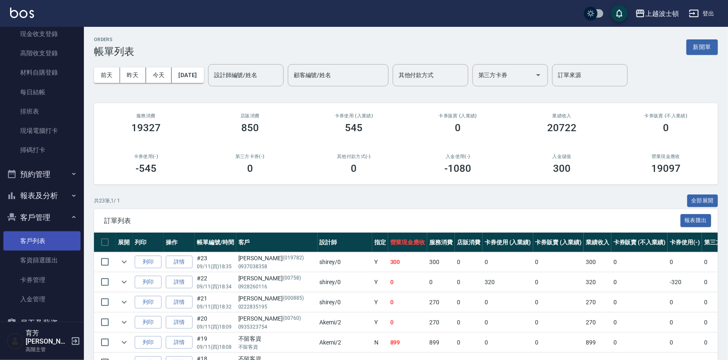
click at [62, 235] on link "客戶列表" at bounding box center [41, 240] width 77 height 19
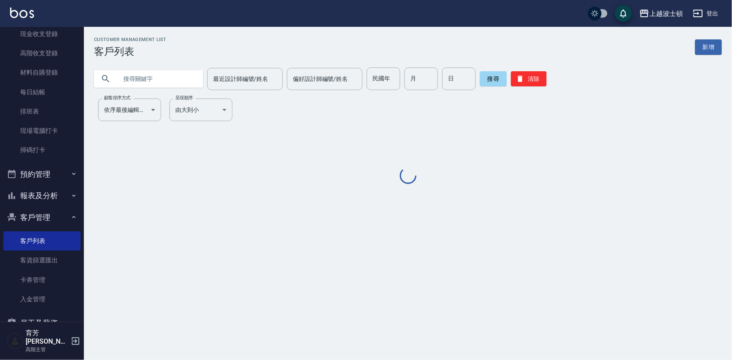
click at [159, 80] on input "text" at bounding box center [156, 79] width 79 height 23
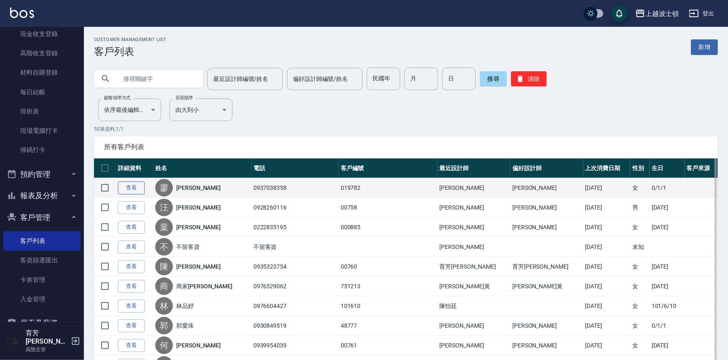
click at [138, 191] on link "查看" at bounding box center [131, 188] width 27 height 13
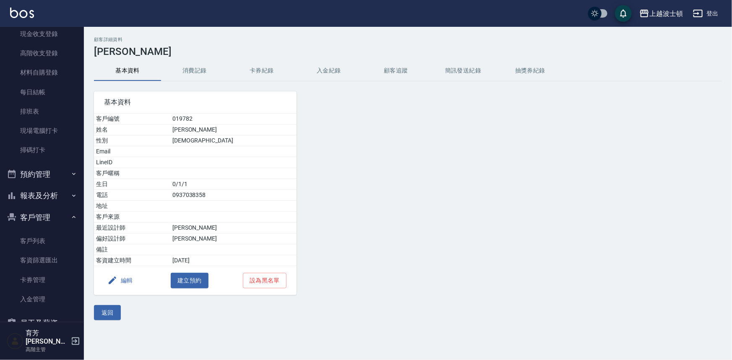
click at [199, 73] on button "消費記錄" at bounding box center [194, 71] width 67 height 20
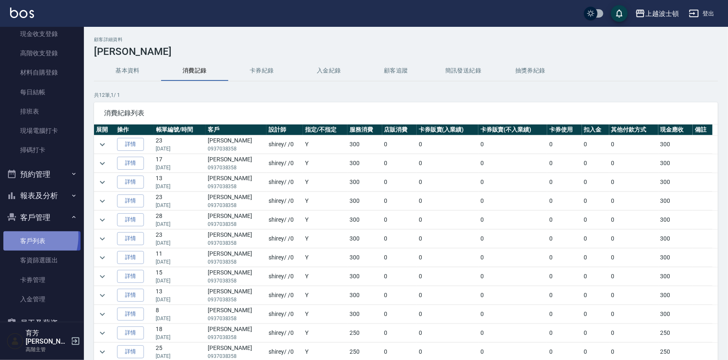
click at [16, 236] on link "客戶列表" at bounding box center [41, 240] width 77 height 19
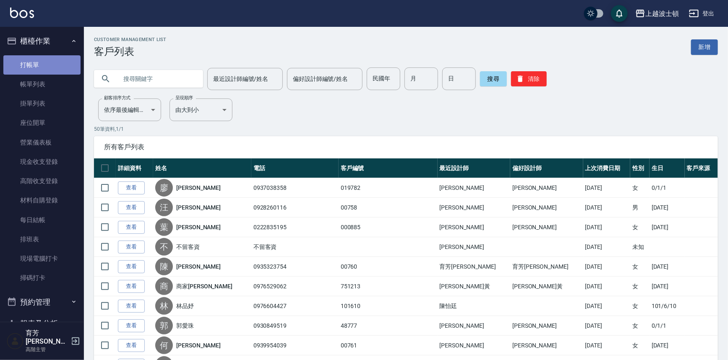
click at [59, 59] on link "打帳單" at bounding box center [41, 64] width 77 height 19
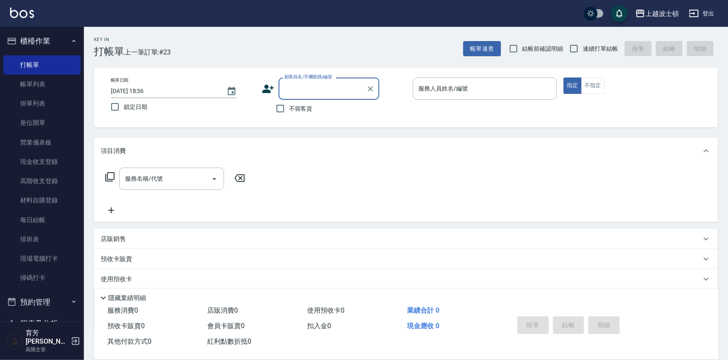
click at [289, 111] on span "不留客資" at bounding box center [300, 108] width 23 height 9
click at [289, 111] on input "不留客資" at bounding box center [280, 109] width 18 height 18
checkbox input "true"
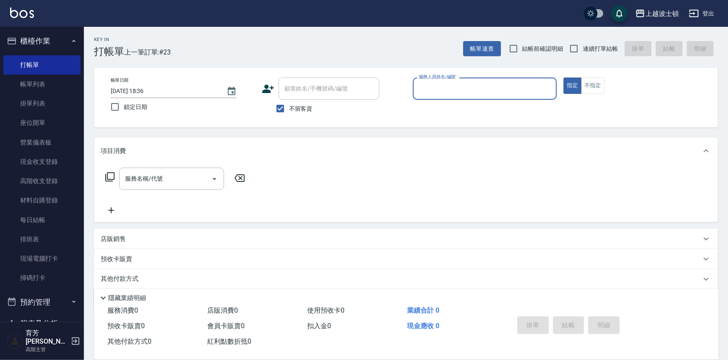
click at [451, 88] on input "服務人員姓名/編號" at bounding box center [484, 88] width 137 height 15
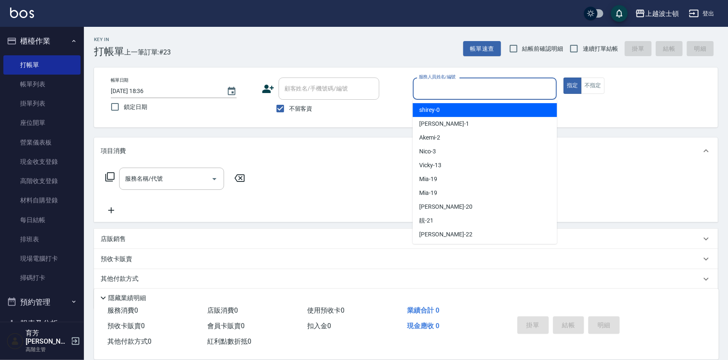
click at [440, 109] on div "shirey -0" at bounding box center [485, 110] width 144 height 14
type input "shirey-0"
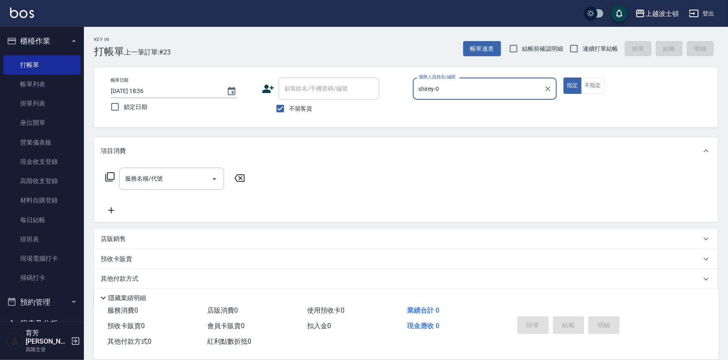
click at [112, 176] on icon at bounding box center [110, 177] width 10 height 10
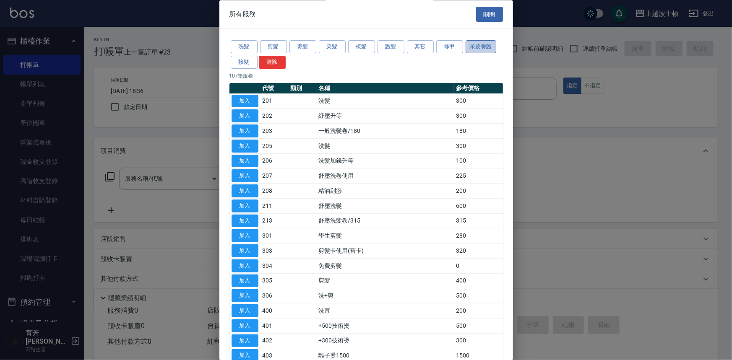
drag, startPoint x: 486, startPoint y: 48, endPoint x: 479, endPoint y: 51, distance: 7.7
click at [486, 48] on button "頭皮養護" at bounding box center [480, 47] width 31 height 13
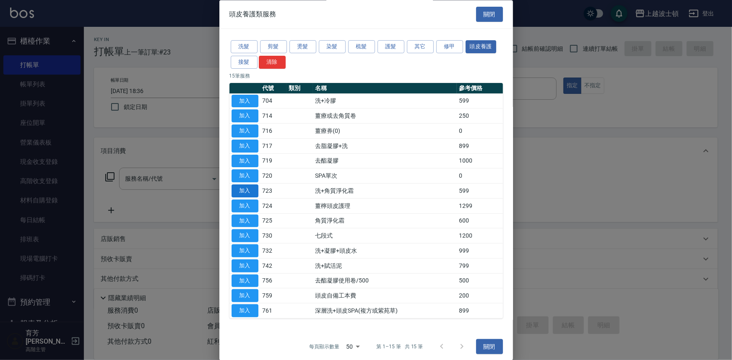
click at [249, 192] on button "加入" at bounding box center [244, 191] width 27 height 13
type input "洗+角質淨化霜(723)"
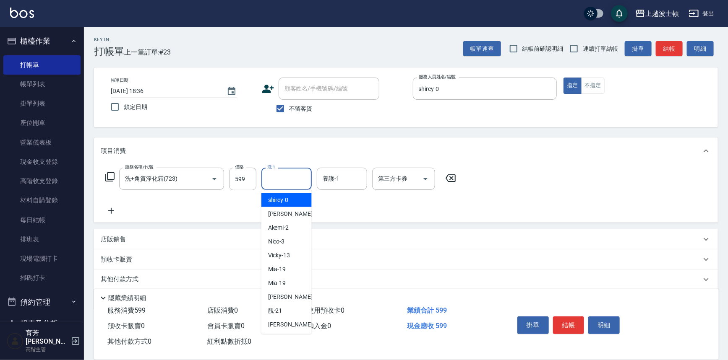
click at [288, 183] on input "洗-1" at bounding box center [286, 179] width 43 height 15
click at [294, 196] on div "shirey -0" at bounding box center [286, 200] width 50 height 14
type input "shirey-0"
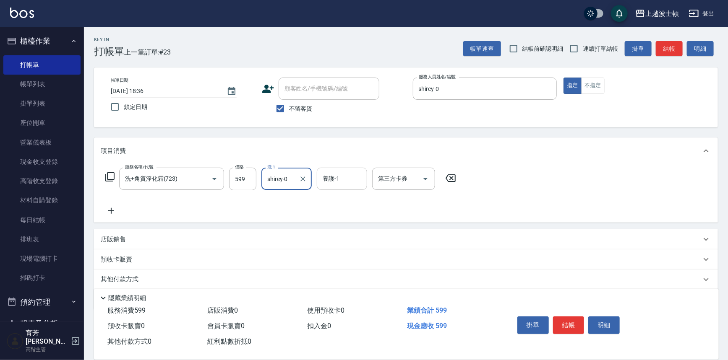
click at [335, 185] on input "養護-1" at bounding box center [341, 179] width 43 height 15
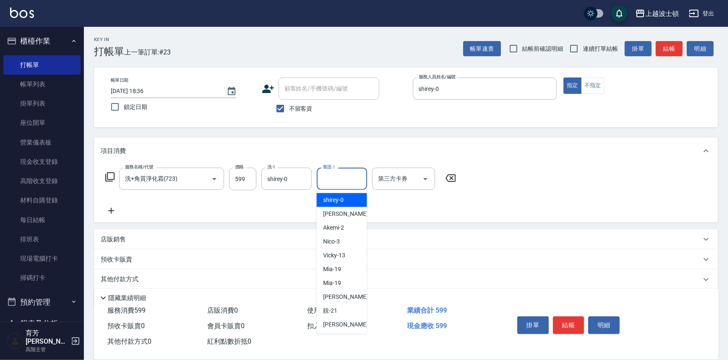
click at [335, 194] on div "shirey -0" at bounding box center [342, 200] width 50 height 14
type input "shirey-0"
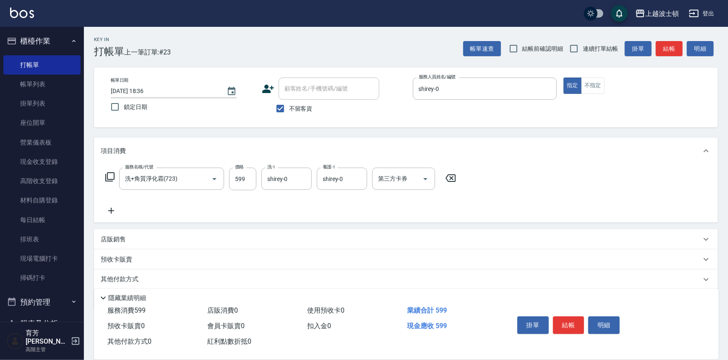
click at [109, 170] on div "服務名稱/代號 洗+角質淨化霜(723) 服務名稱/代號 價格 599 價格 洗-1 shirey-0 洗-1 養護-1 shirey-0 養護-1 第三方卡…" at bounding box center [281, 179] width 360 height 23
click at [112, 177] on icon at bounding box center [110, 177] width 10 height 10
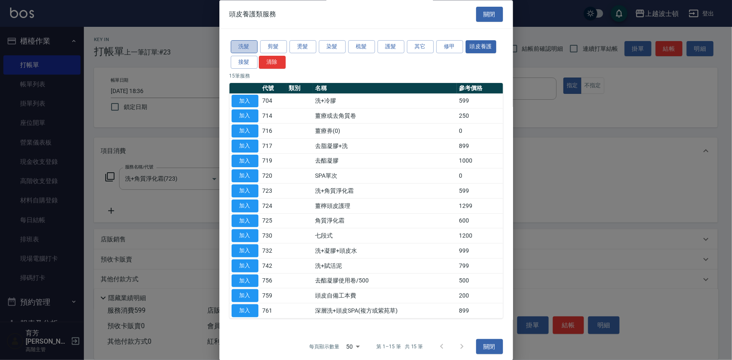
click at [241, 44] on button "洗髮" at bounding box center [244, 47] width 27 height 13
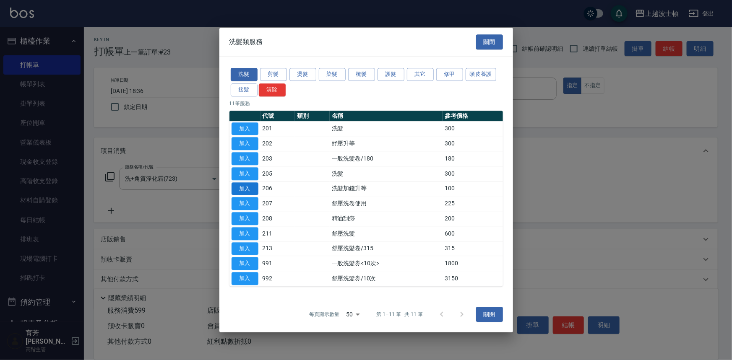
click at [254, 185] on button "加入" at bounding box center [244, 188] width 27 height 13
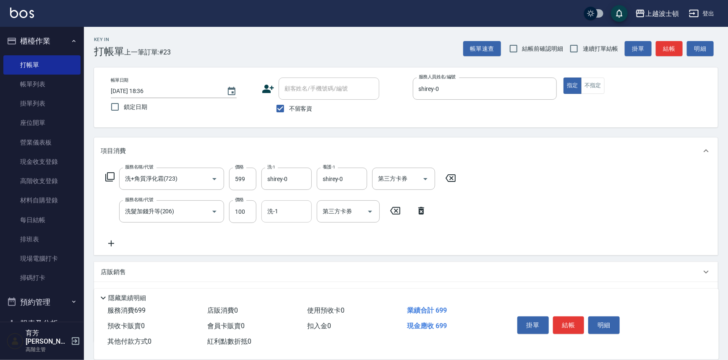
click at [291, 212] on input "洗-1" at bounding box center [286, 211] width 43 height 15
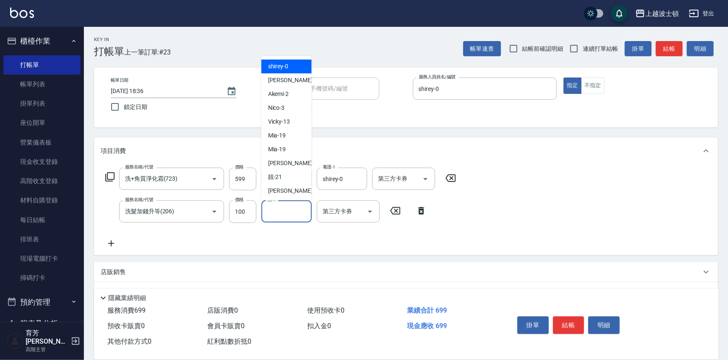
click at [296, 69] on div "shirey -0" at bounding box center [286, 67] width 50 height 14
type input "shirey-0"
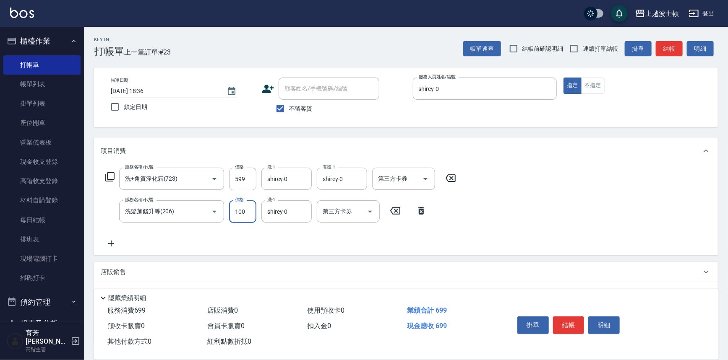
click at [243, 210] on input "100" at bounding box center [242, 211] width 27 height 23
type input "200"
click at [560, 317] on button "結帳" at bounding box center [568, 326] width 31 height 18
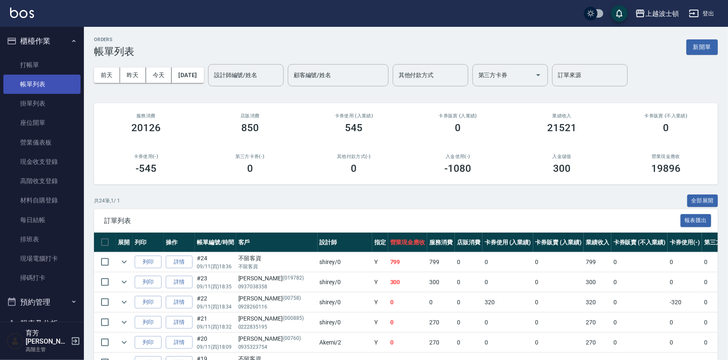
click at [48, 83] on link "帳單列表" at bounding box center [41, 84] width 77 height 19
click at [252, 74] on input "設計師編號/姓名" at bounding box center [246, 75] width 68 height 15
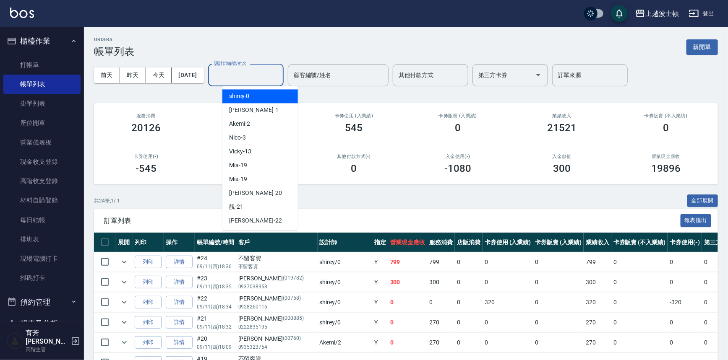
click at [248, 96] on span "shirey -0" at bounding box center [239, 96] width 21 height 9
type input "shirey-0"
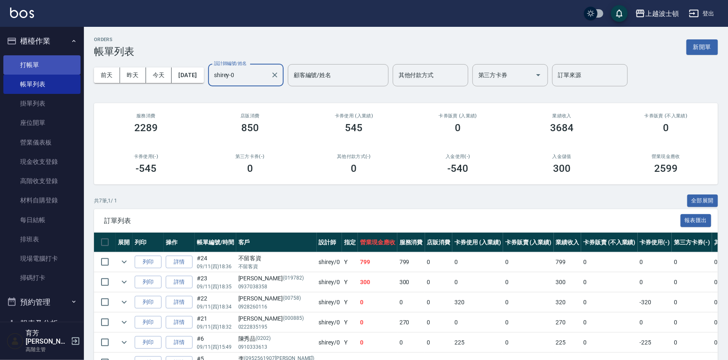
click at [23, 65] on link "打帳單" at bounding box center [41, 64] width 77 height 19
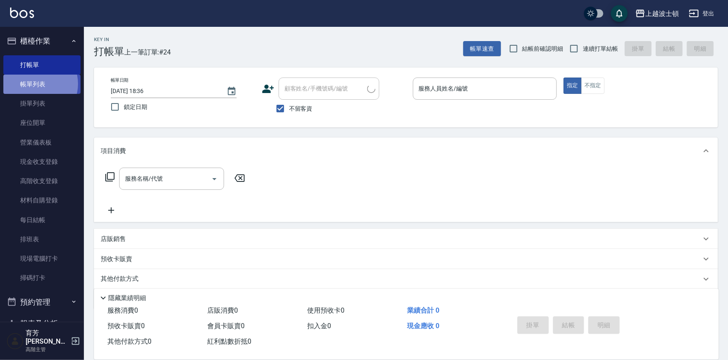
click at [36, 84] on link "帳單列表" at bounding box center [41, 84] width 77 height 19
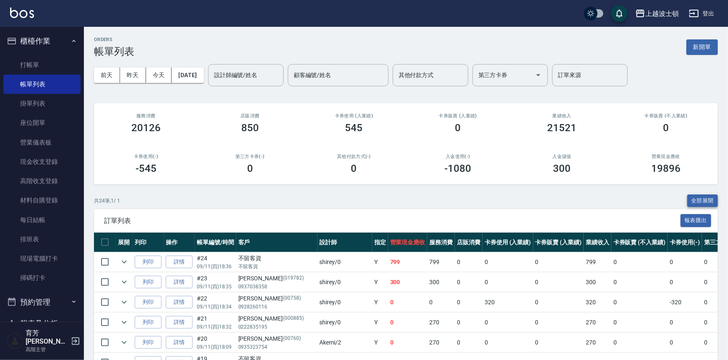
click at [697, 199] on button "全部展開" at bounding box center [702, 201] width 31 height 13
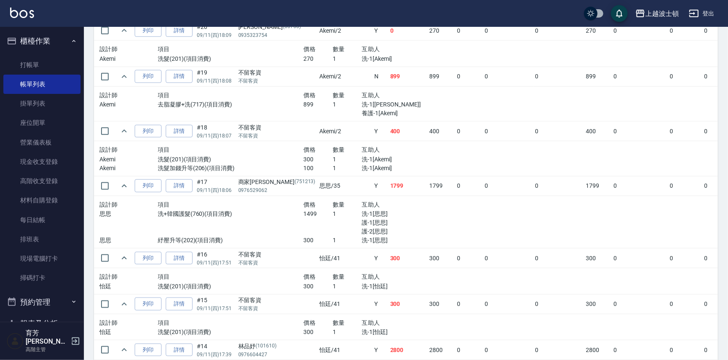
scroll to position [429, 0]
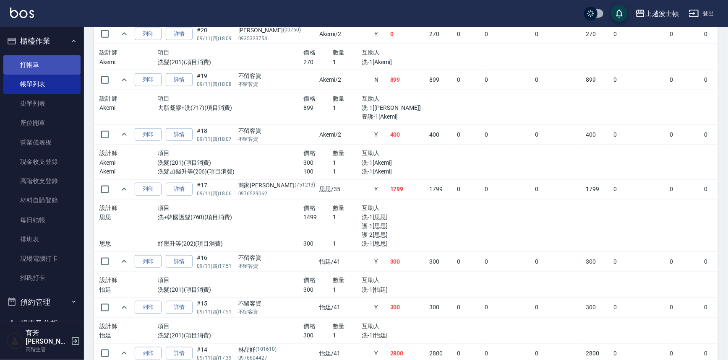
click at [18, 61] on link "打帳單" at bounding box center [41, 64] width 77 height 19
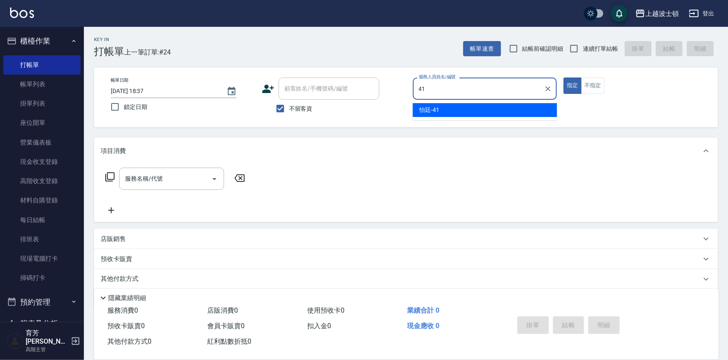
type input "怡廷-41"
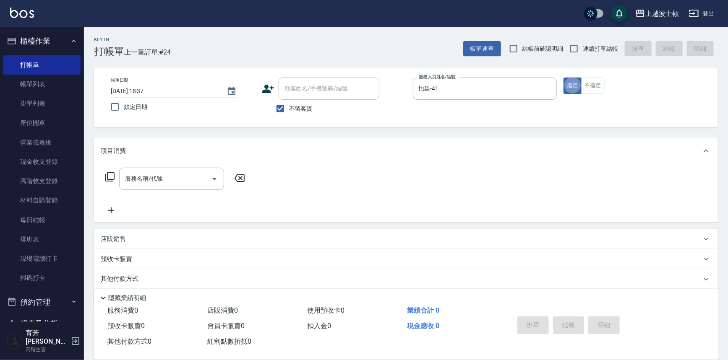
type button "true"
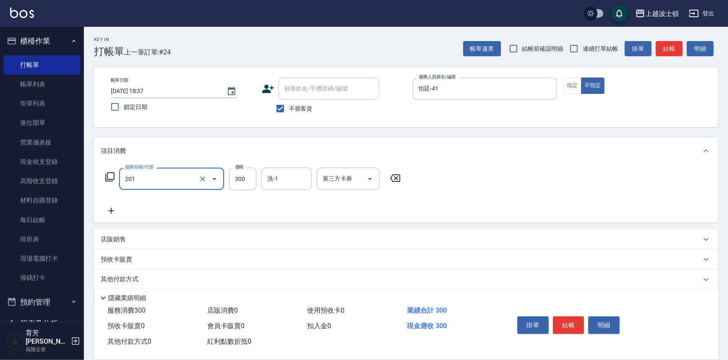
type input "洗髮(201)"
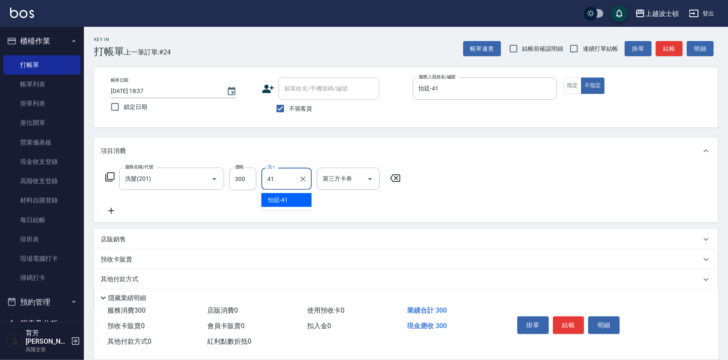
type input "怡廷-41"
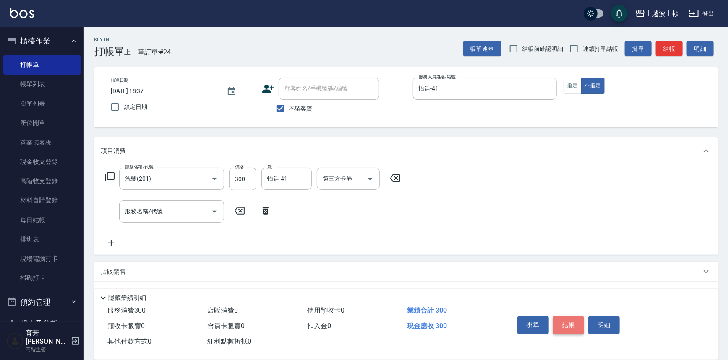
click at [567, 323] on button "結帳" at bounding box center [568, 326] width 31 height 18
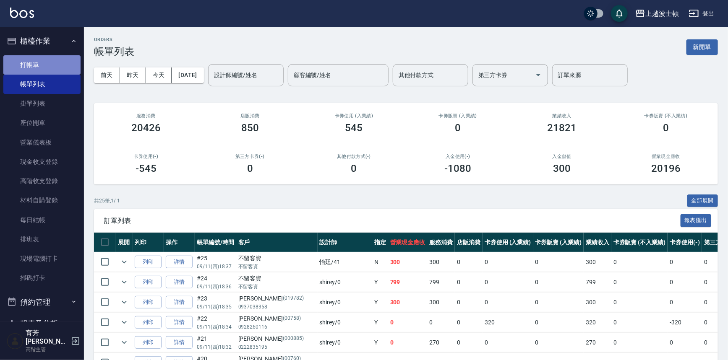
click at [45, 61] on link "打帳單" at bounding box center [41, 64] width 77 height 19
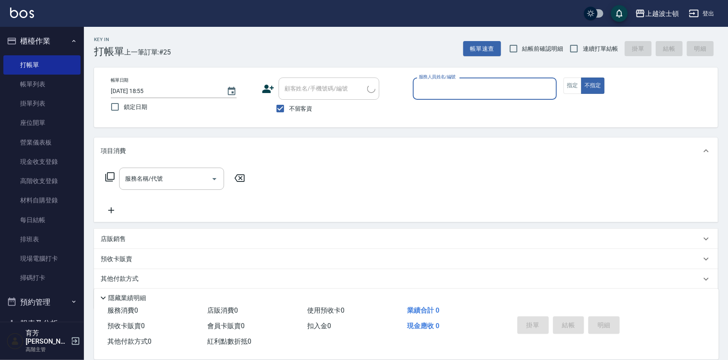
click at [459, 92] on input "服務人員姓名/編號" at bounding box center [484, 88] width 137 height 15
type input "思思-35"
type button "false"
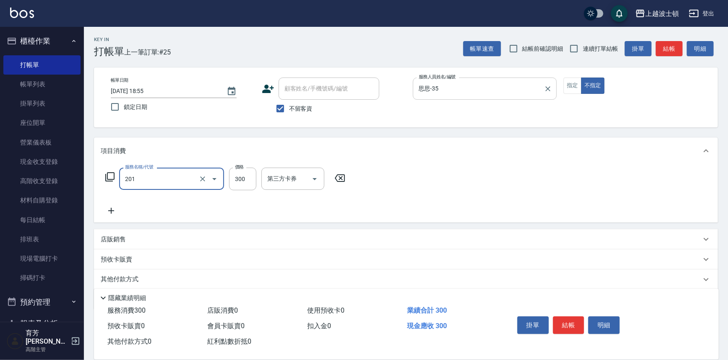
type input "洗髮(201)"
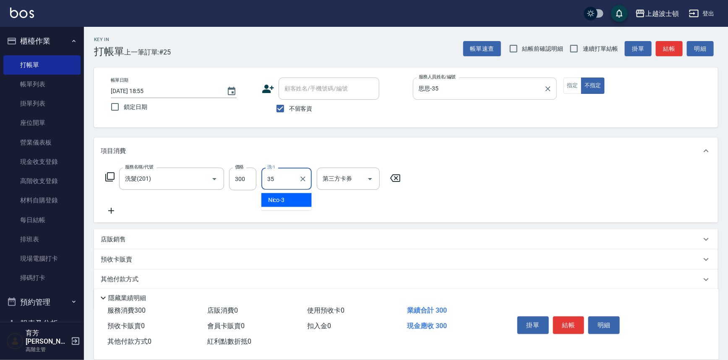
type input "思思-35"
click at [582, 322] on button "結帳" at bounding box center [568, 326] width 31 height 18
